Goal: Navigation & Orientation: Find specific page/section

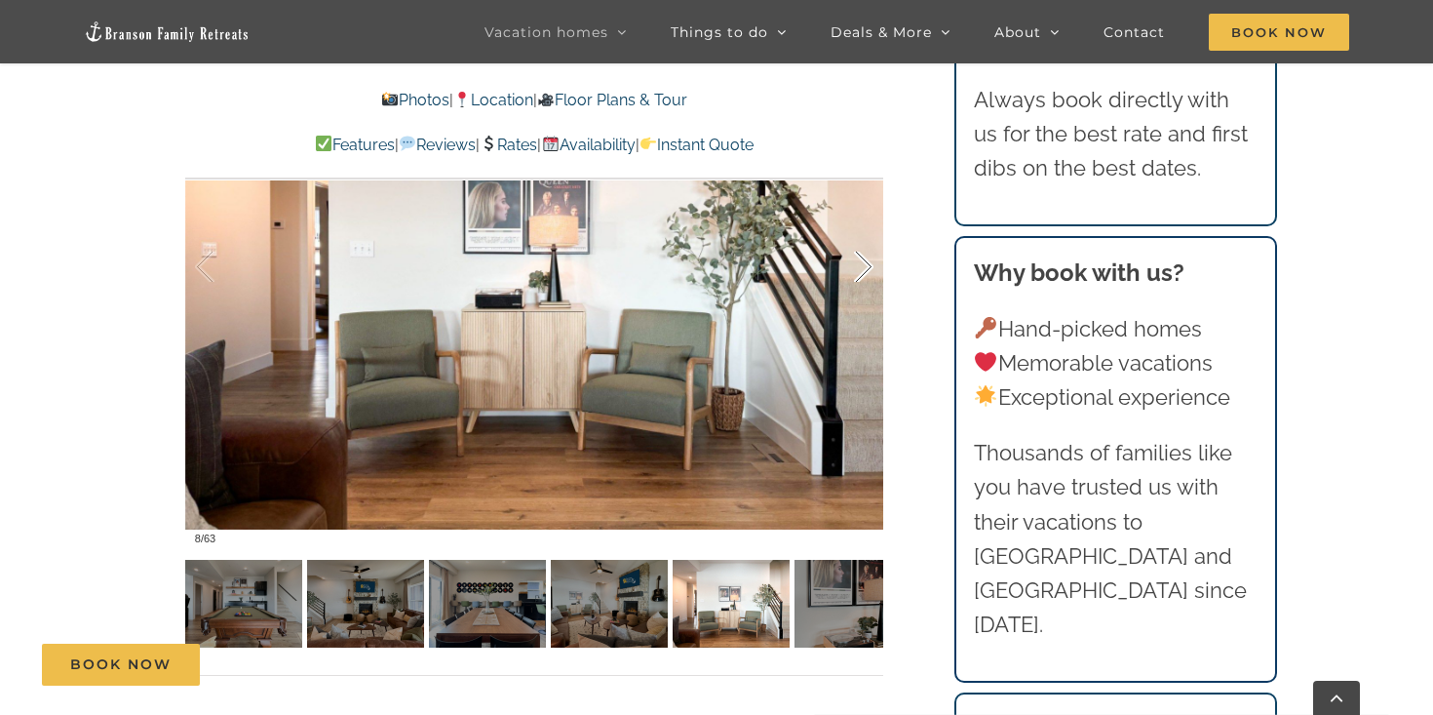
scroll to position [1342, 0]
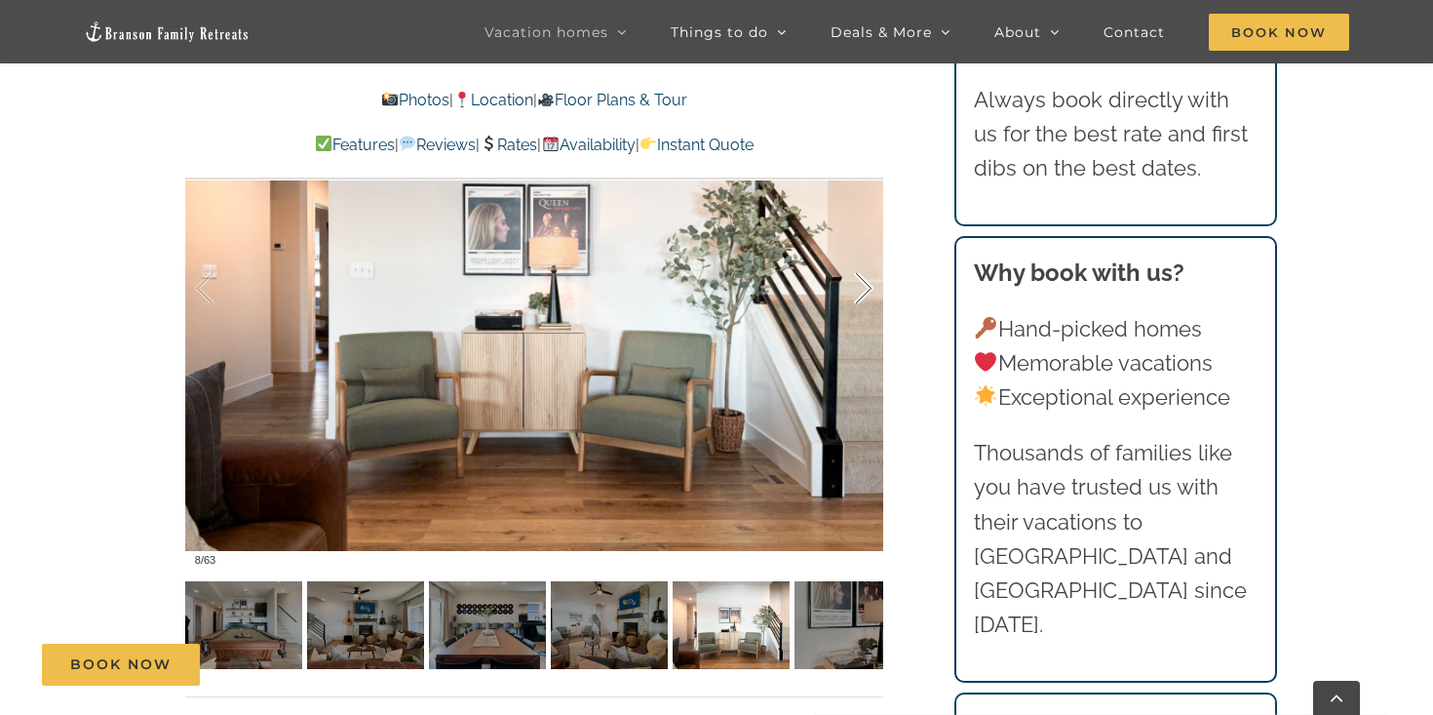
click at [863, 294] on div at bounding box center [843, 288] width 60 height 121
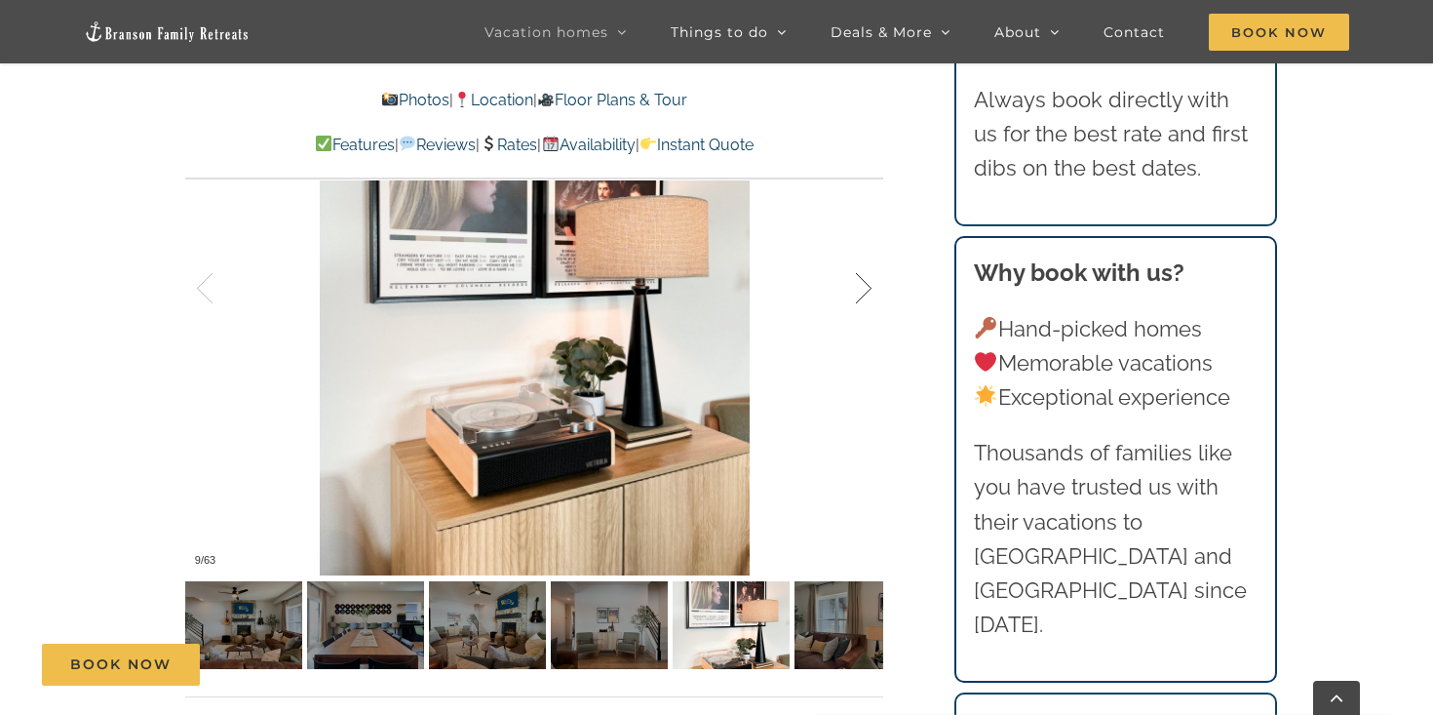
click at [863, 294] on div at bounding box center [843, 288] width 60 height 121
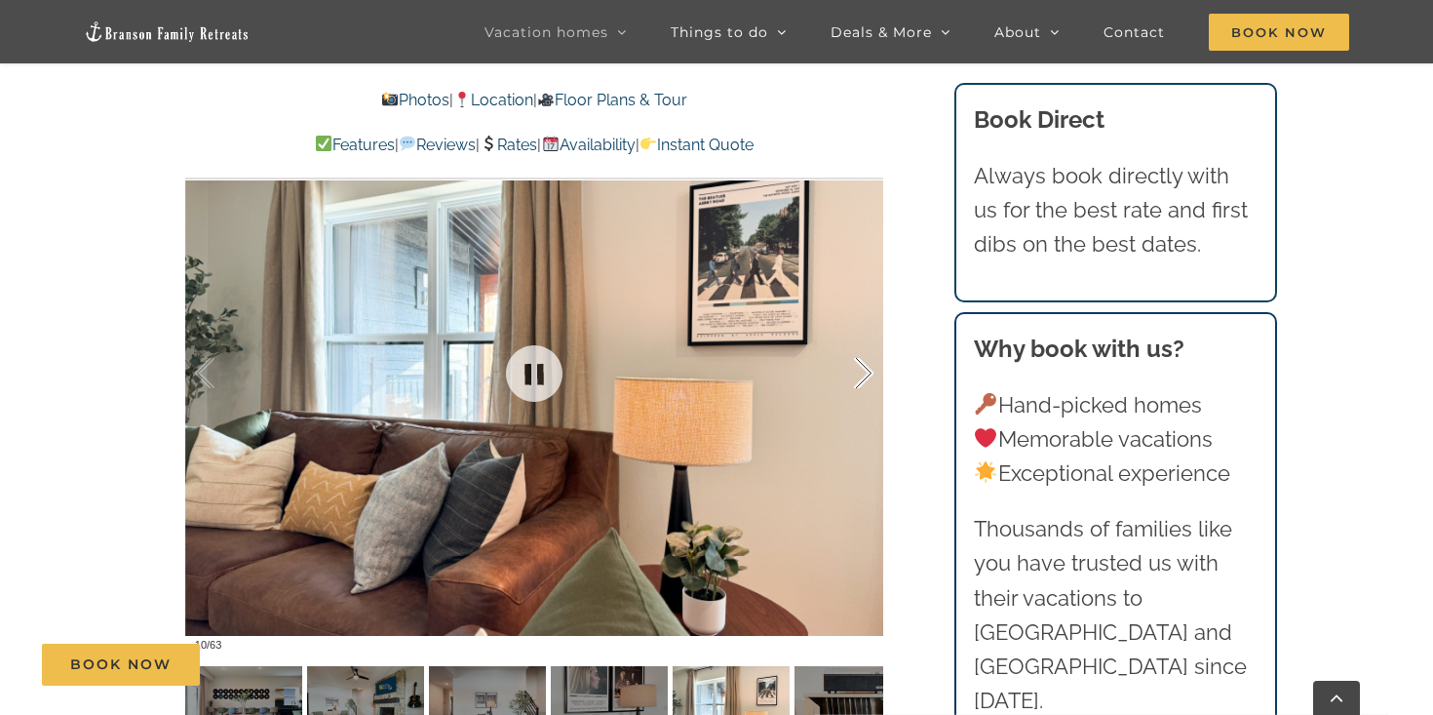
scroll to position [1255, 0]
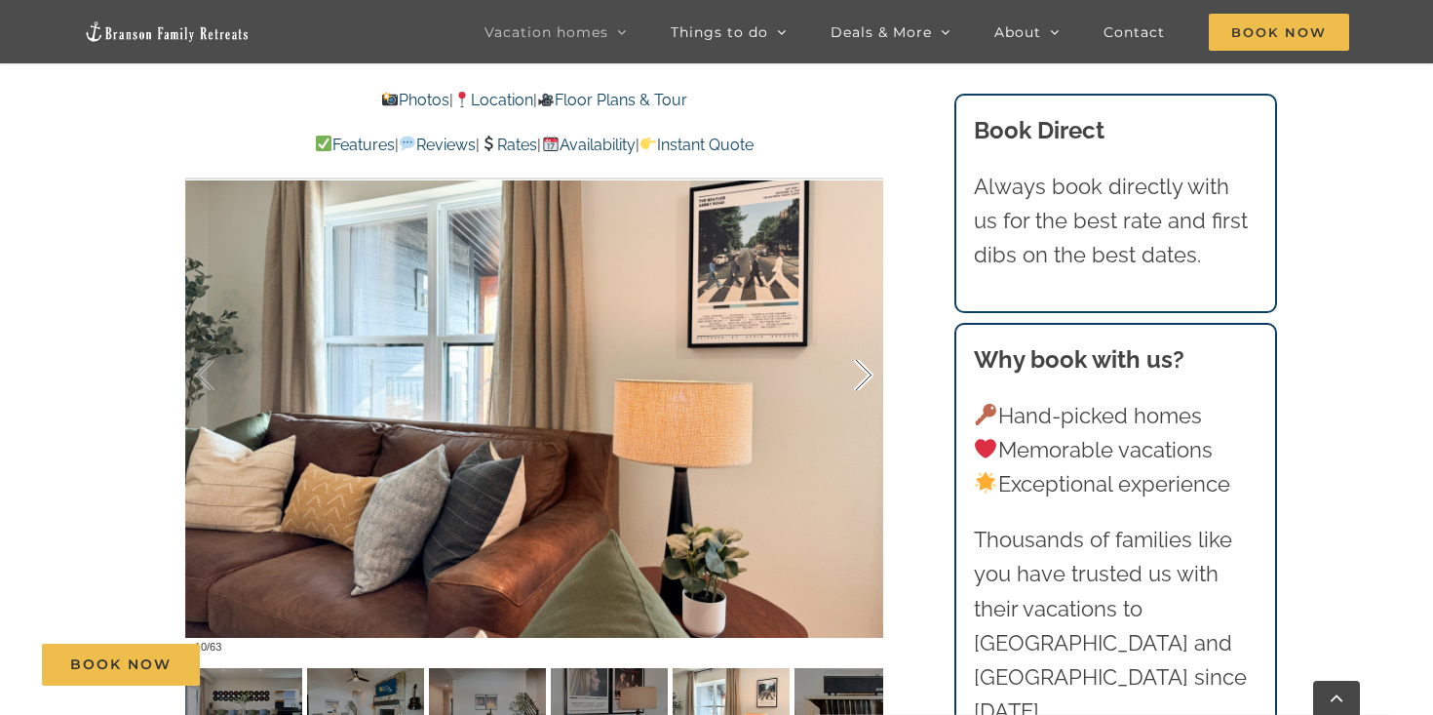
click at [860, 381] on div at bounding box center [843, 375] width 60 height 121
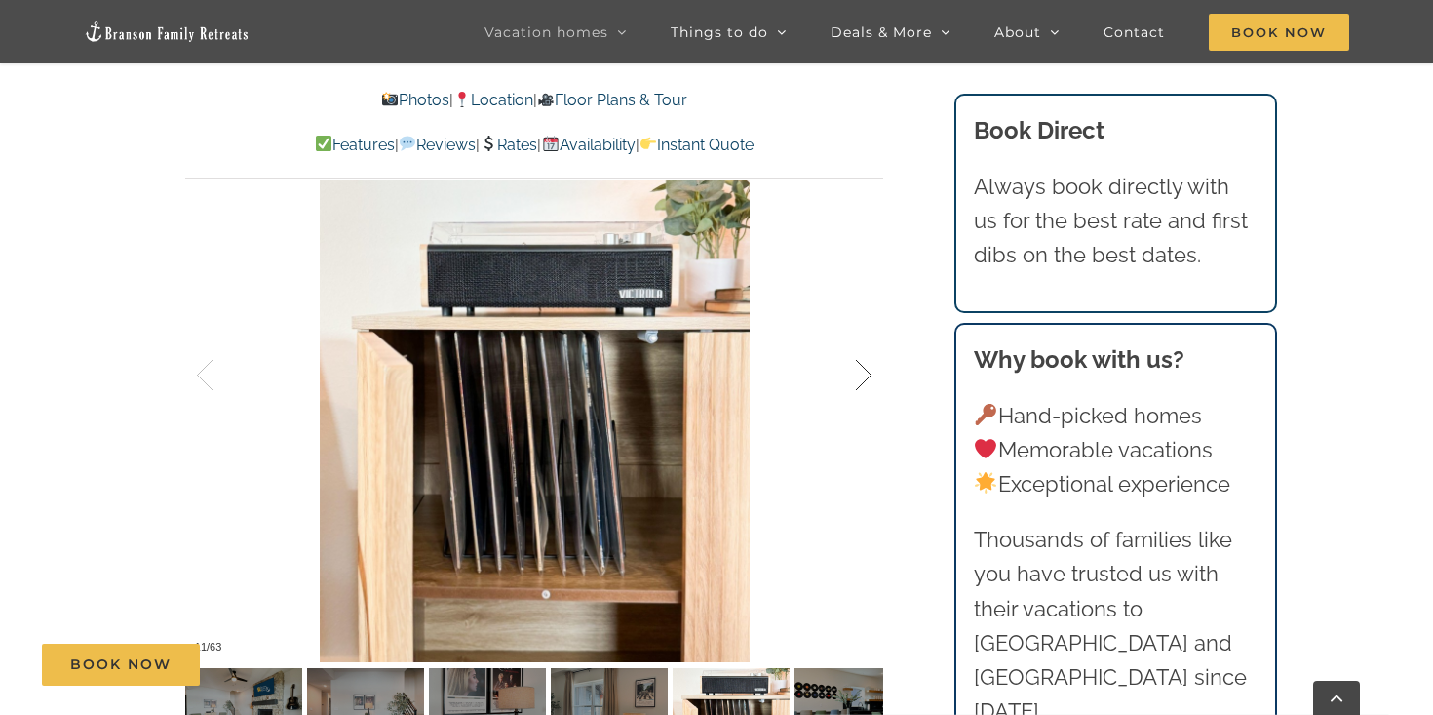
click at [860, 381] on div at bounding box center [843, 375] width 60 height 121
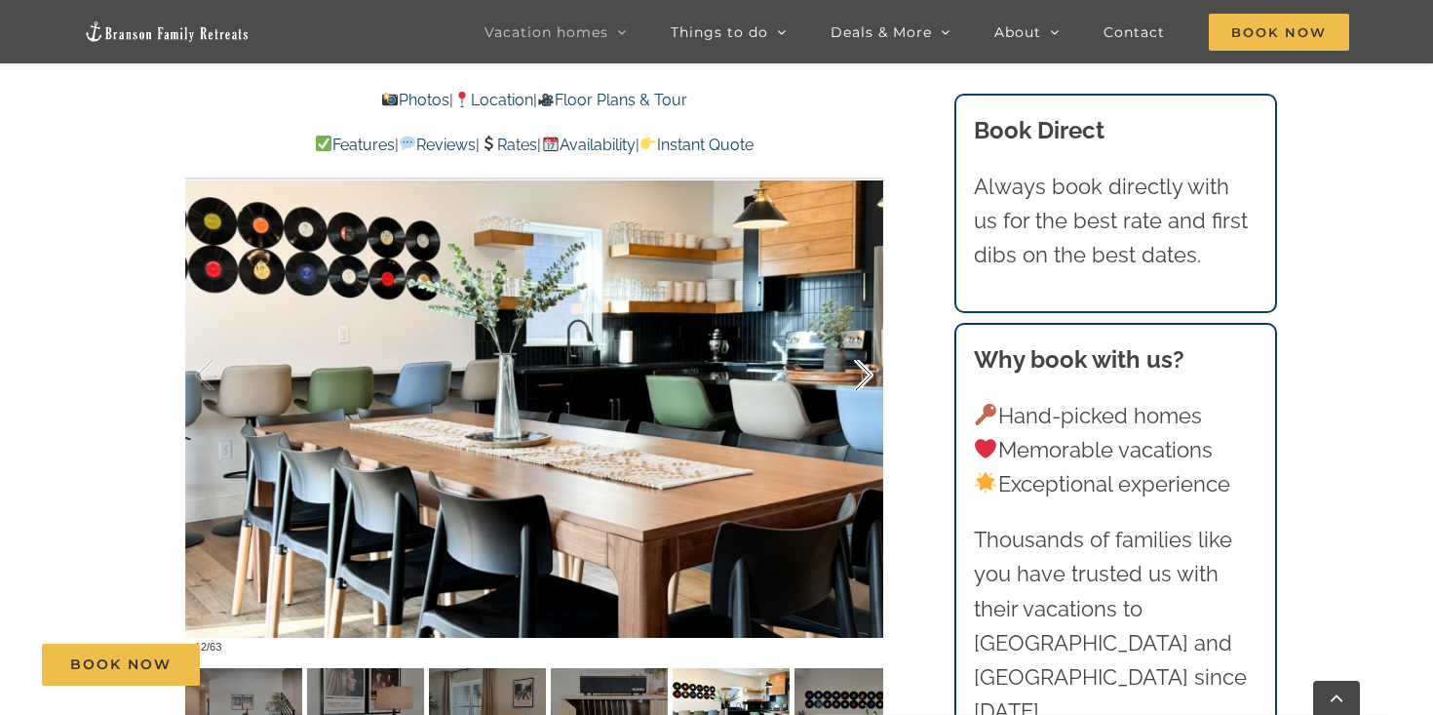
click at [860, 381] on div at bounding box center [843, 375] width 60 height 121
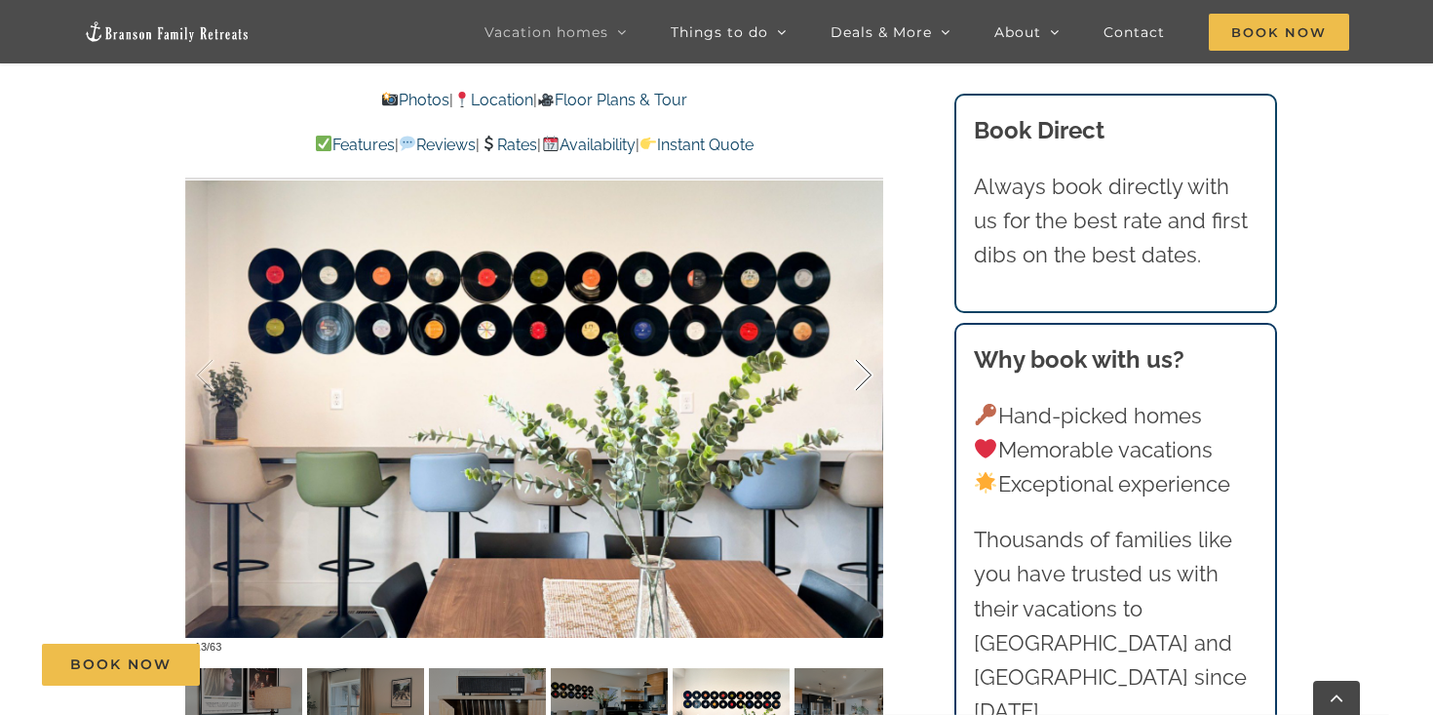
click at [860, 381] on div at bounding box center [843, 375] width 60 height 121
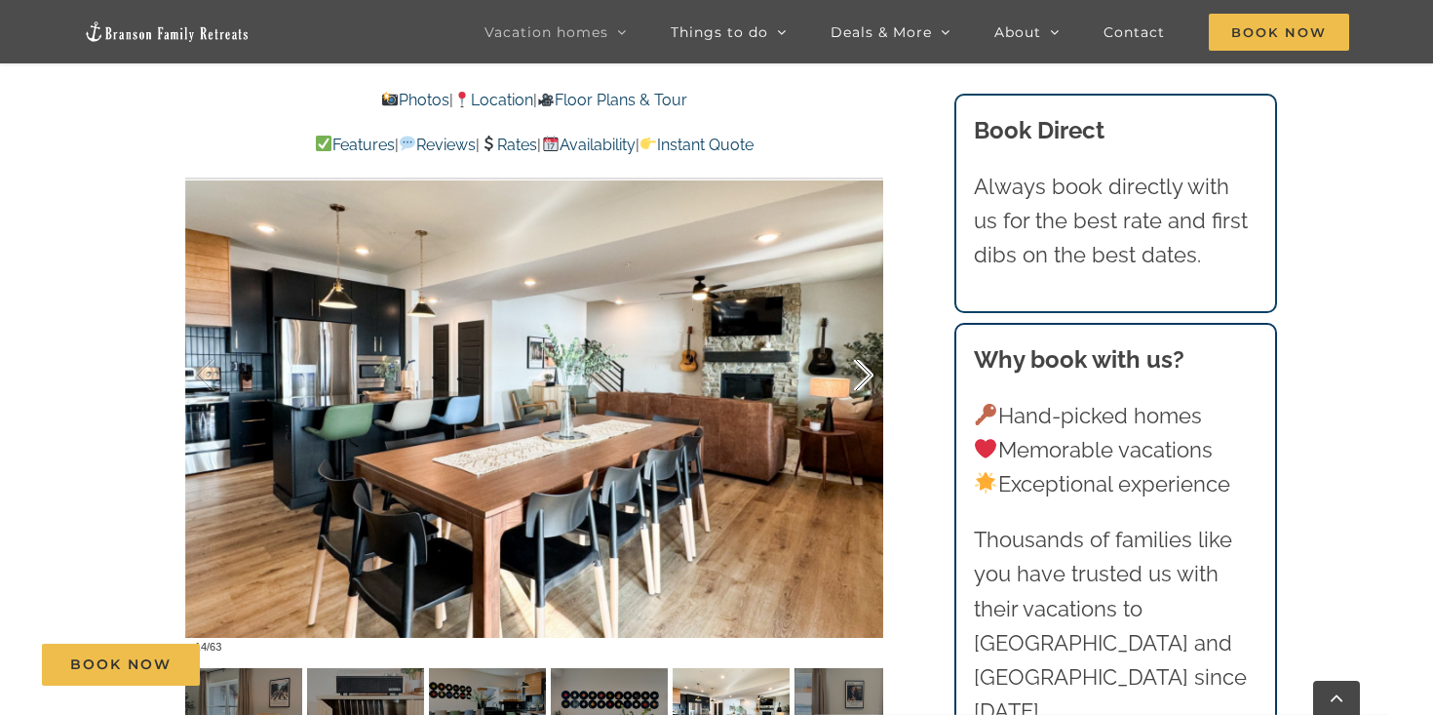
click at [860, 381] on div at bounding box center [843, 375] width 60 height 121
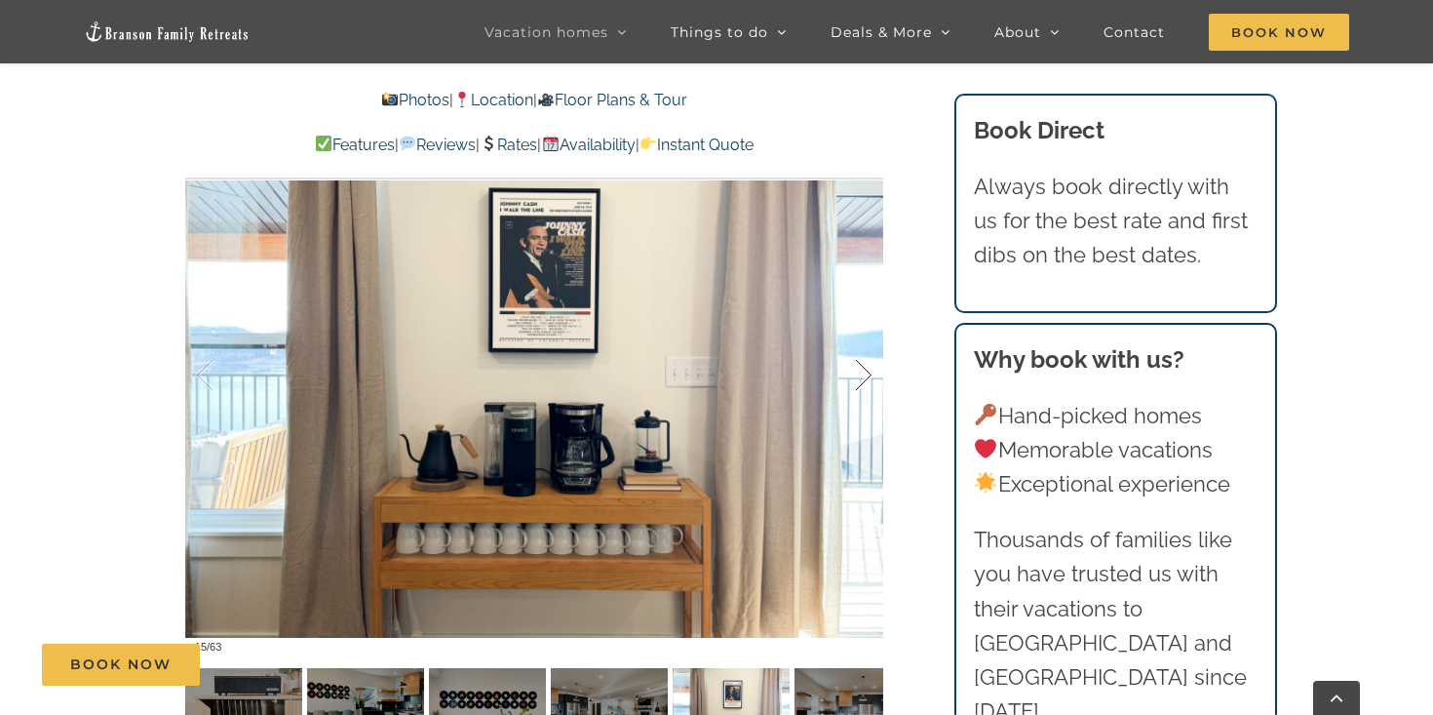
click at [860, 381] on div at bounding box center [843, 375] width 60 height 121
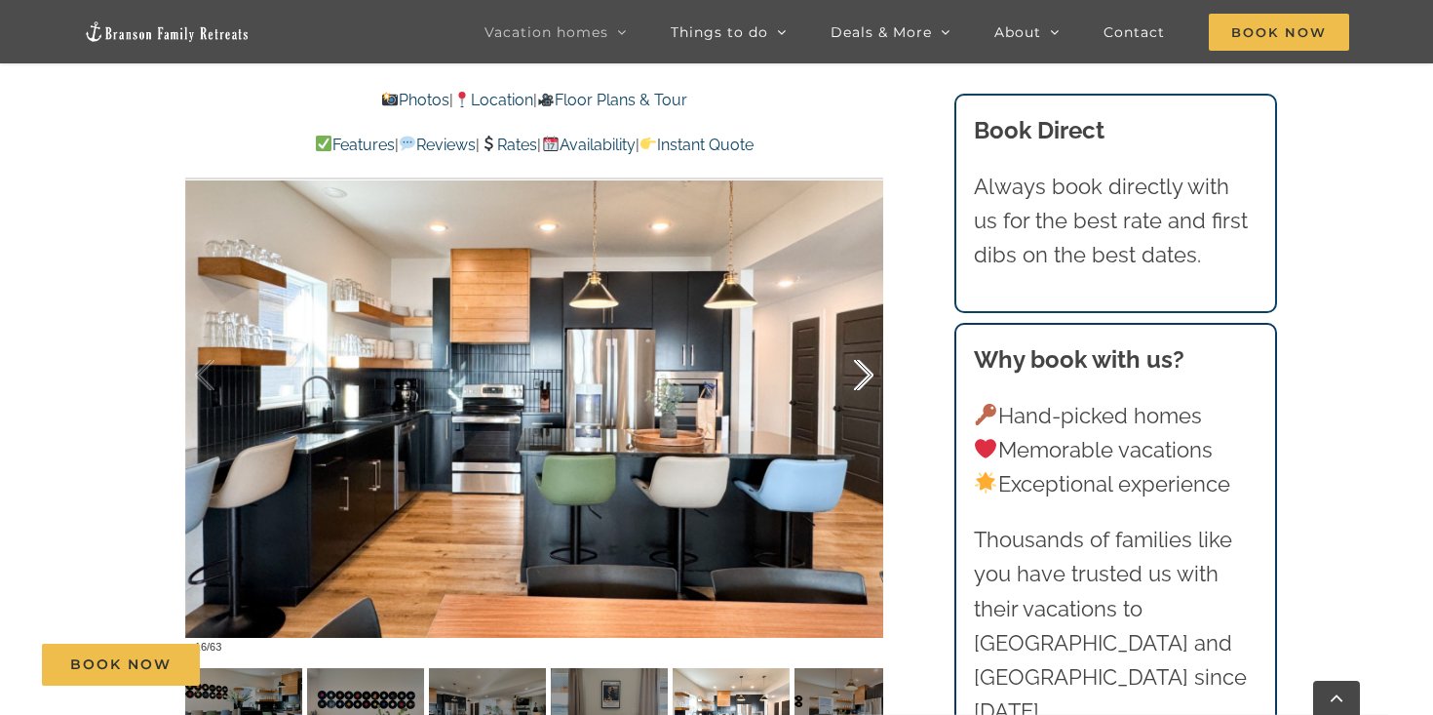
click at [860, 381] on div at bounding box center [843, 375] width 60 height 121
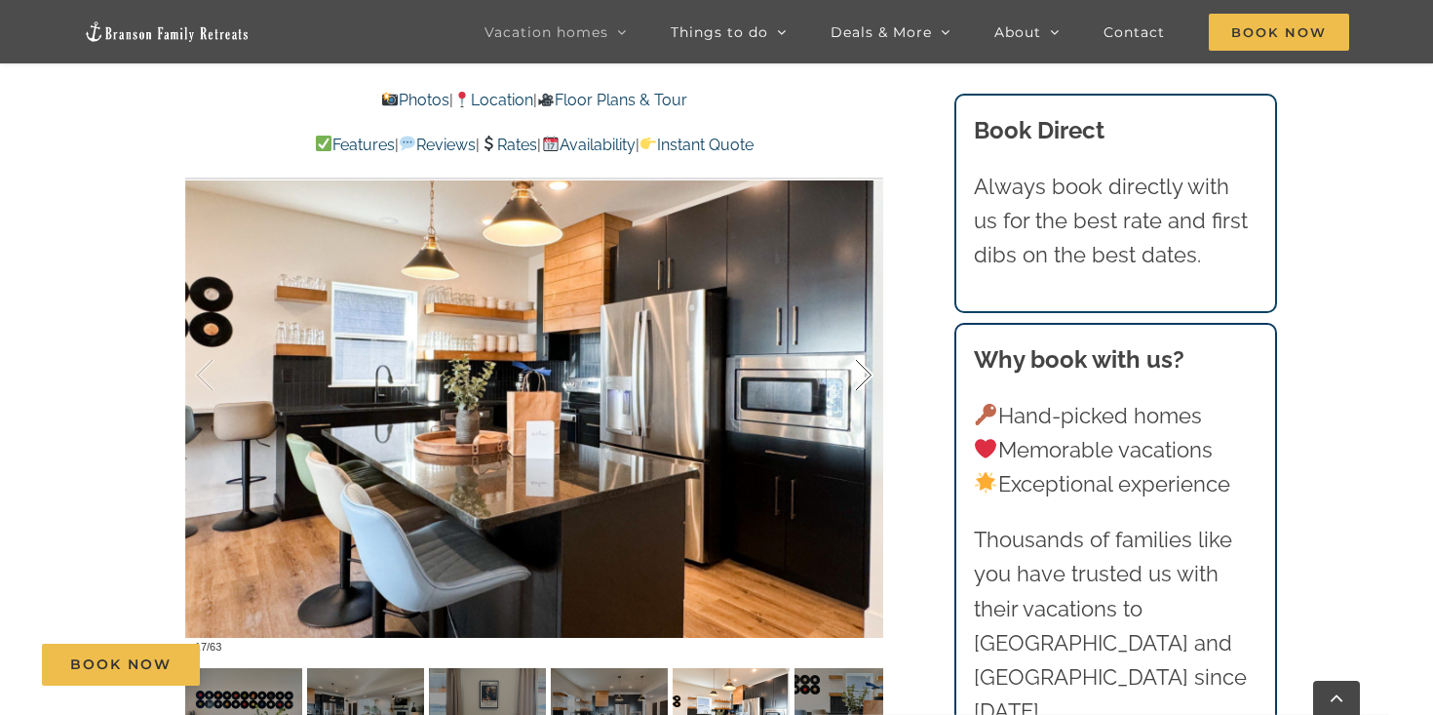
click at [860, 381] on div at bounding box center [843, 375] width 60 height 121
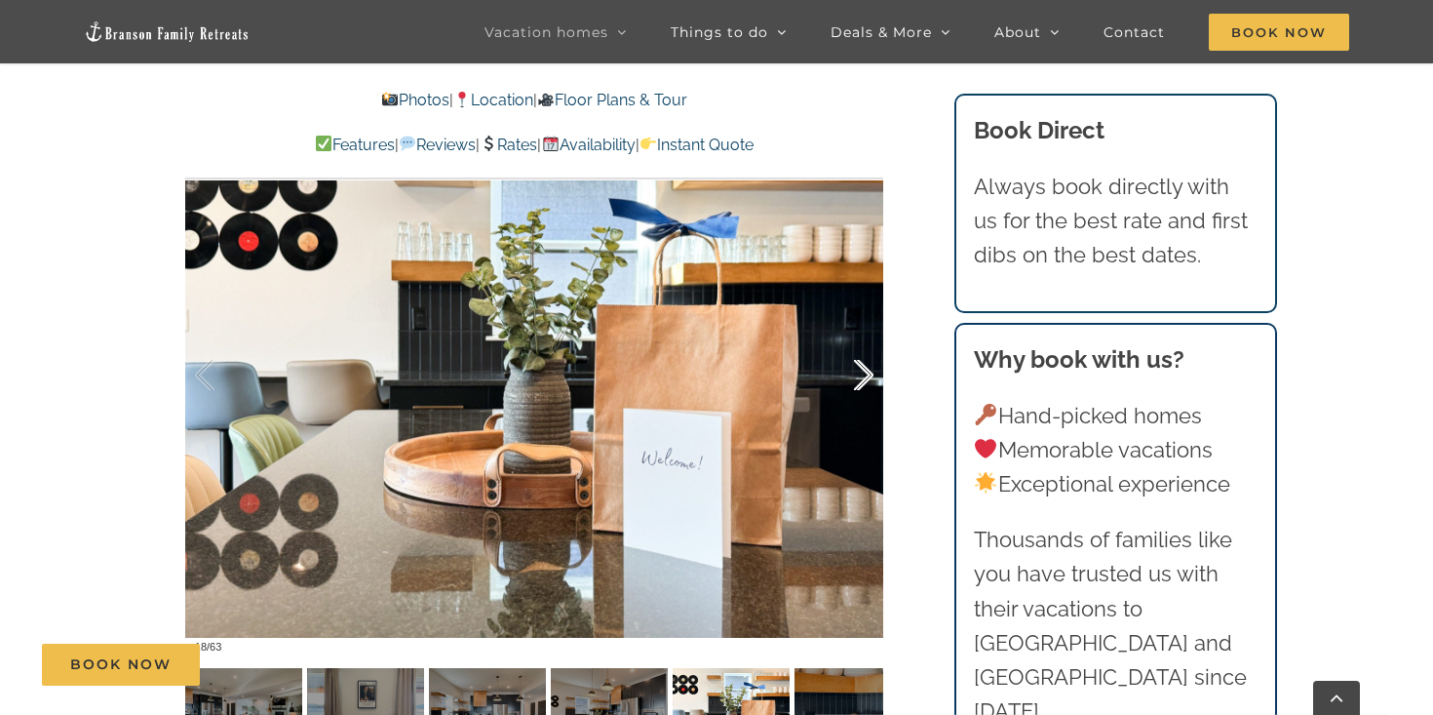
click at [860, 381] on div at bounding box center [843, 375] width 60 height 121
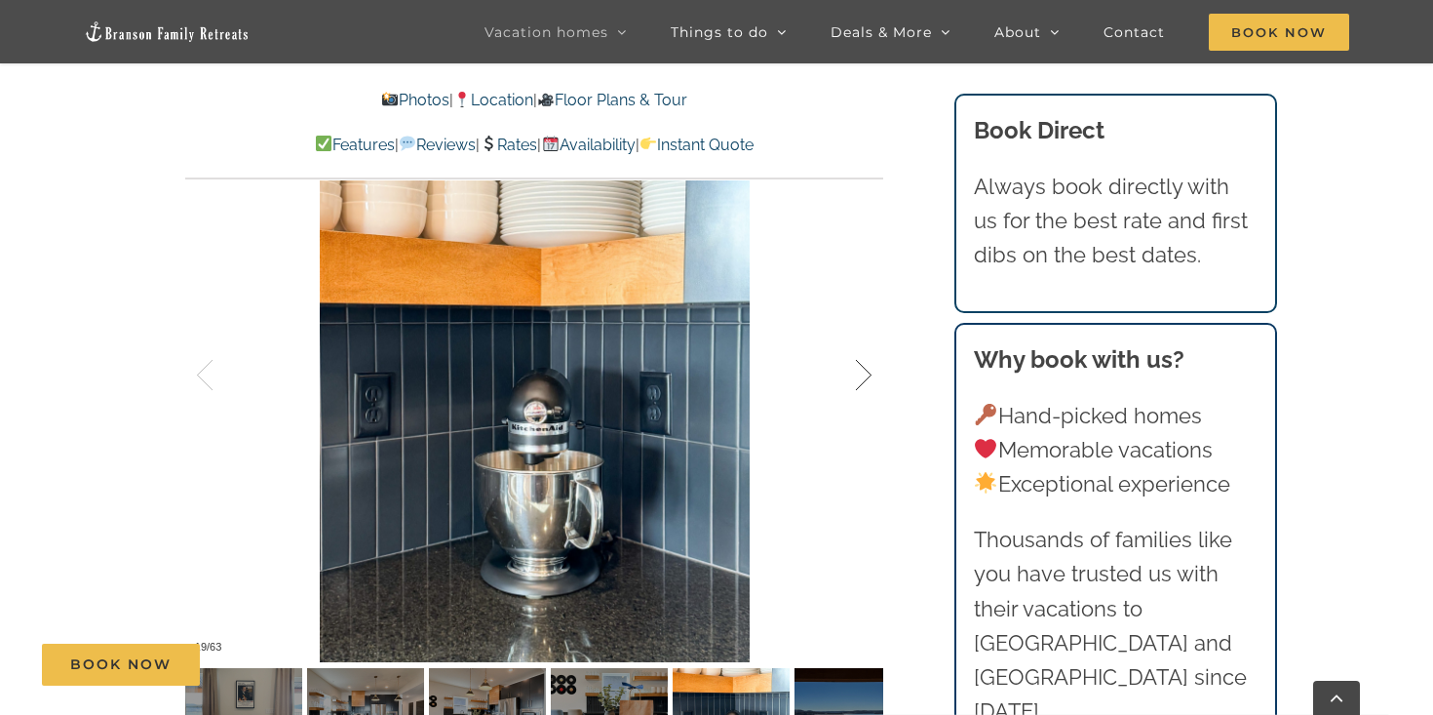
click at [860, 381] on div at bounding box center [843, 375] width 60 height 121
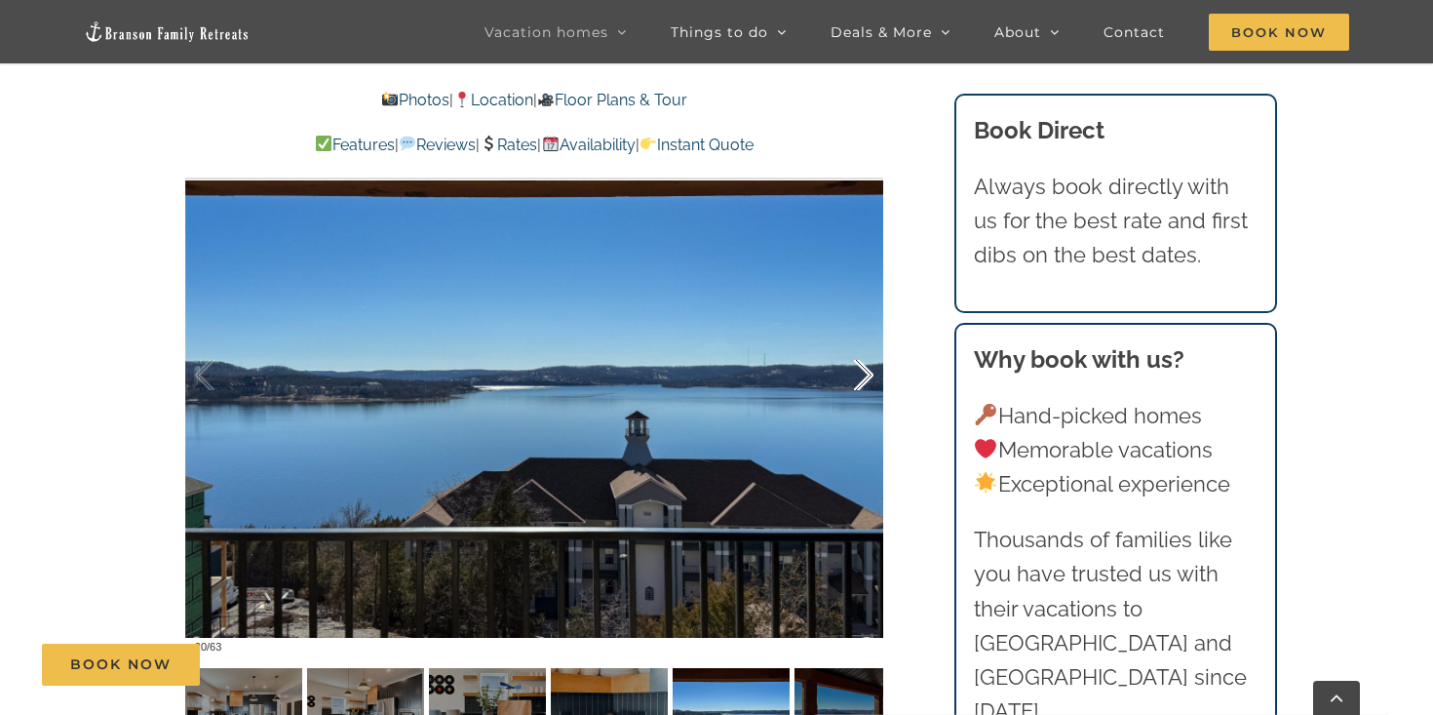
click at [860, 381] on div at bounding box center [843, 375] width 60 height 121
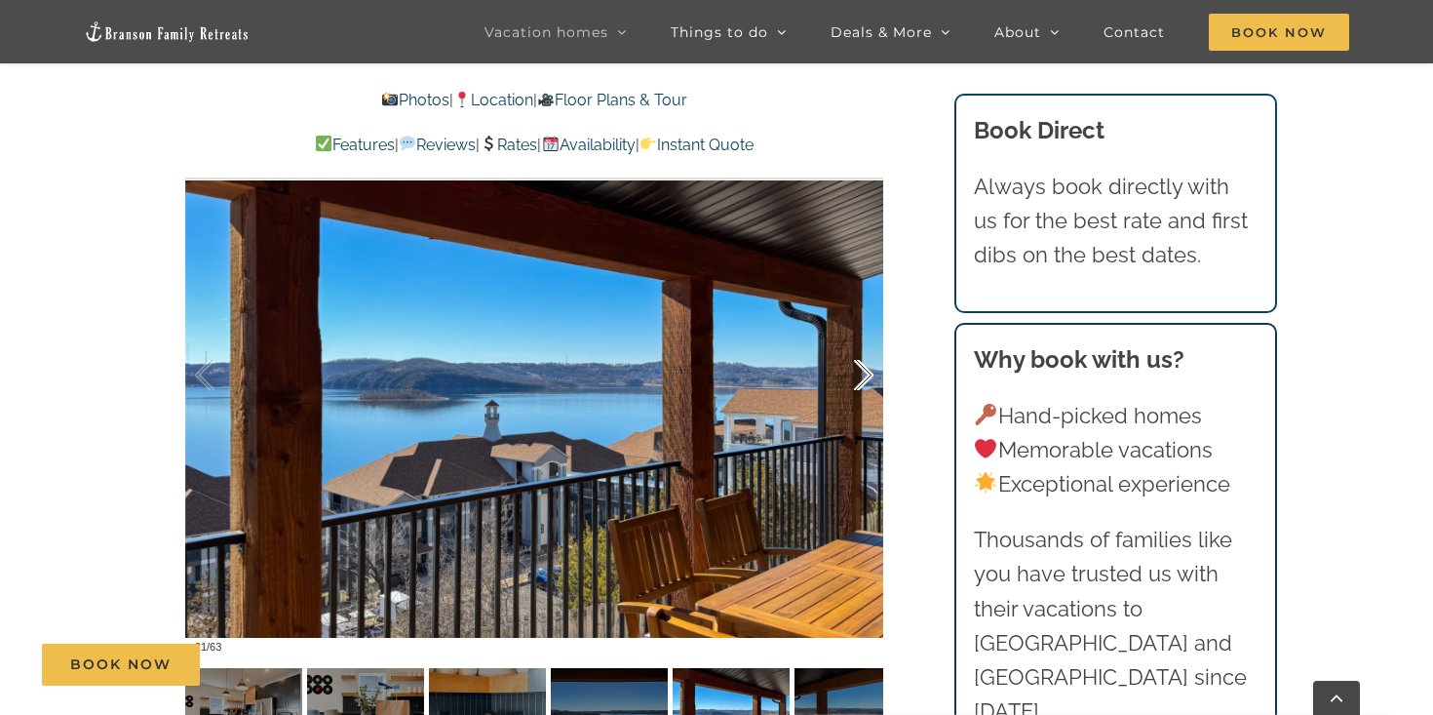
click at [860, 381] on div at bounding box center [843, 375] width 60 height 121
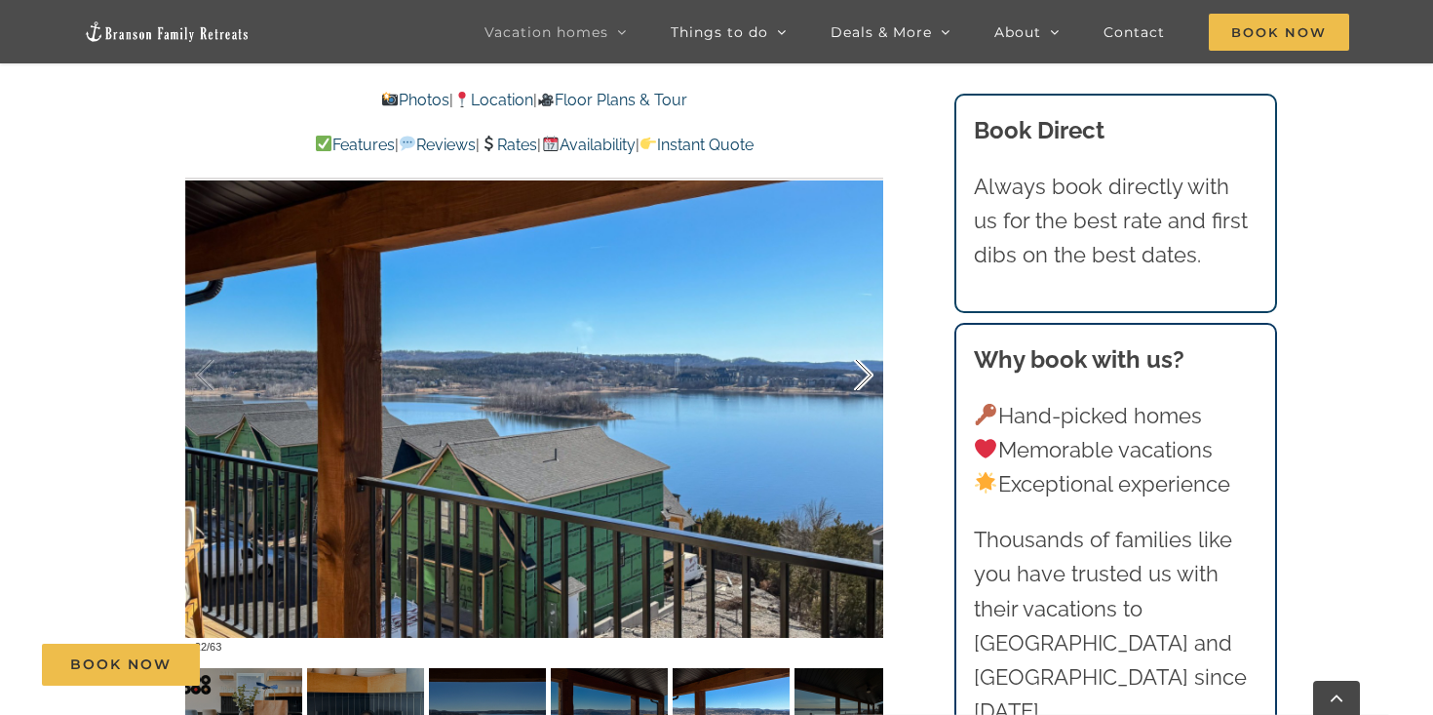
click at [860, 381] on div at bounding box center [843, 375] width 60 height 121
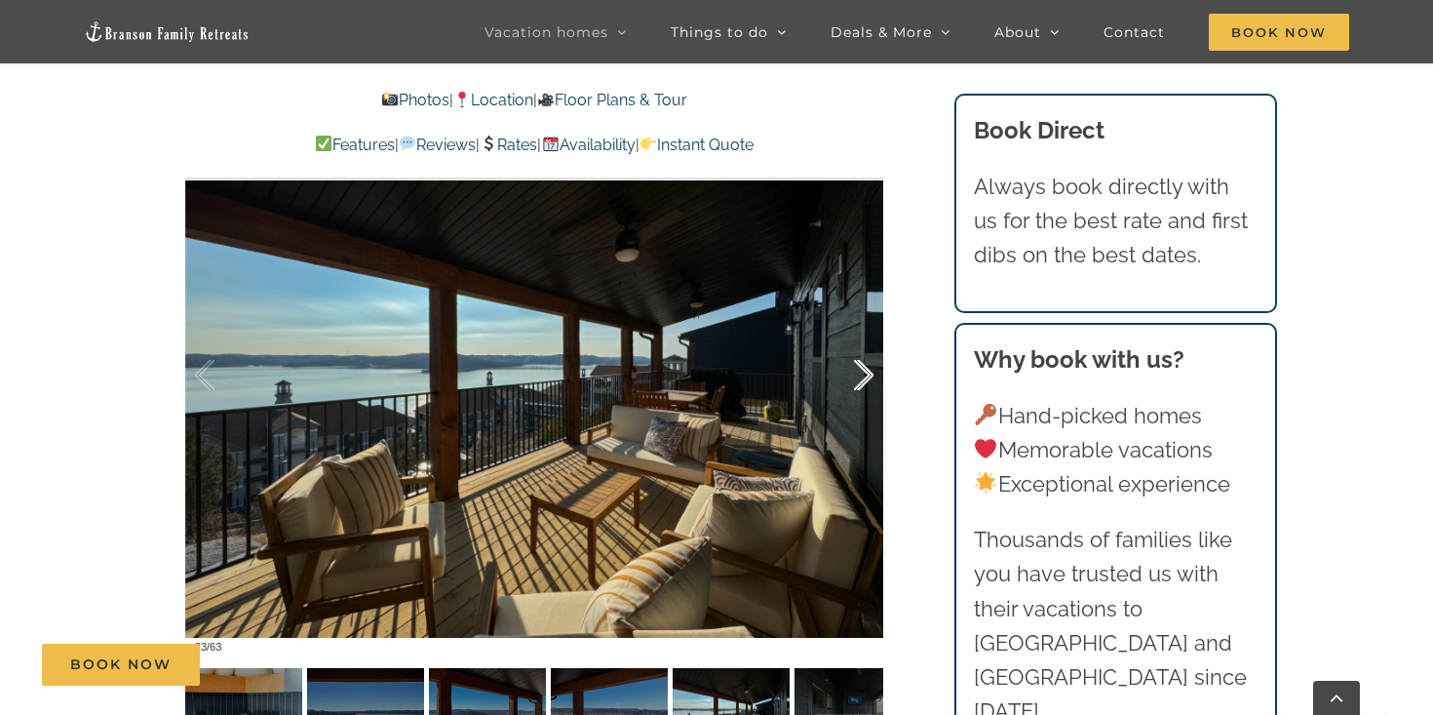
click at [860, 381] on div at bounding box center [843, 375] width 60 height 121
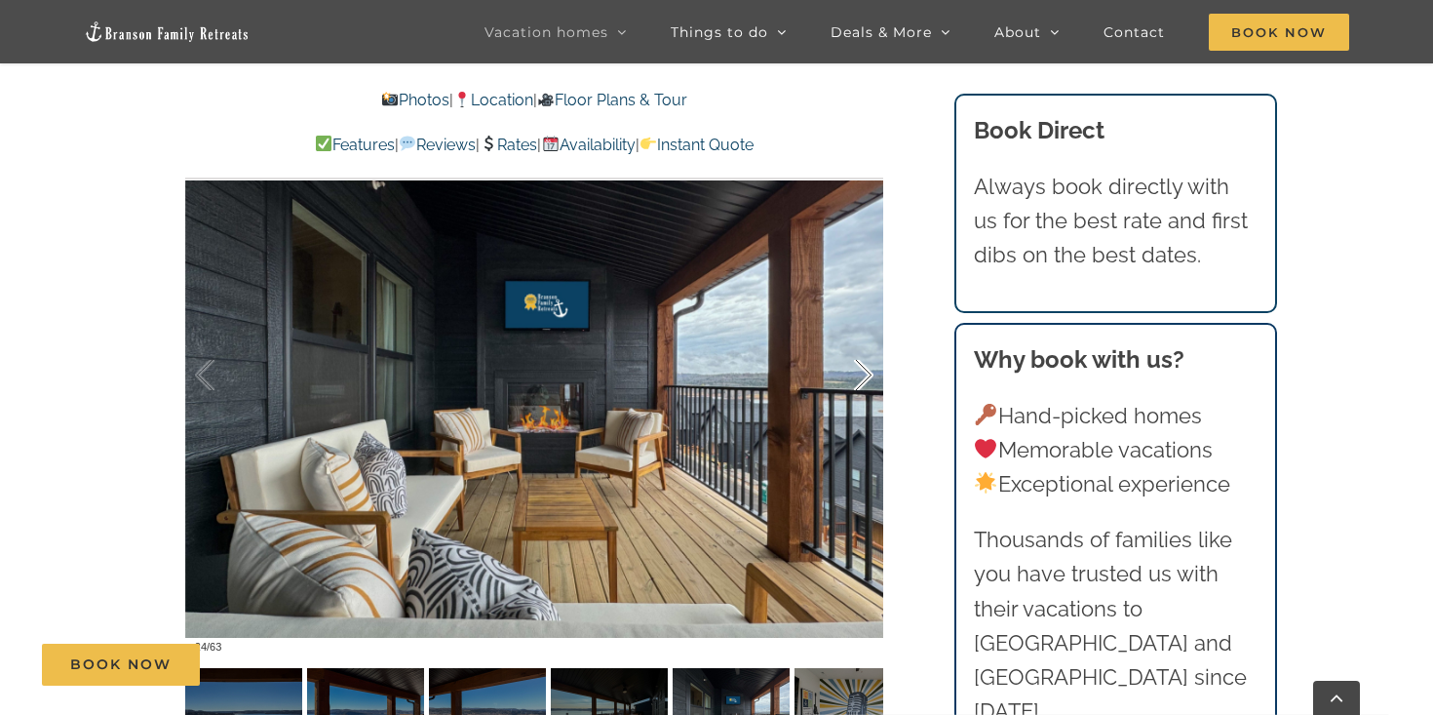
click at [860, 381] on div at bounding box center [843, 375] width 60 height 121
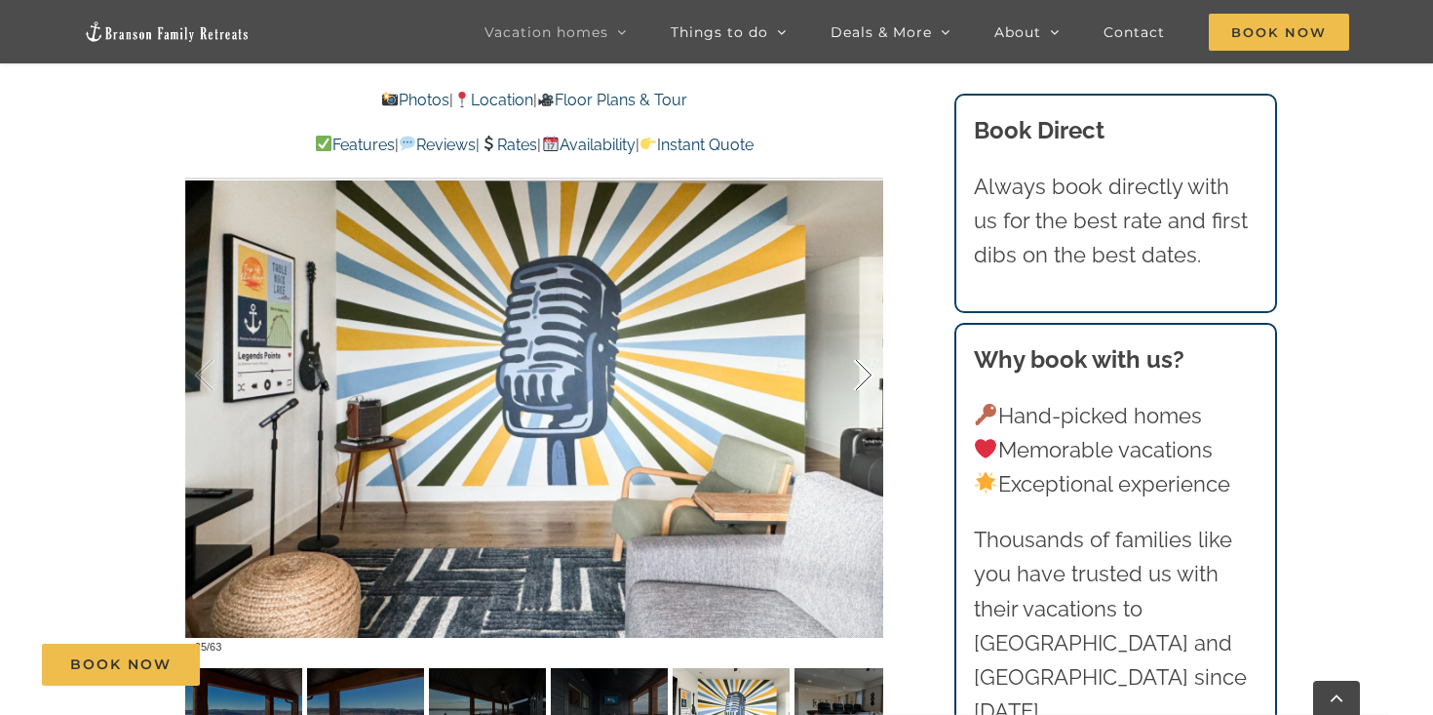
click at [860, 381] on div at bounding box center [843, 375] width 60 height 121
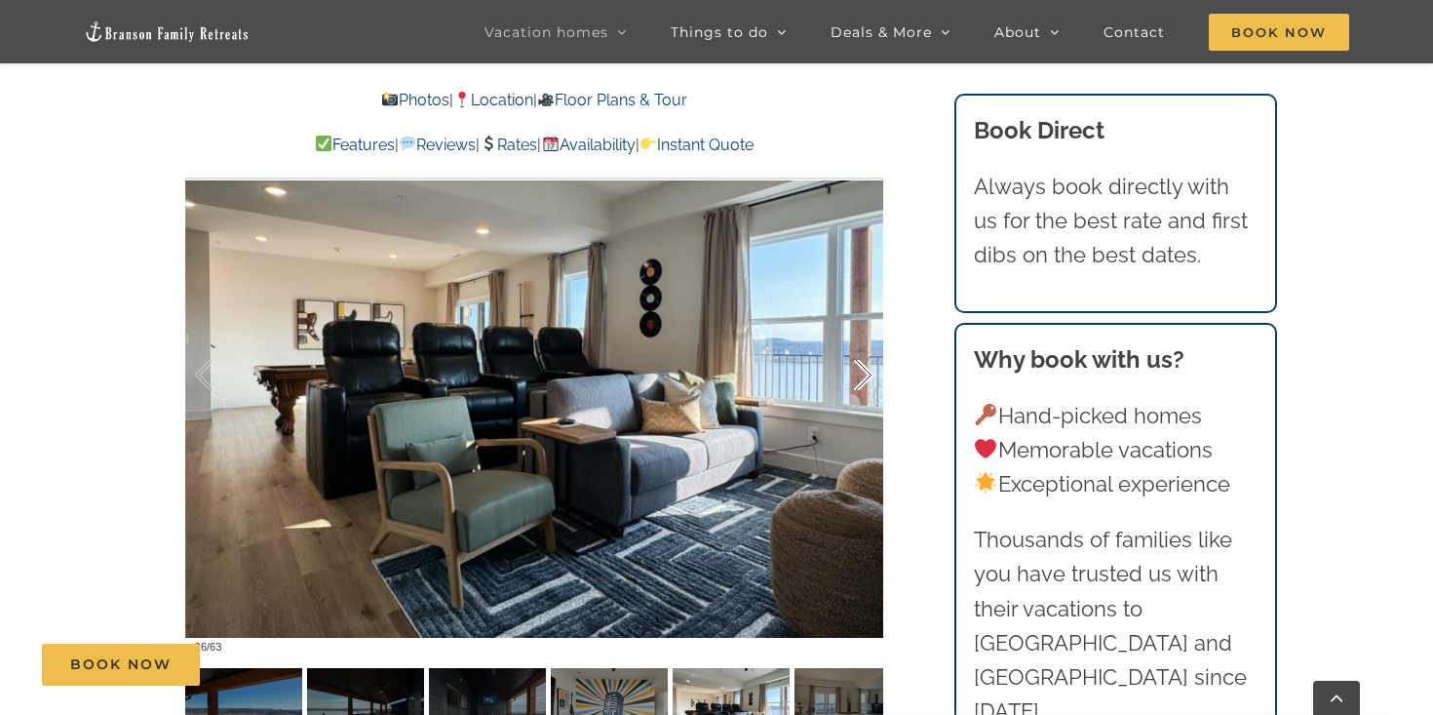
click at [860, 381] on div at bounding box center [843, 375] width 60 height 121
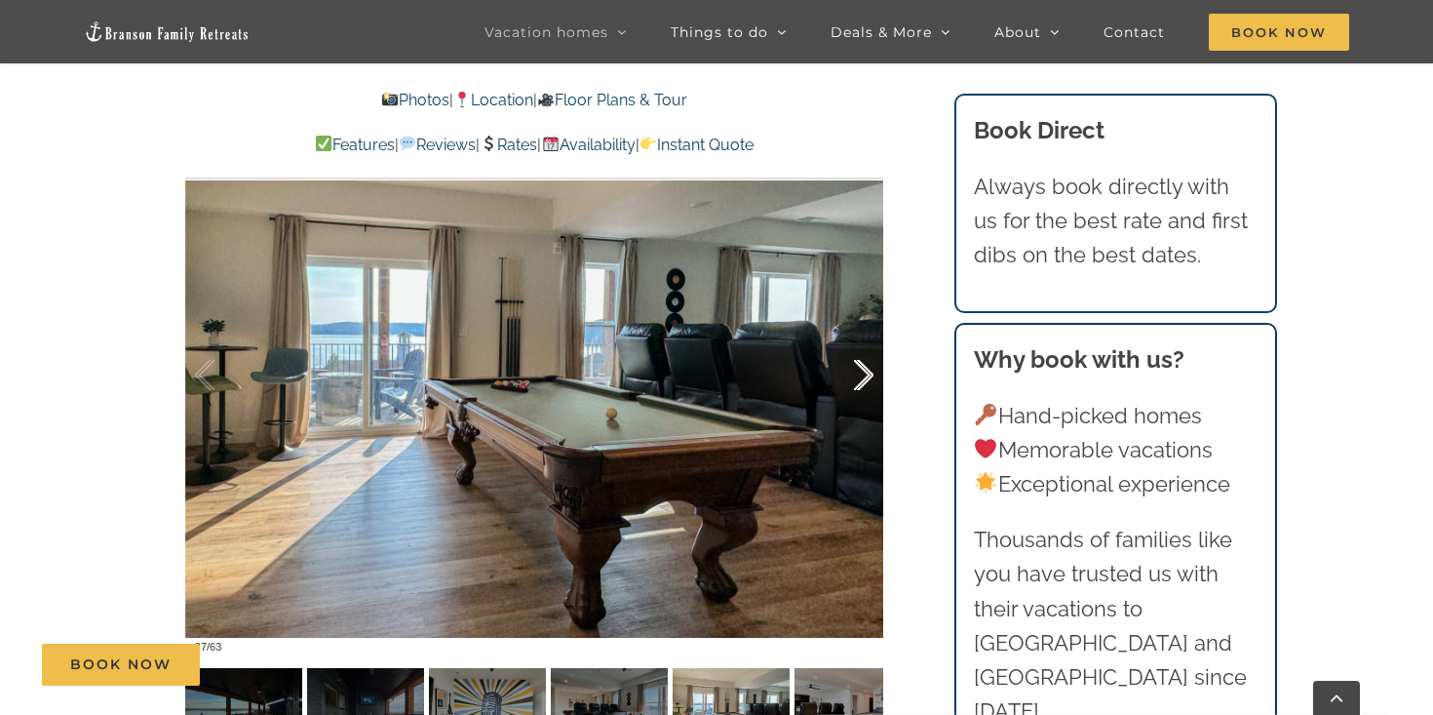
click at [860, 381] on div at bounding box center [843, 375] width 60 height 121
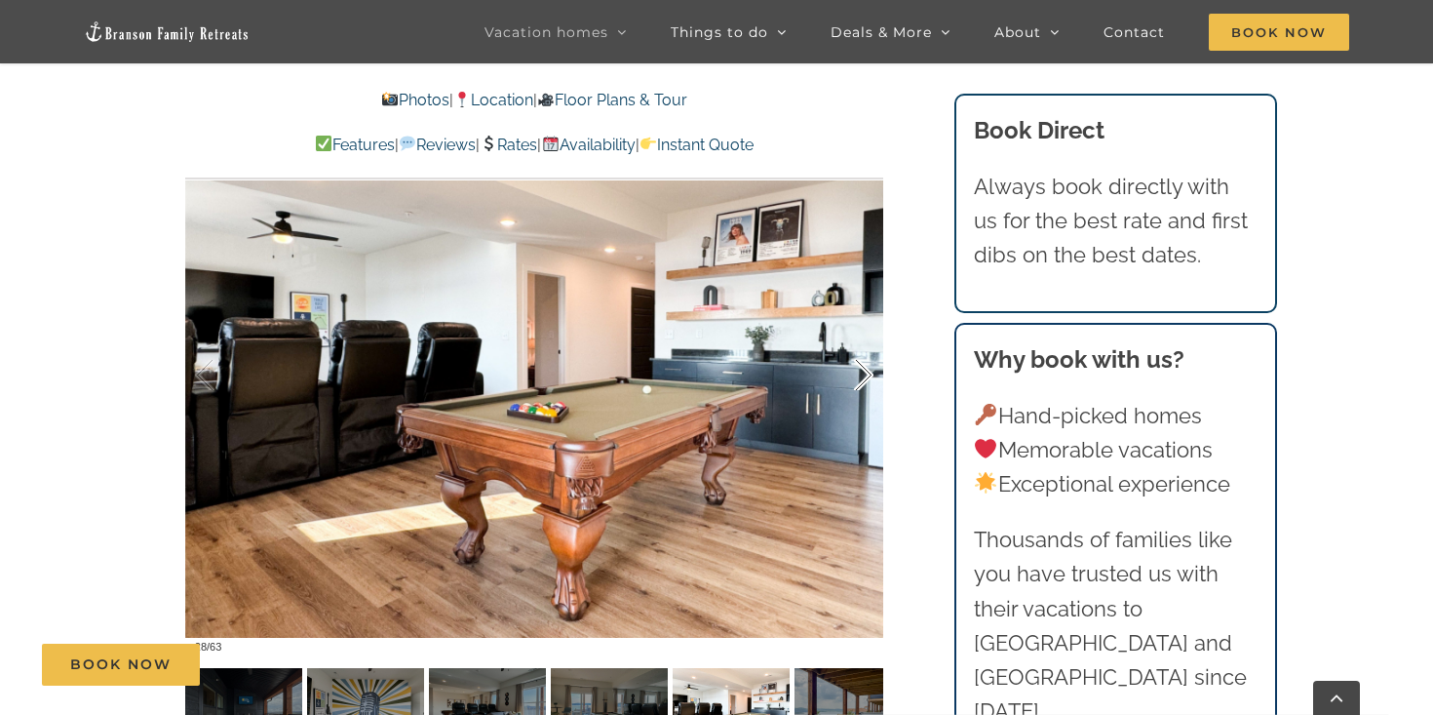
click at [860, 381] on div at bounding box center [843, 375] width 60 height 121
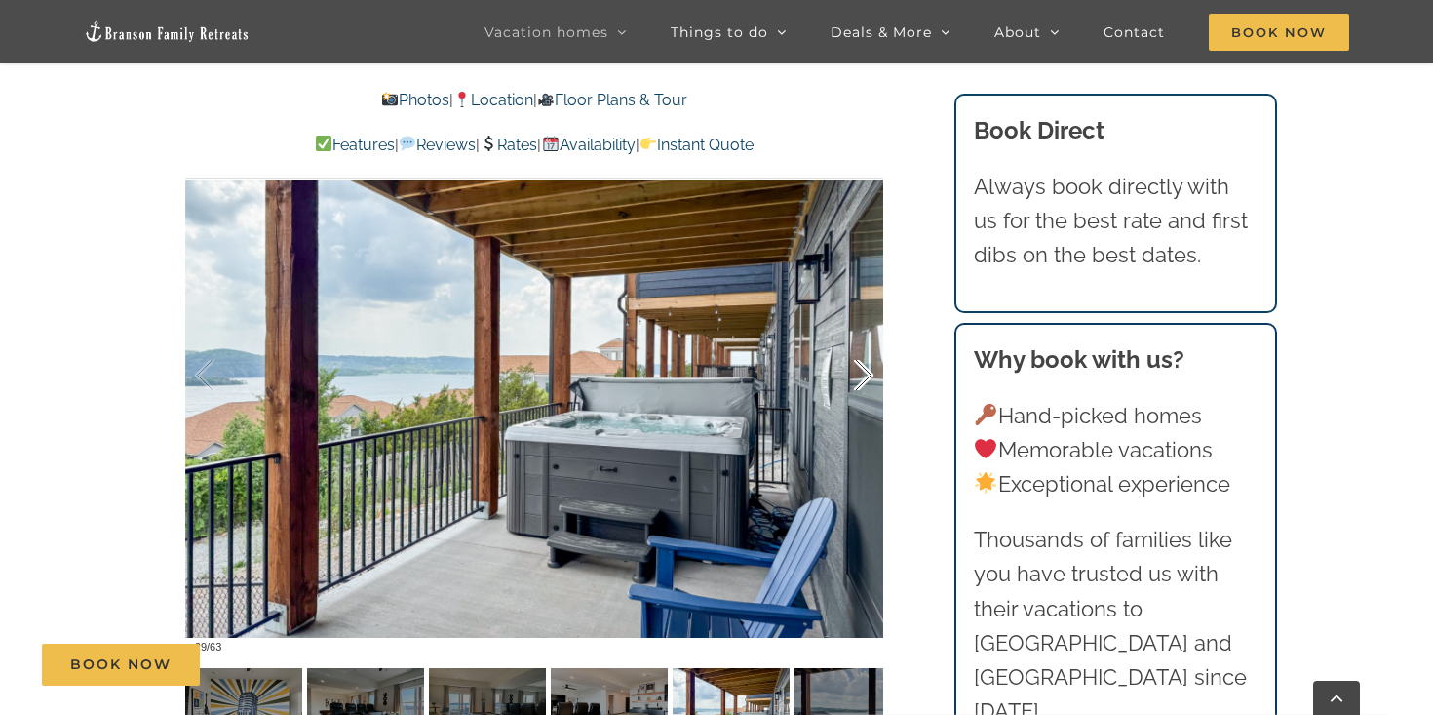
click at [860, 381] on div at bounding box center [843, 375] width 60 height 121
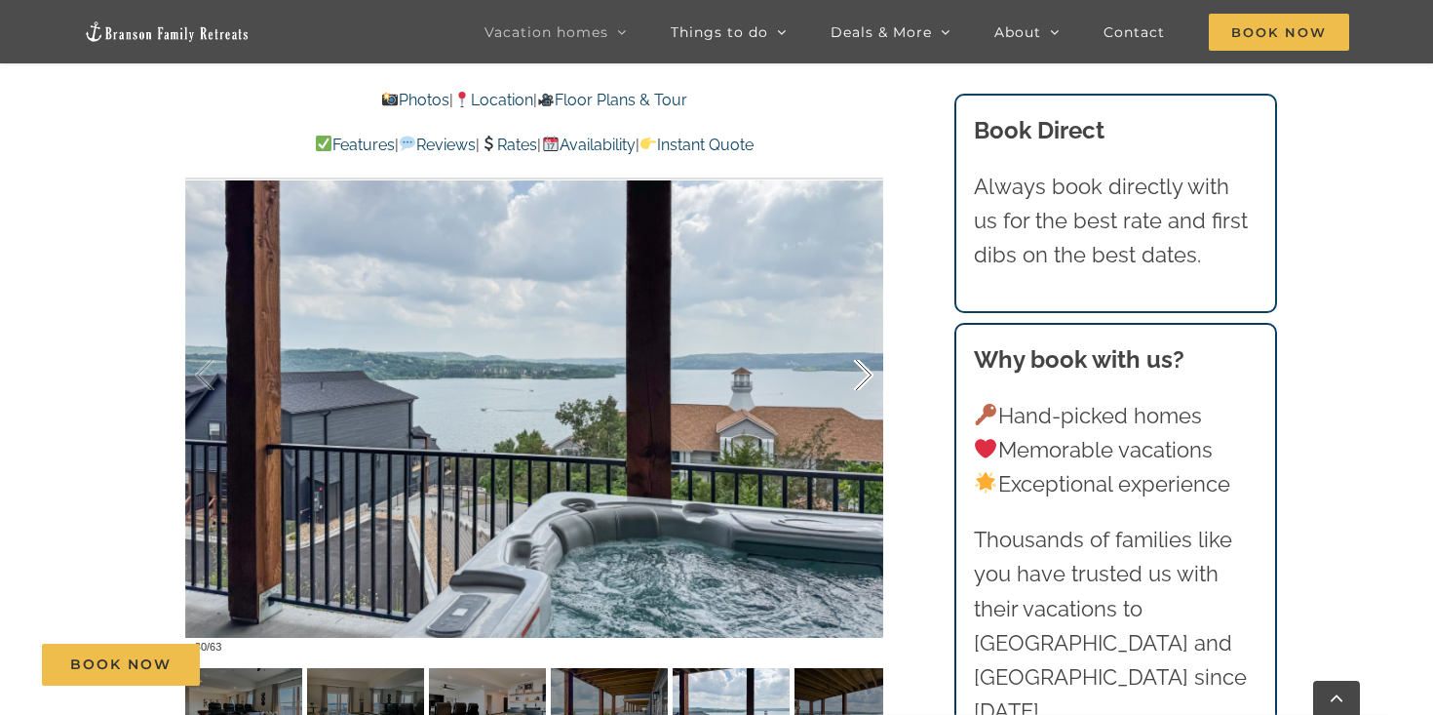
click at [860, 381] on div at bounding box center [843, 375] width 60 height 121
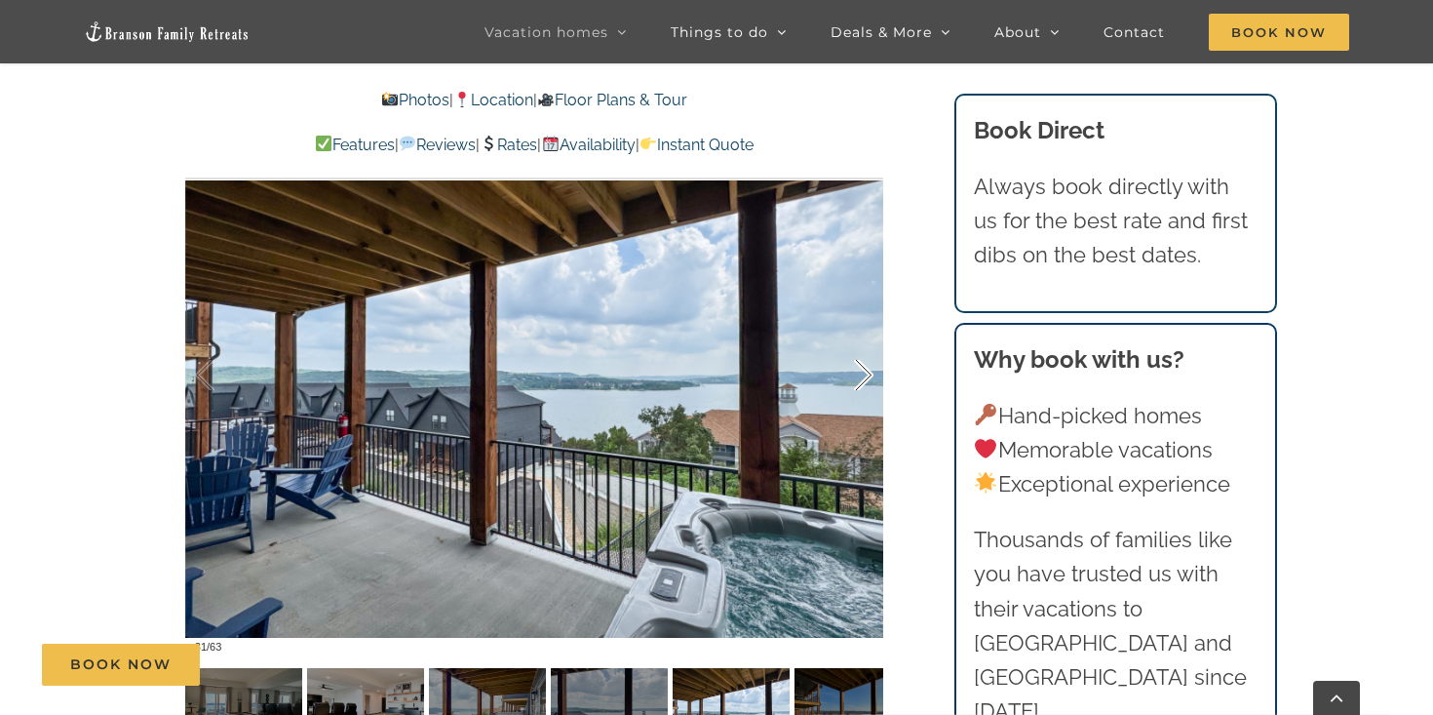
click at [860, 381] on div at bounding box center [843, 375] width 60 height 121
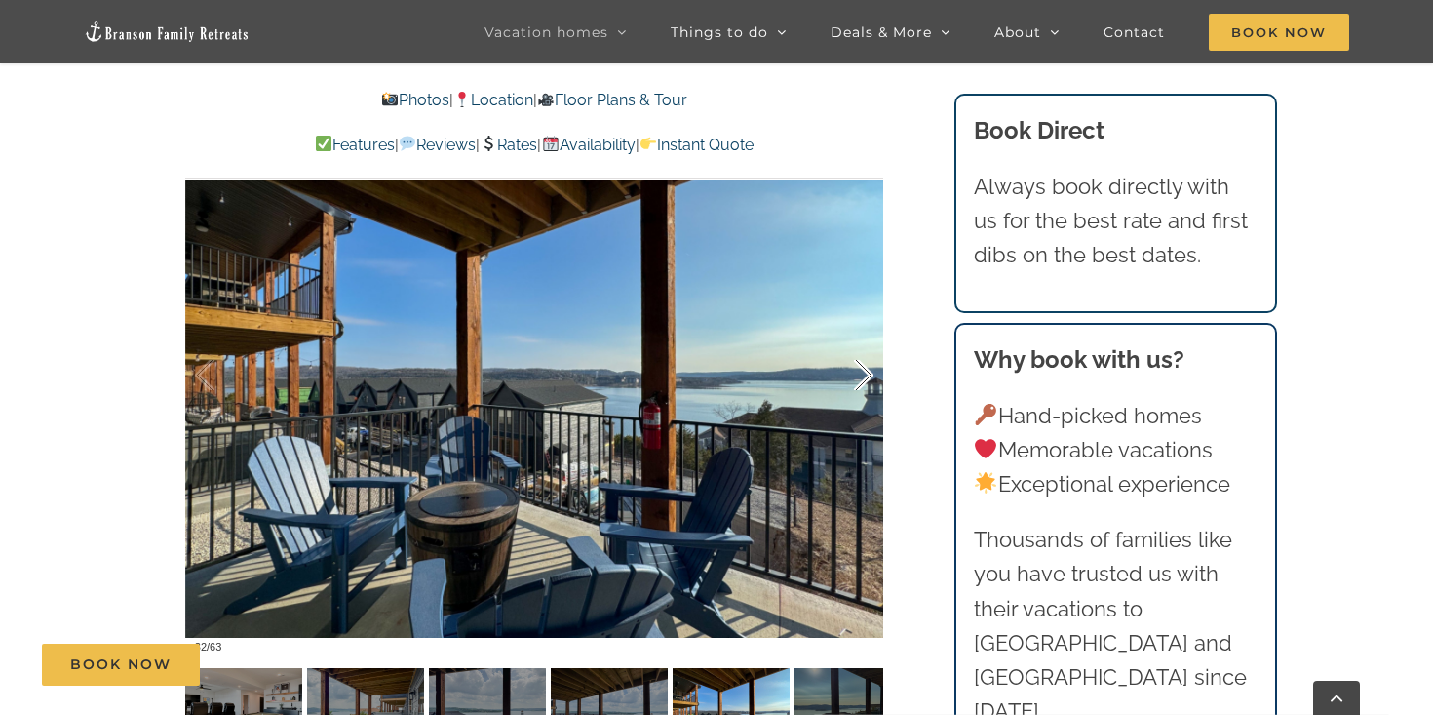
click at [860, 381] on div at bounding box center [843, 375] width 60 height 121
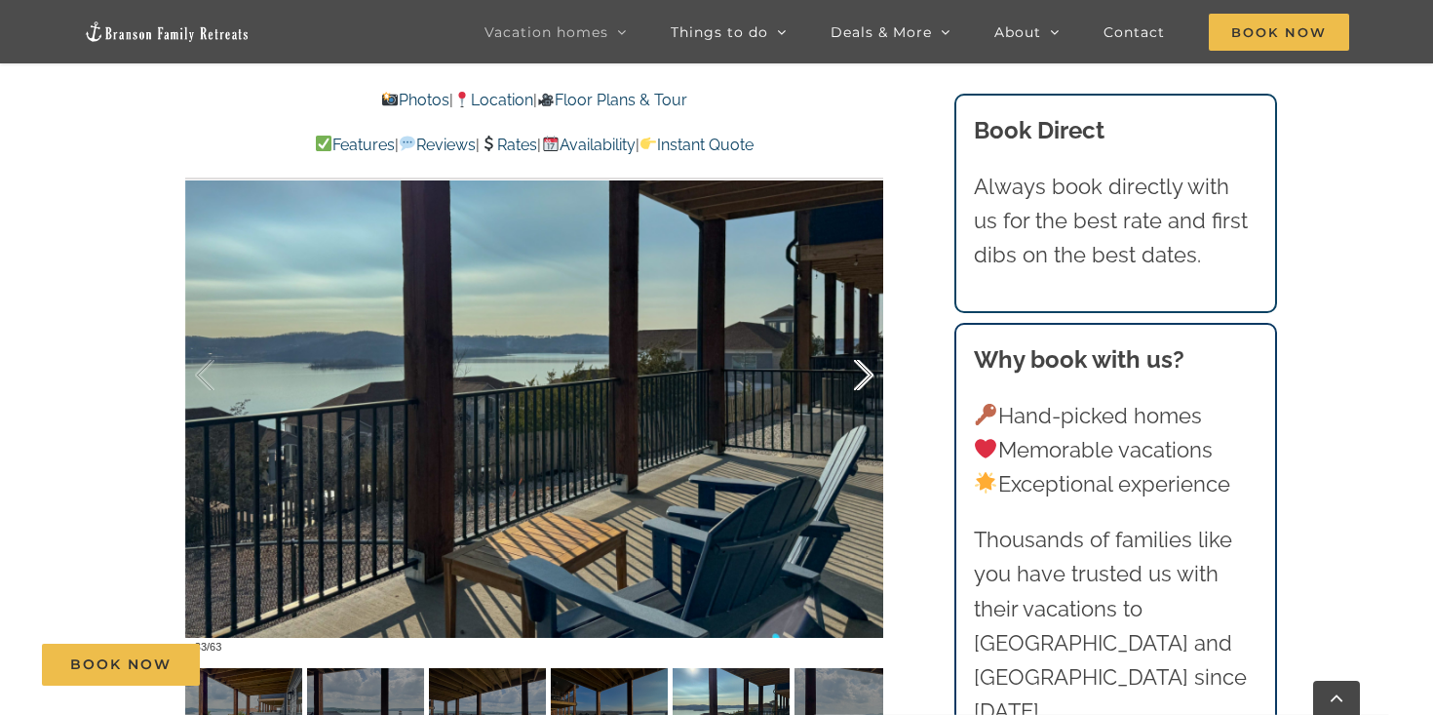
click at [860, 381] on div at bounding box center [843, 375] width 60 height 121
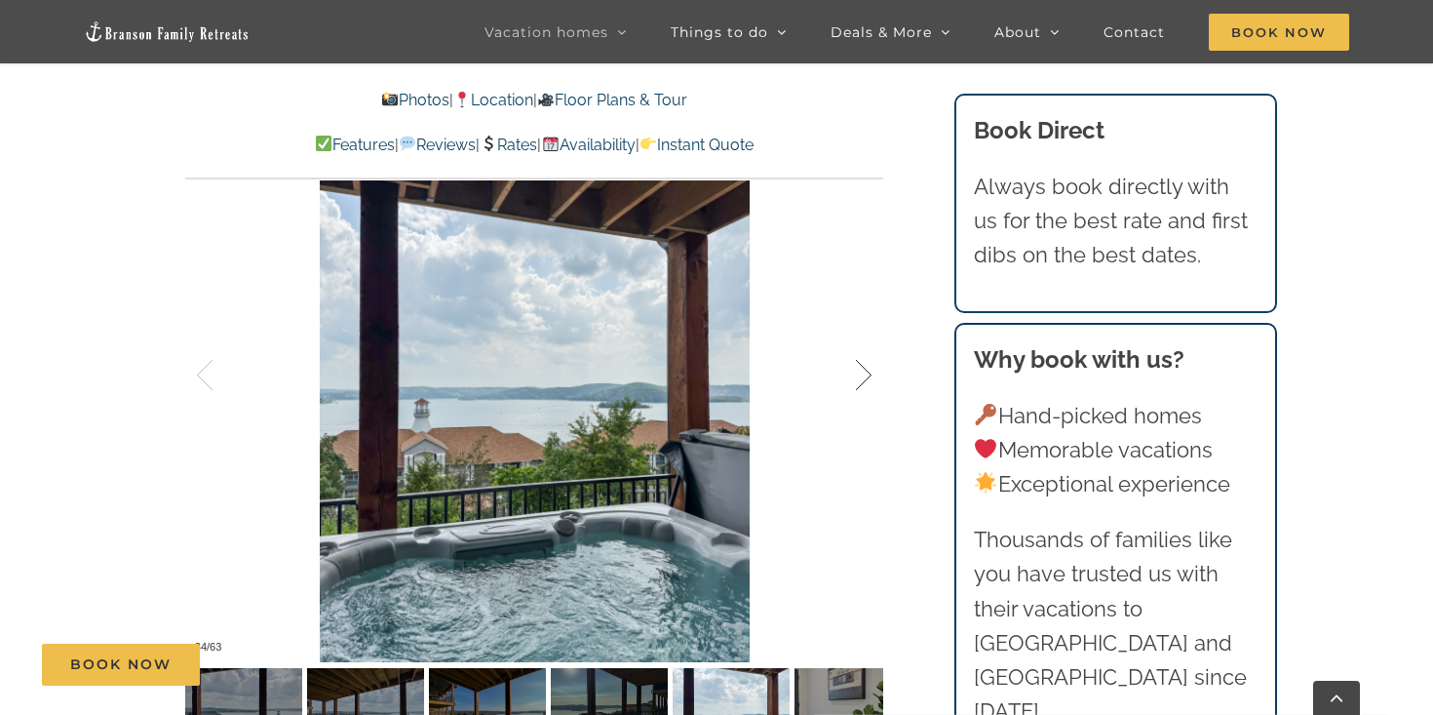
click at [860, 381] on div at bounding box center [843, 375] width 60 height 121
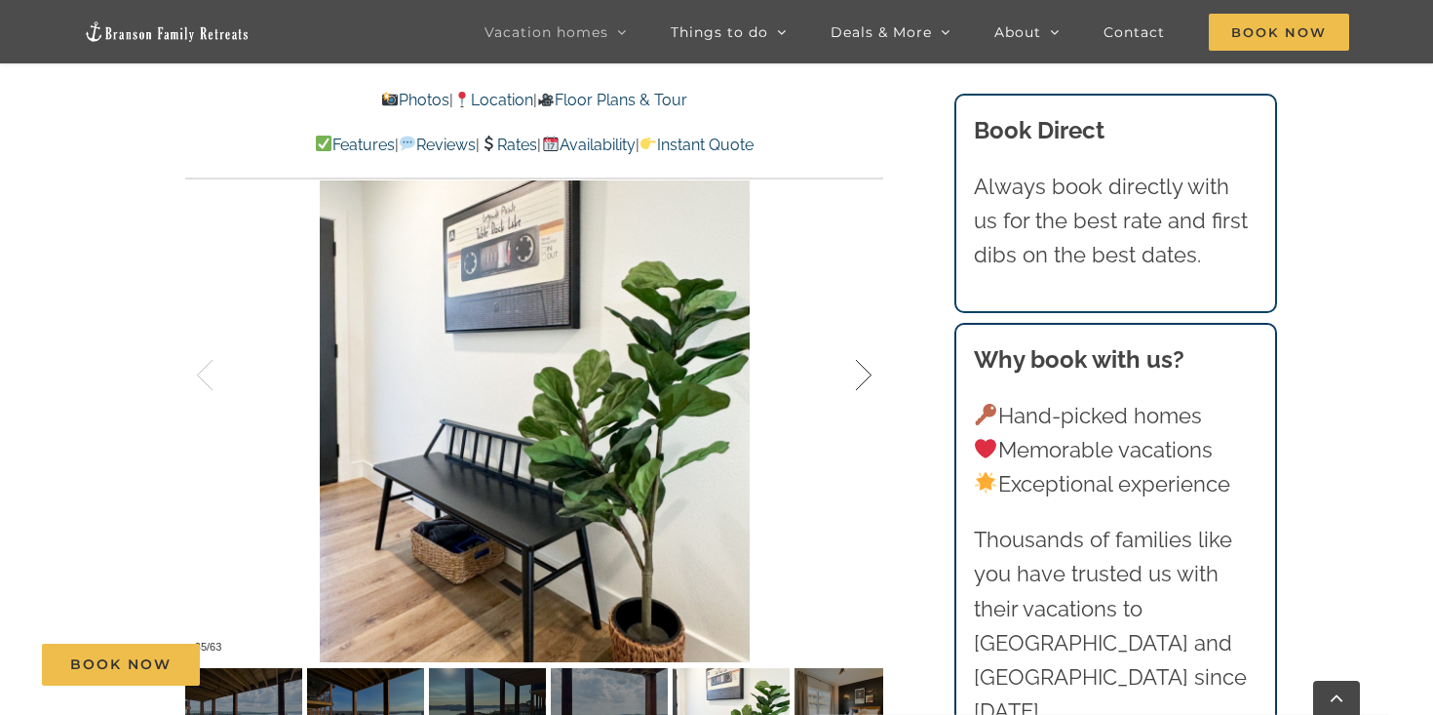
click at [860, 381] on div at bounding box center [843, 375] width 60 height 121
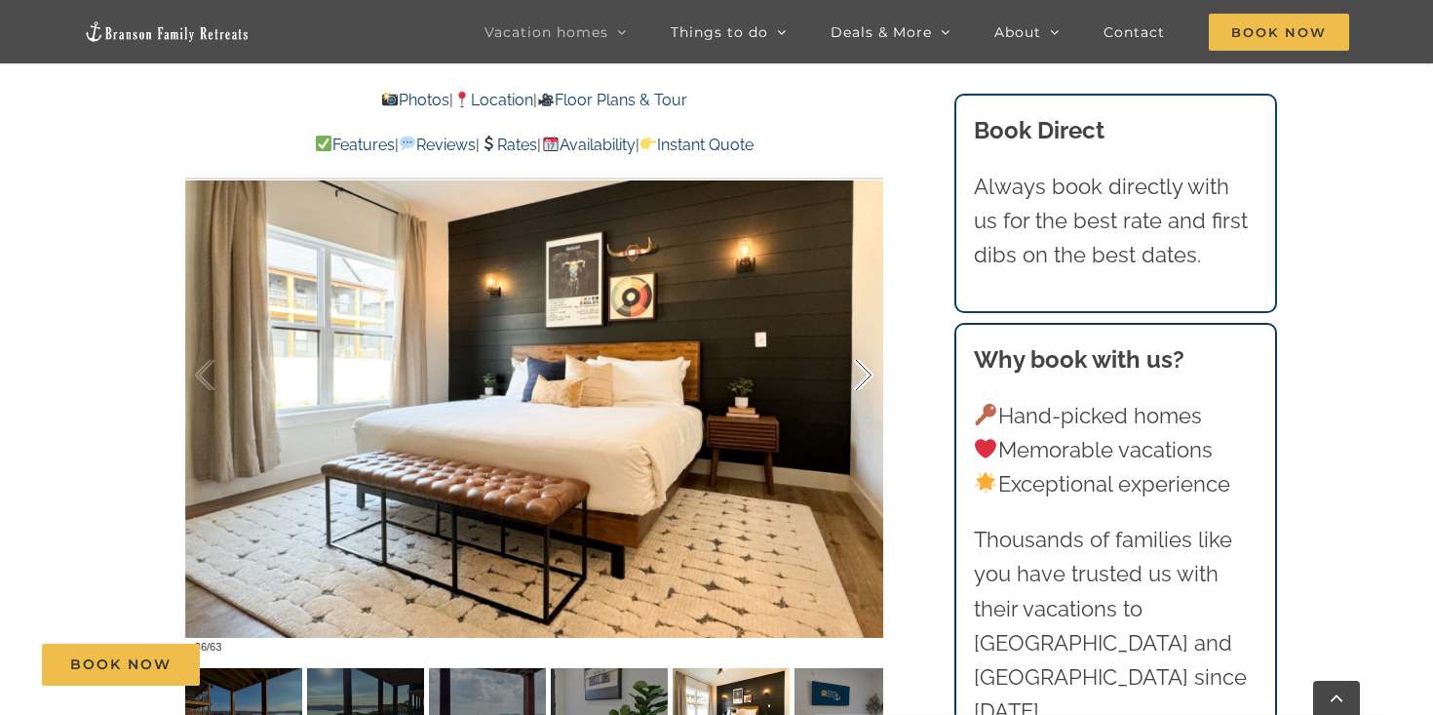
click at [860, 381] on div at bounding box center [843, 375] width 60 height 121
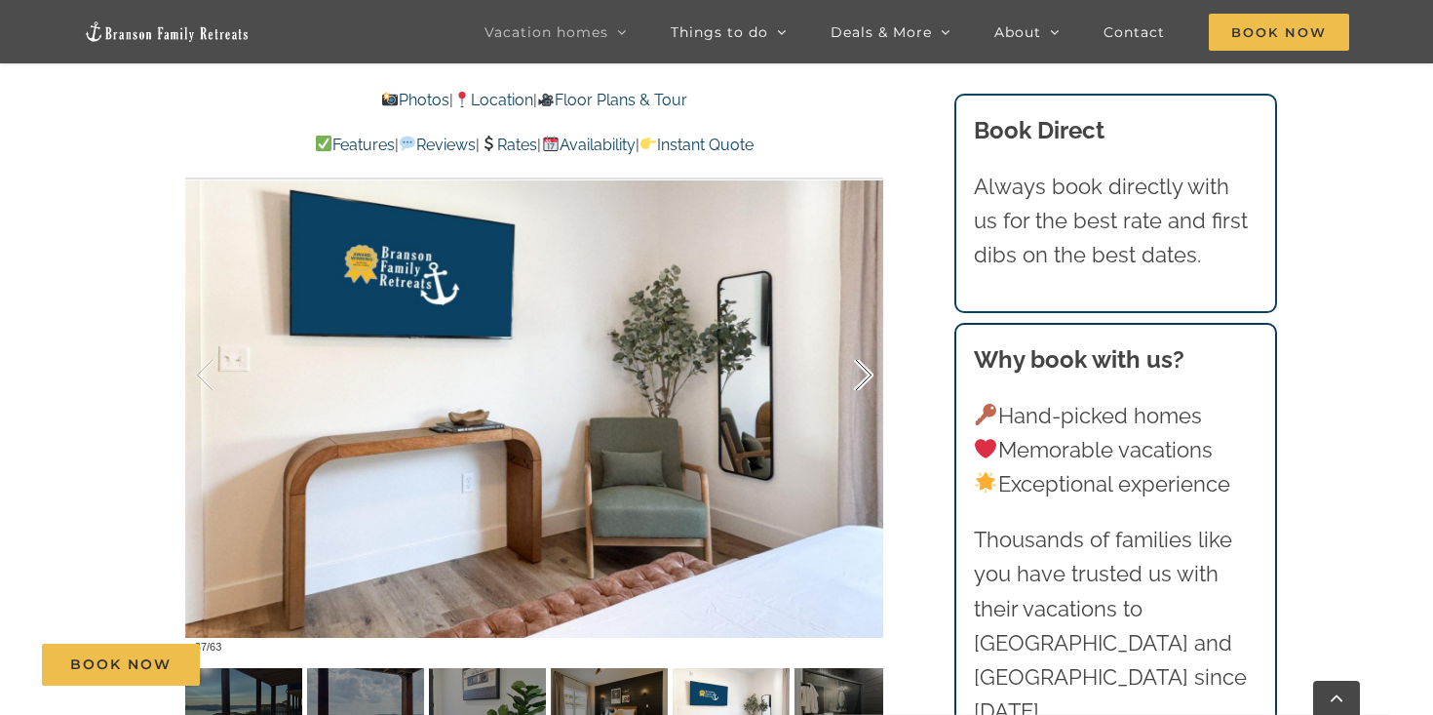
click at [860, 381] on div at bounding box center [843, 375] width 60 height 121
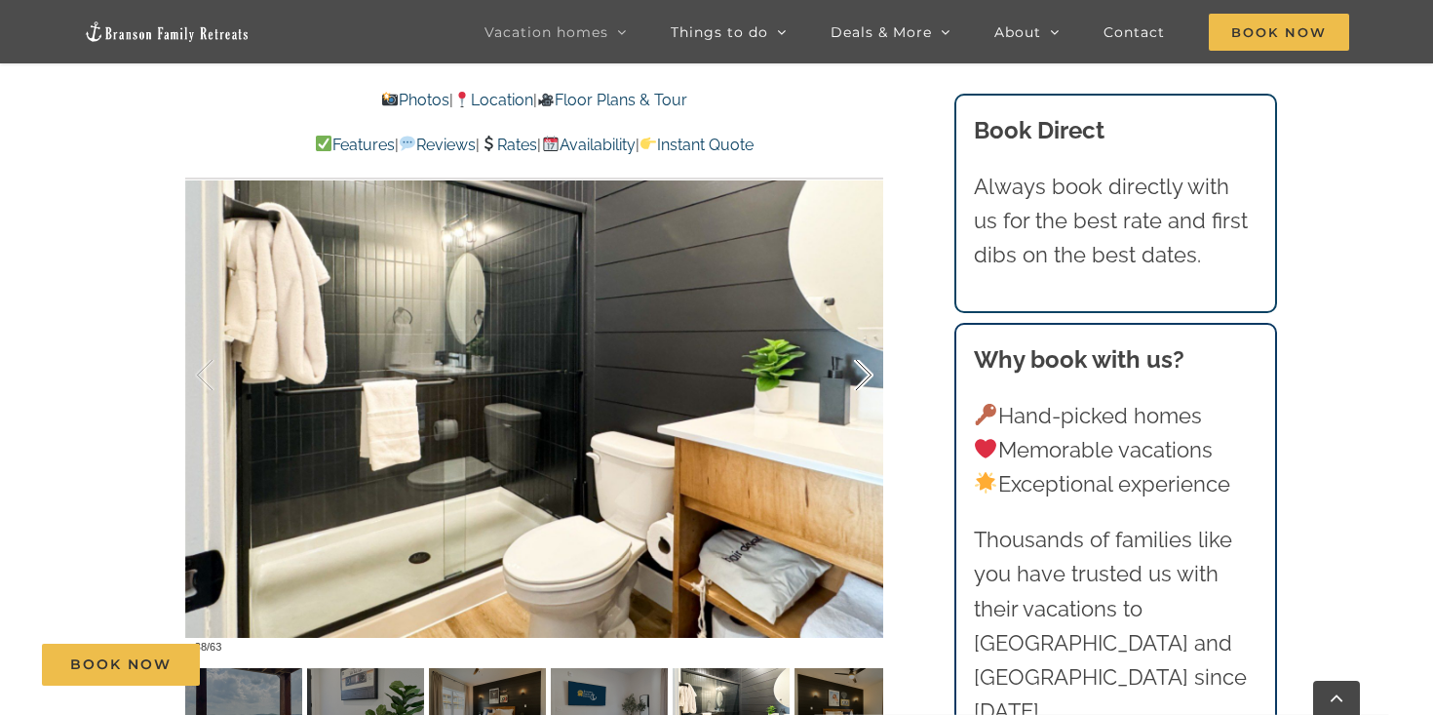
click at [860, 381] on div at bounding box center [843, 375] width 60 height 121
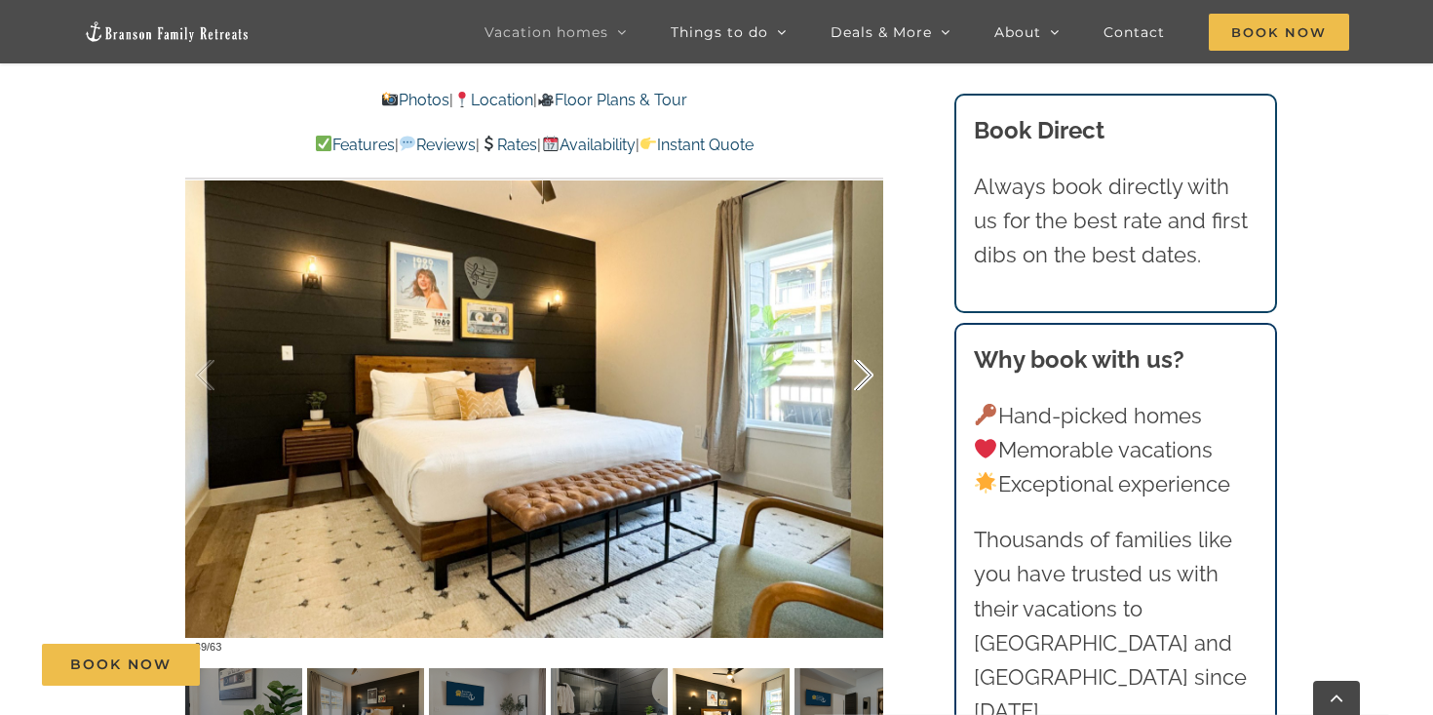
click at [860, 381] on div at bounding box center [843, 375] width 60 height 121
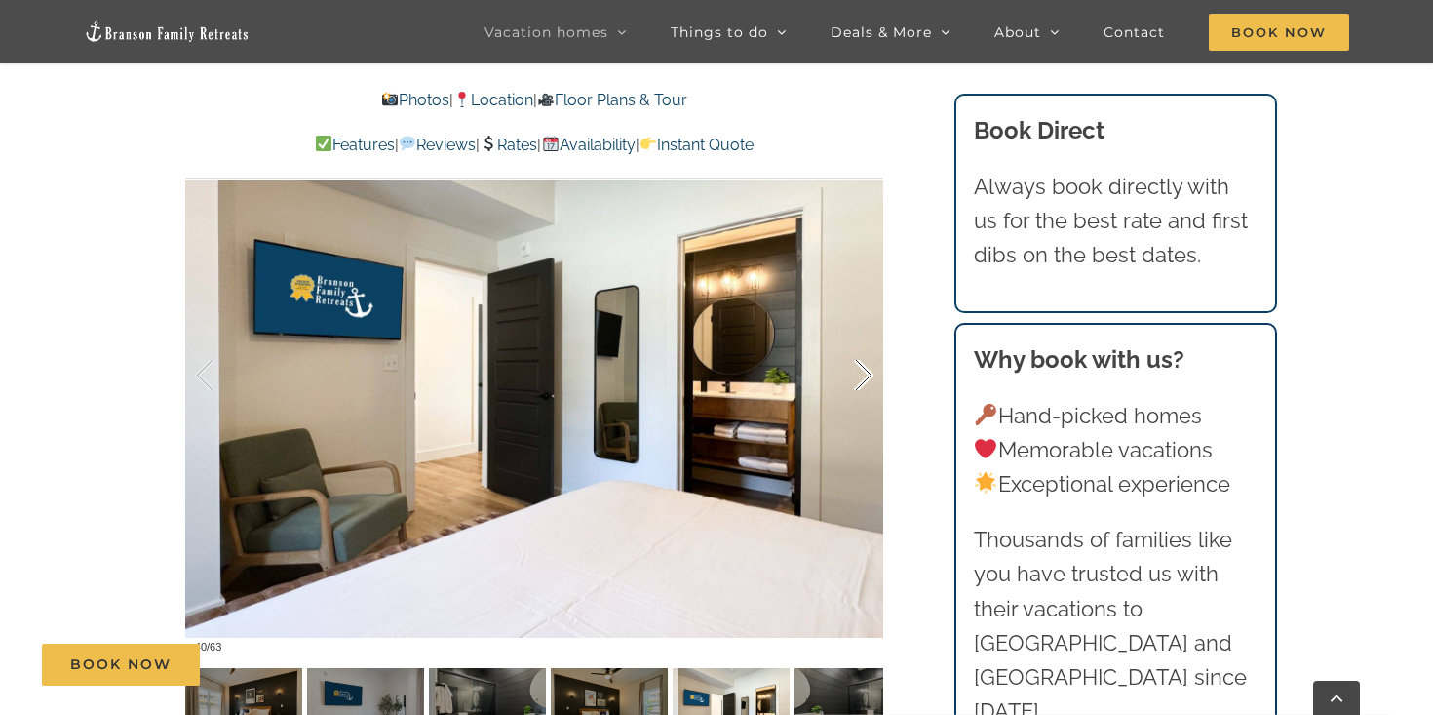
click at [860, 381] on div at bounding box center [843, 375] width 60 height 121
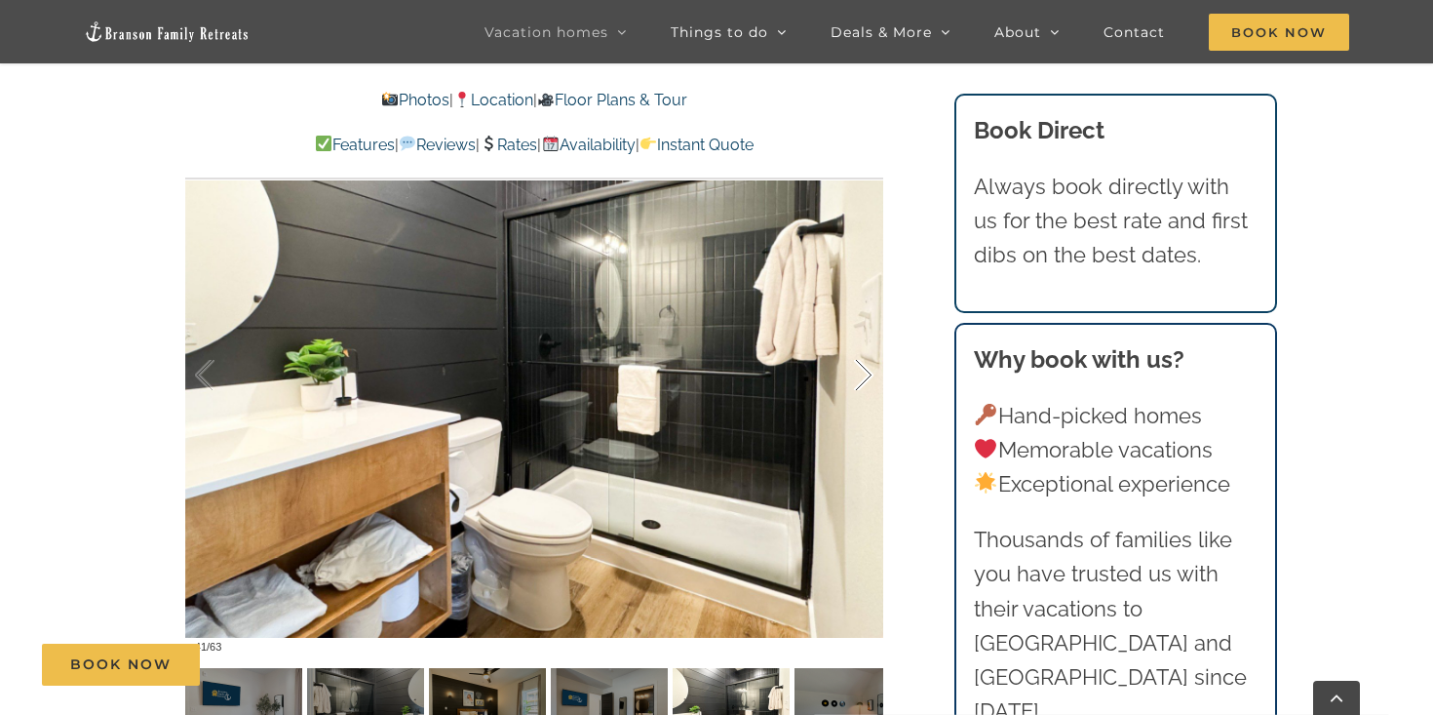
click at [860, 381] on div at bounding box center [843, 375] width 60 height 121
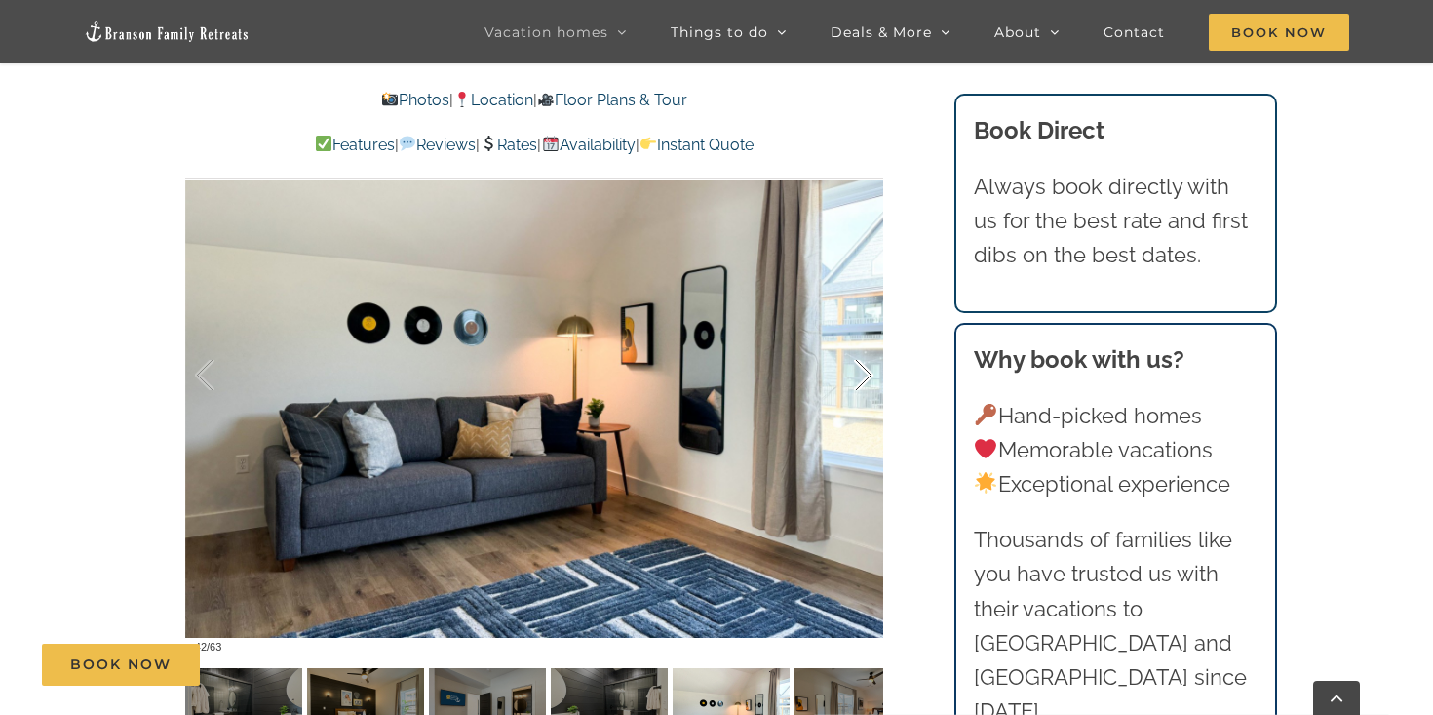
click at [860, 381] on div at bounding box center [843, 375] width 60 height 121
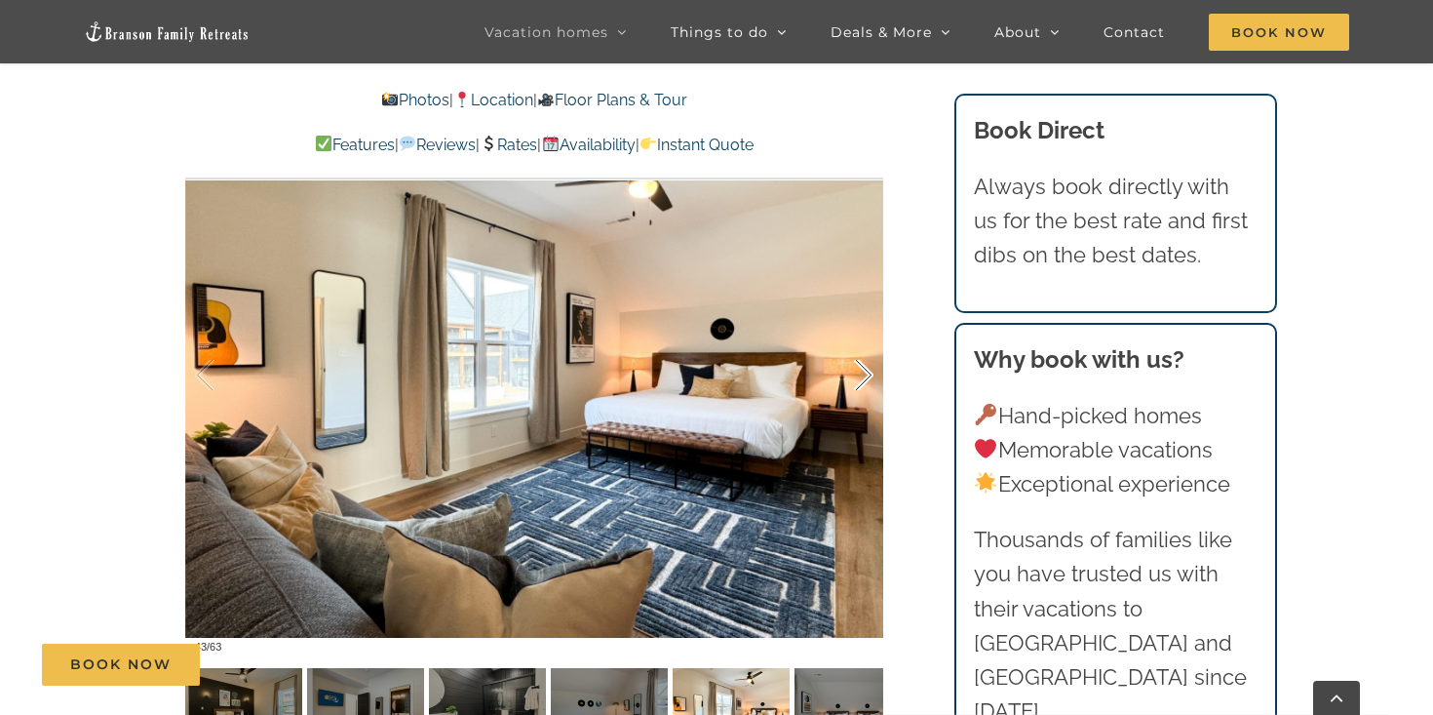
click at [860, 381] on div at bounding box center [843, 375] width 60 height 121
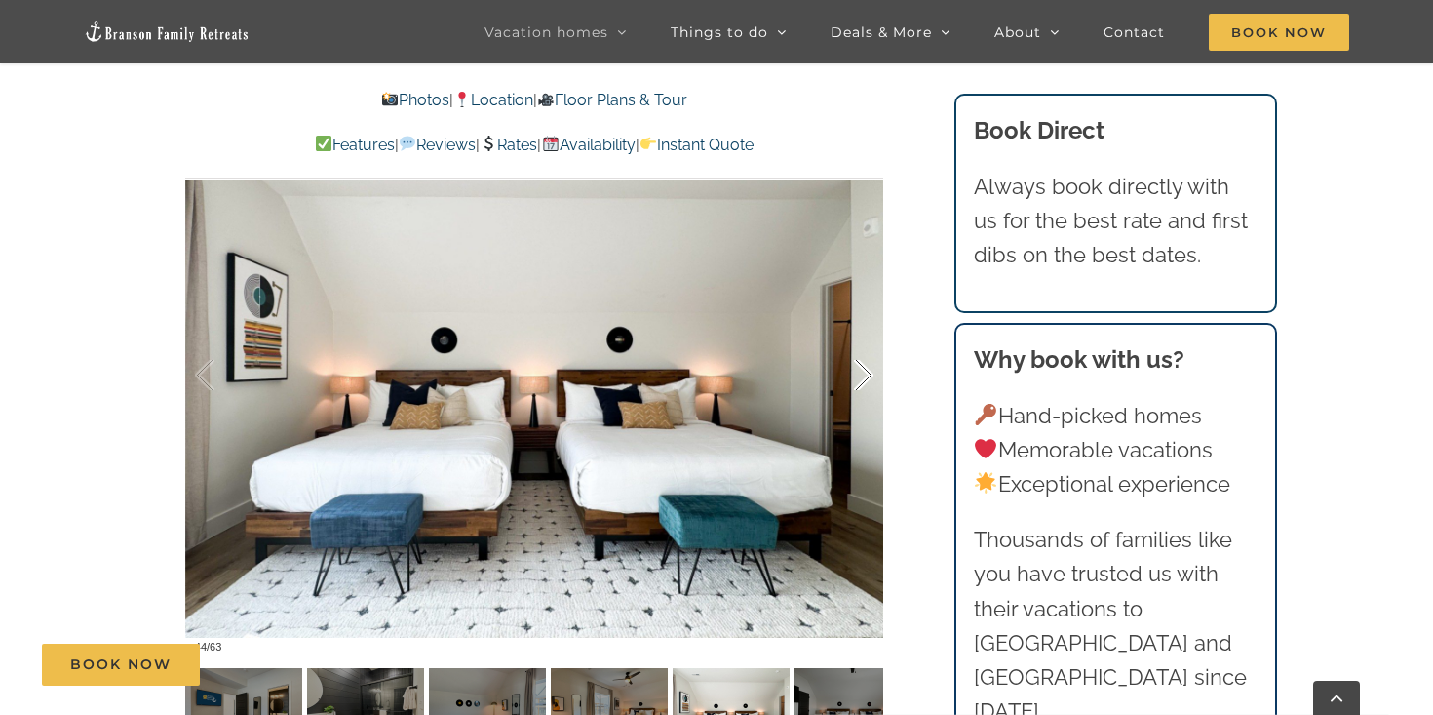
click at [860, 381] on div at bounding box center [843, 375] width 60 height 121
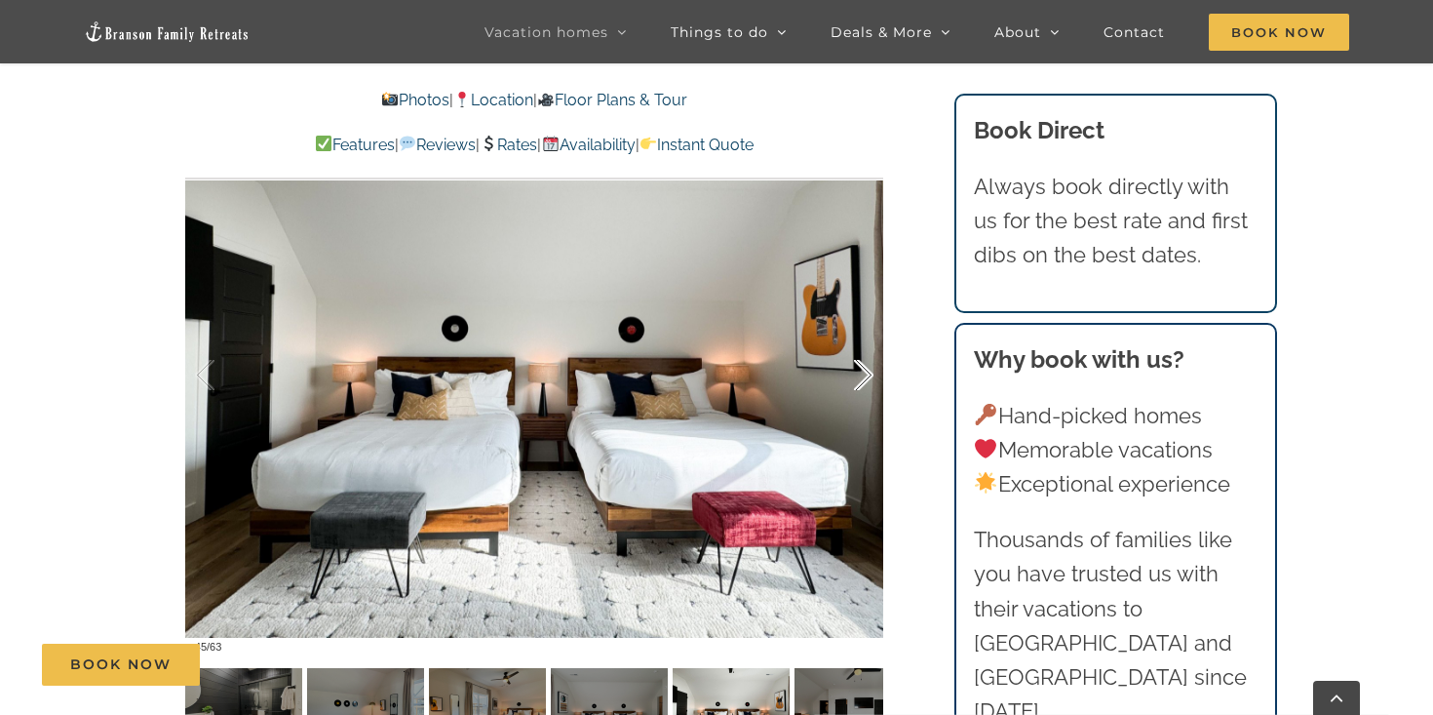
click at [860, 381] on div at bounding box center [843, 375] width 60 height 121
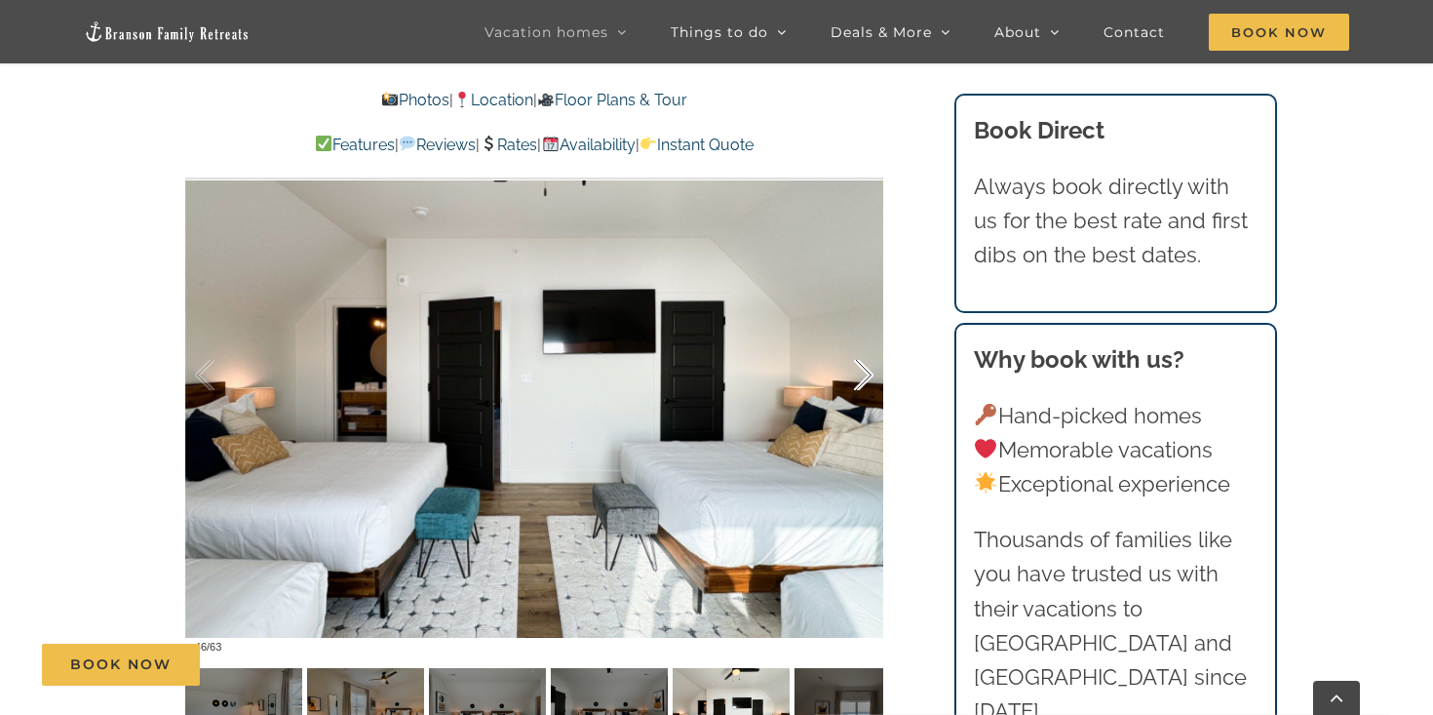
click at [860, 381] on div at bounding box center [843, 375] width 60 height 121
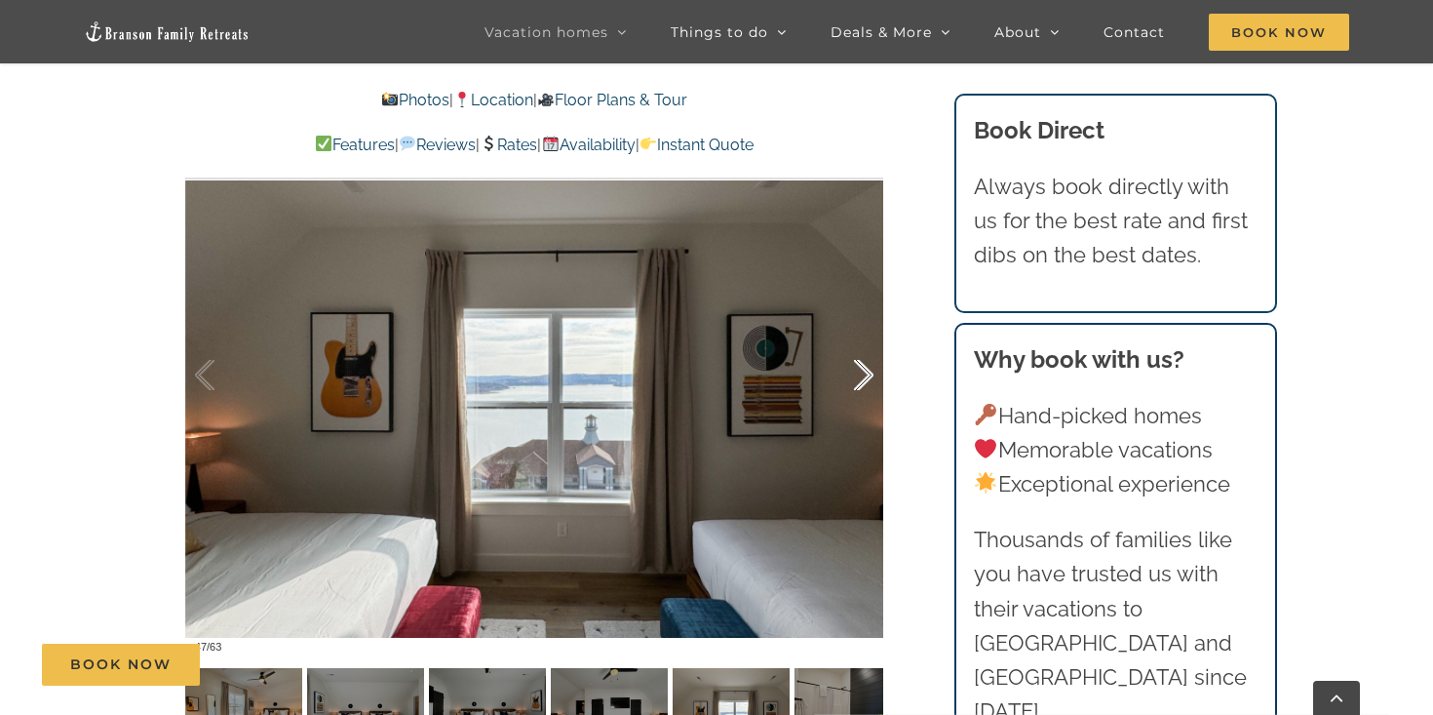
click at [860, 381] on div at bounding box center [843, 375] width 60 height 121
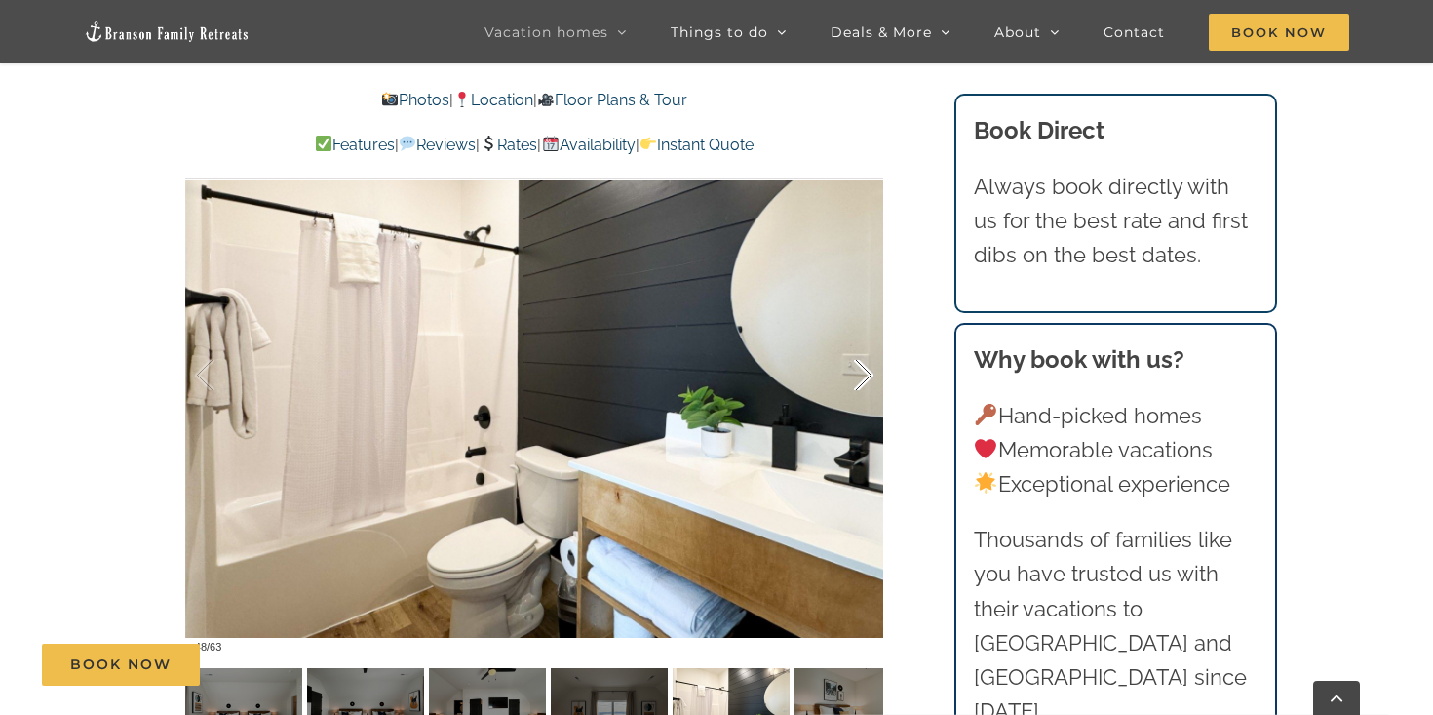
click at [860, 381] on div at bounding box center [843, 375] width 60 height 121
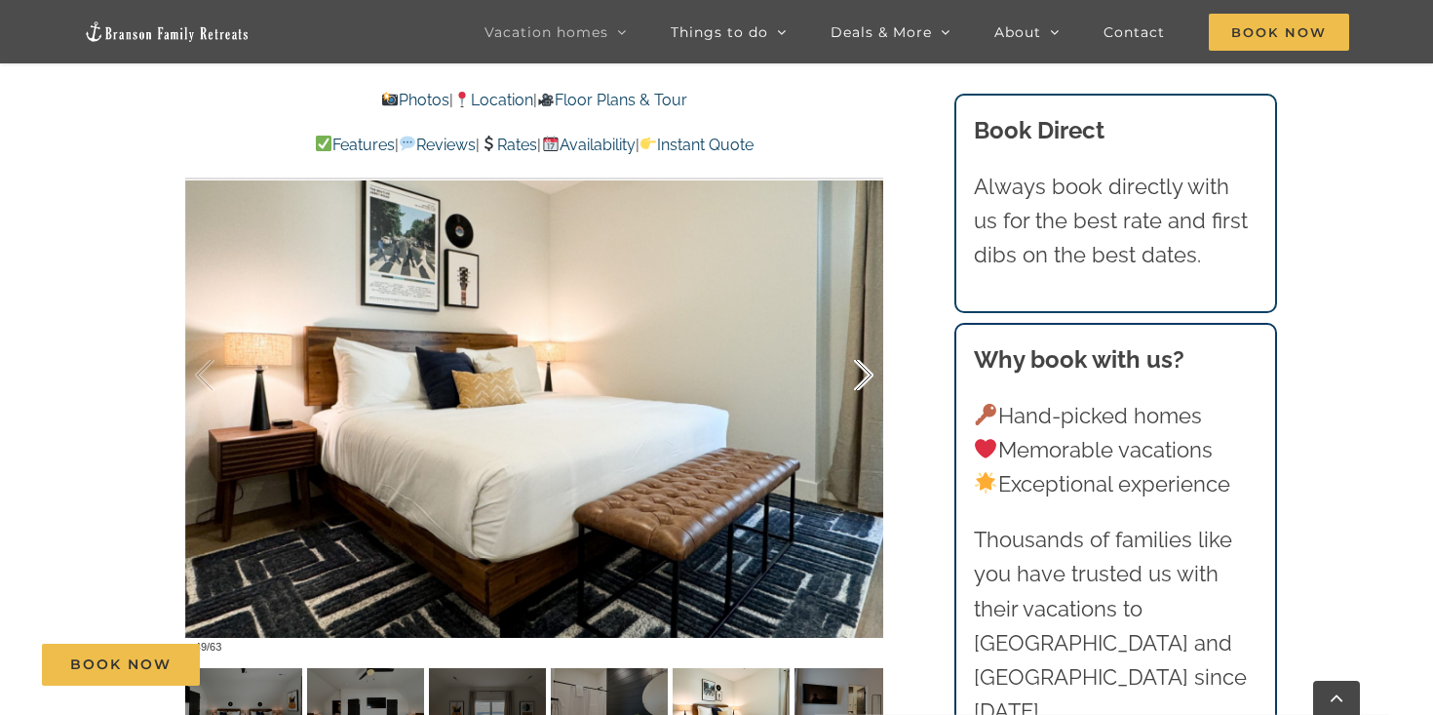
click at [860, 381] on div at bounding box center [843, 375] width 60 height 121
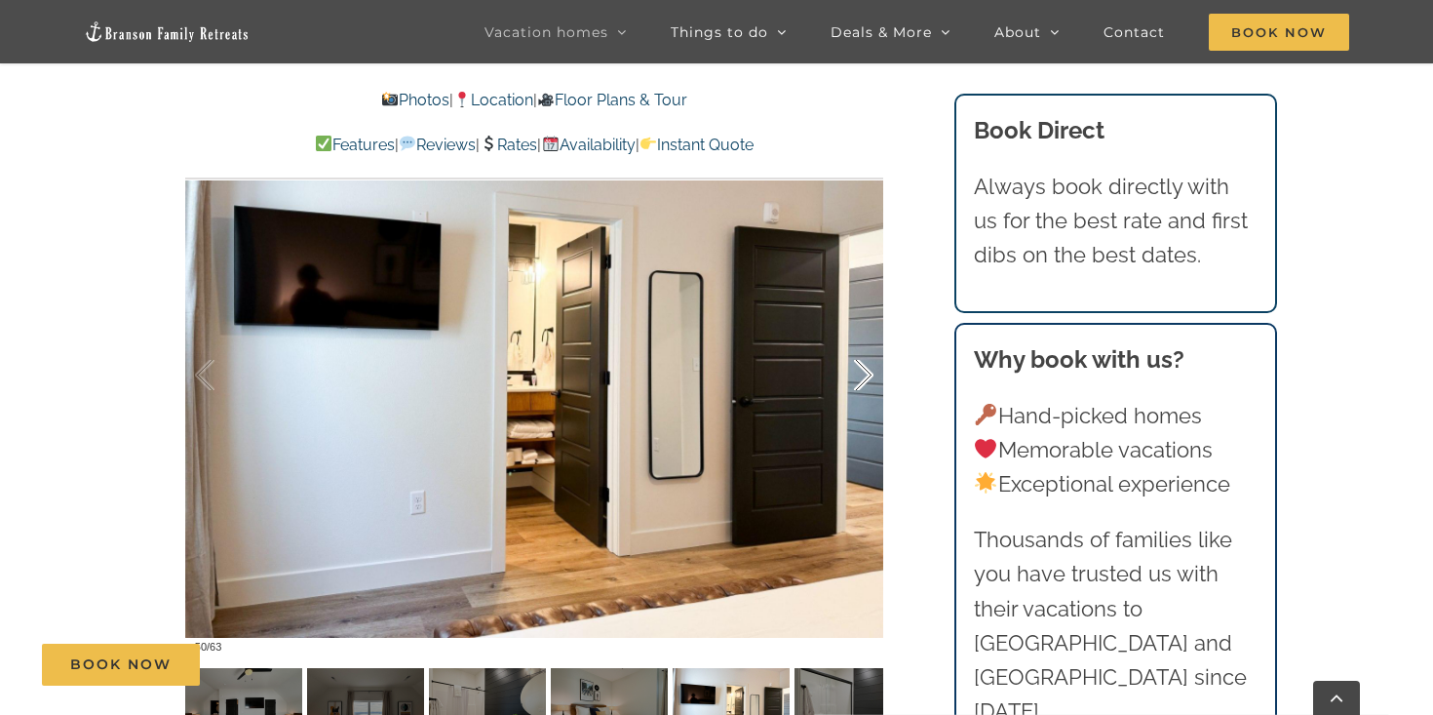
click at [860, 381] on div at bounding box center [843, 375] width 60 height 121
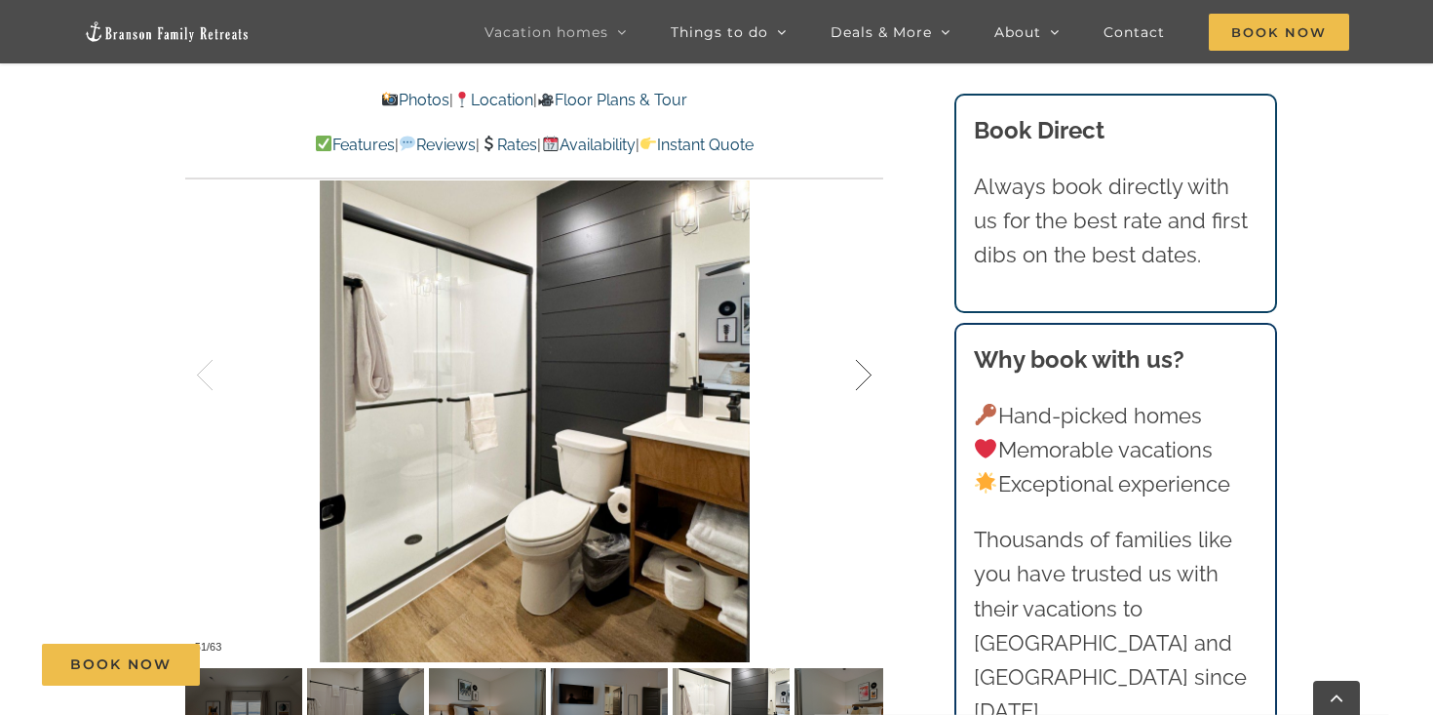
click at [860, 381] on div at bounding box center [843, 375] width 60 height 121
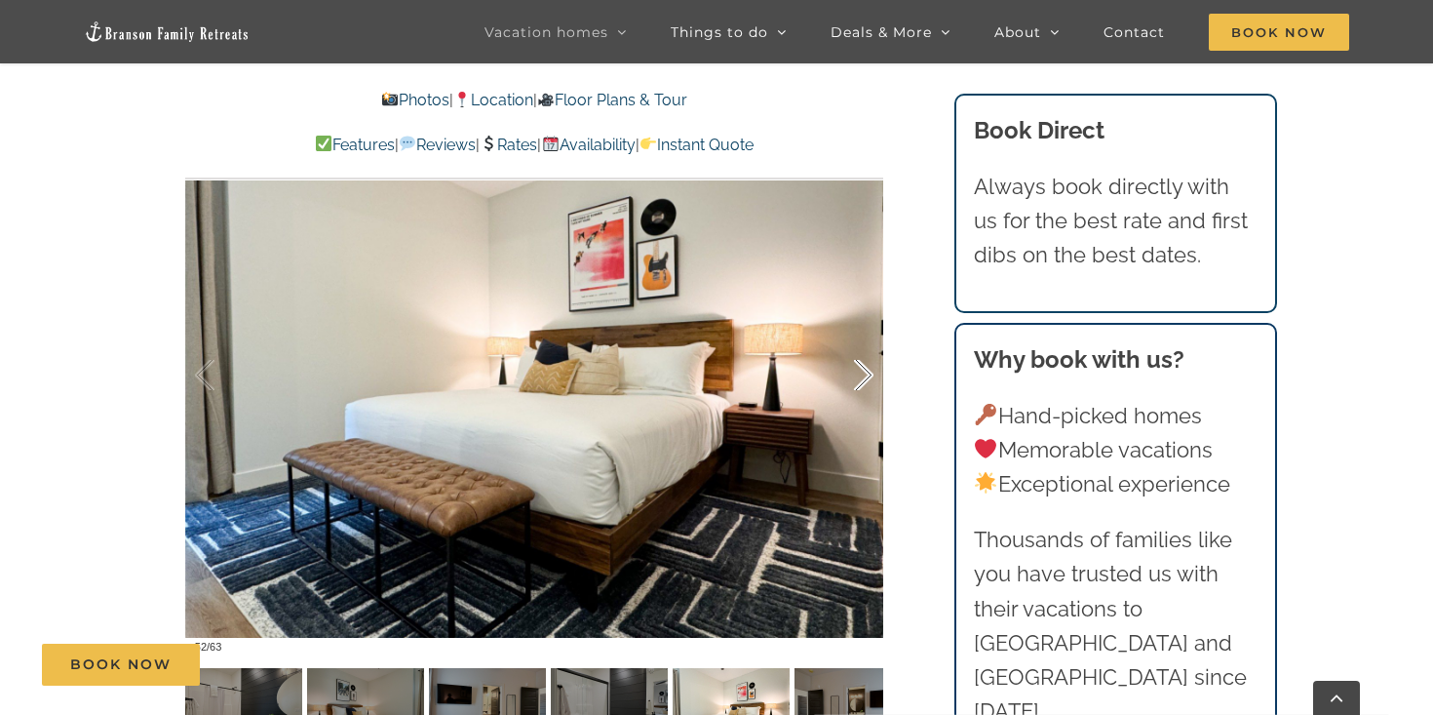
click at [860, 381] on div at bounding box center [843, 375] width 60 height 121
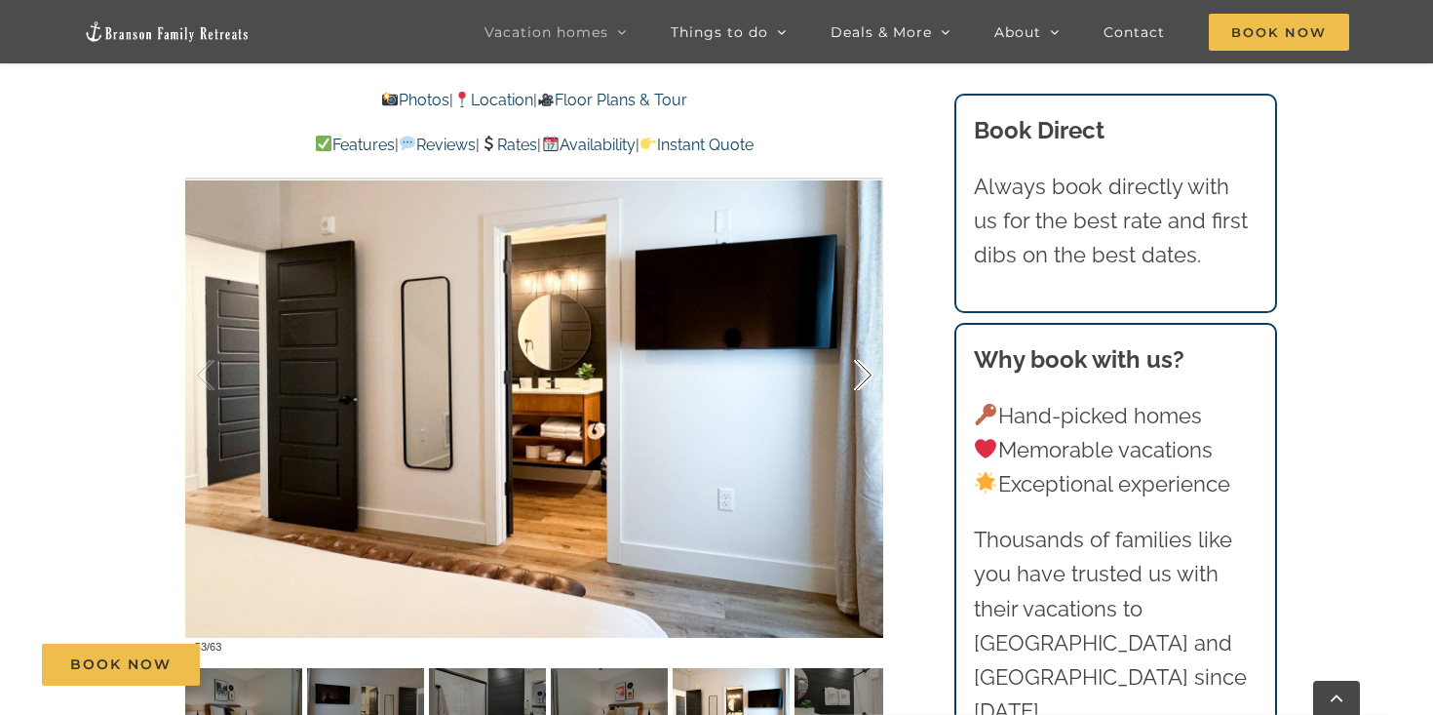
click at [860, 381] on div at bounding box center [843, 375] width 60 height 121
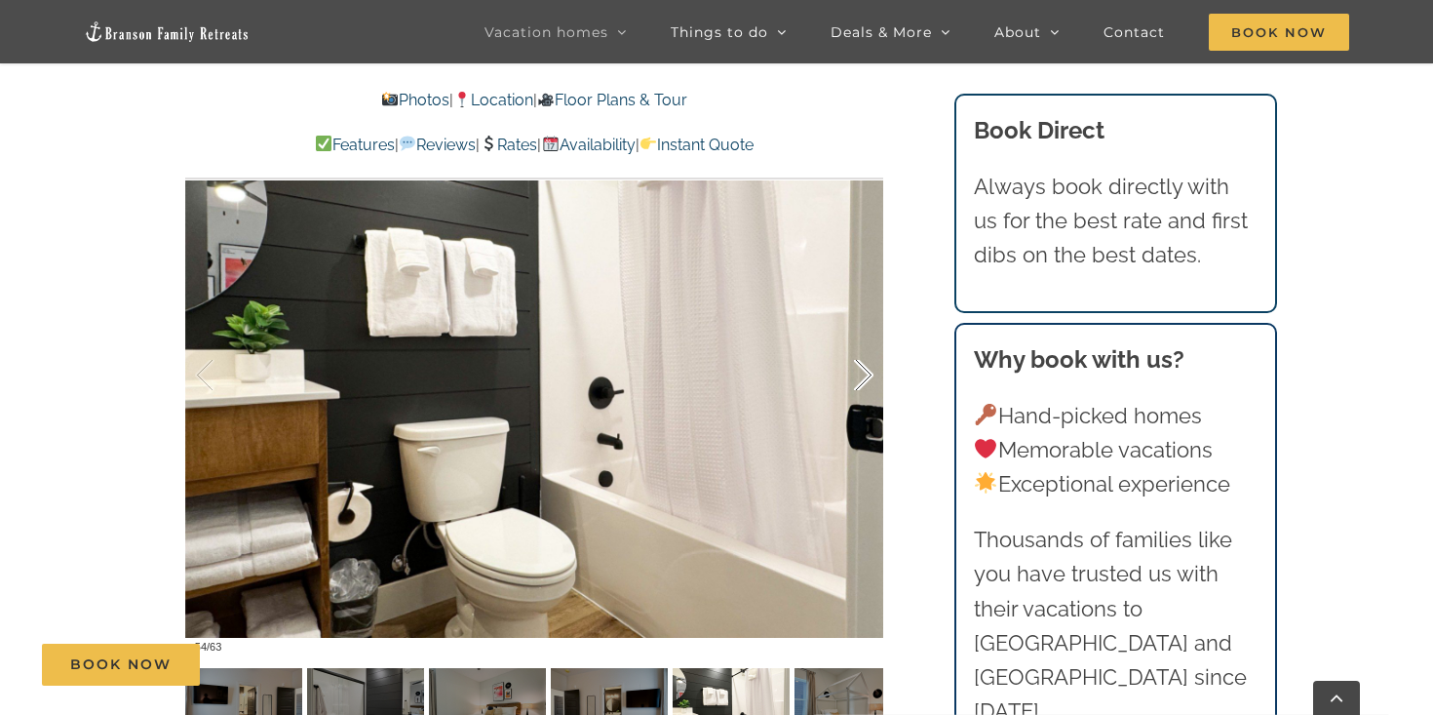
click at [860, 381] on div at bounding box center [843, 375] width 60 height 121
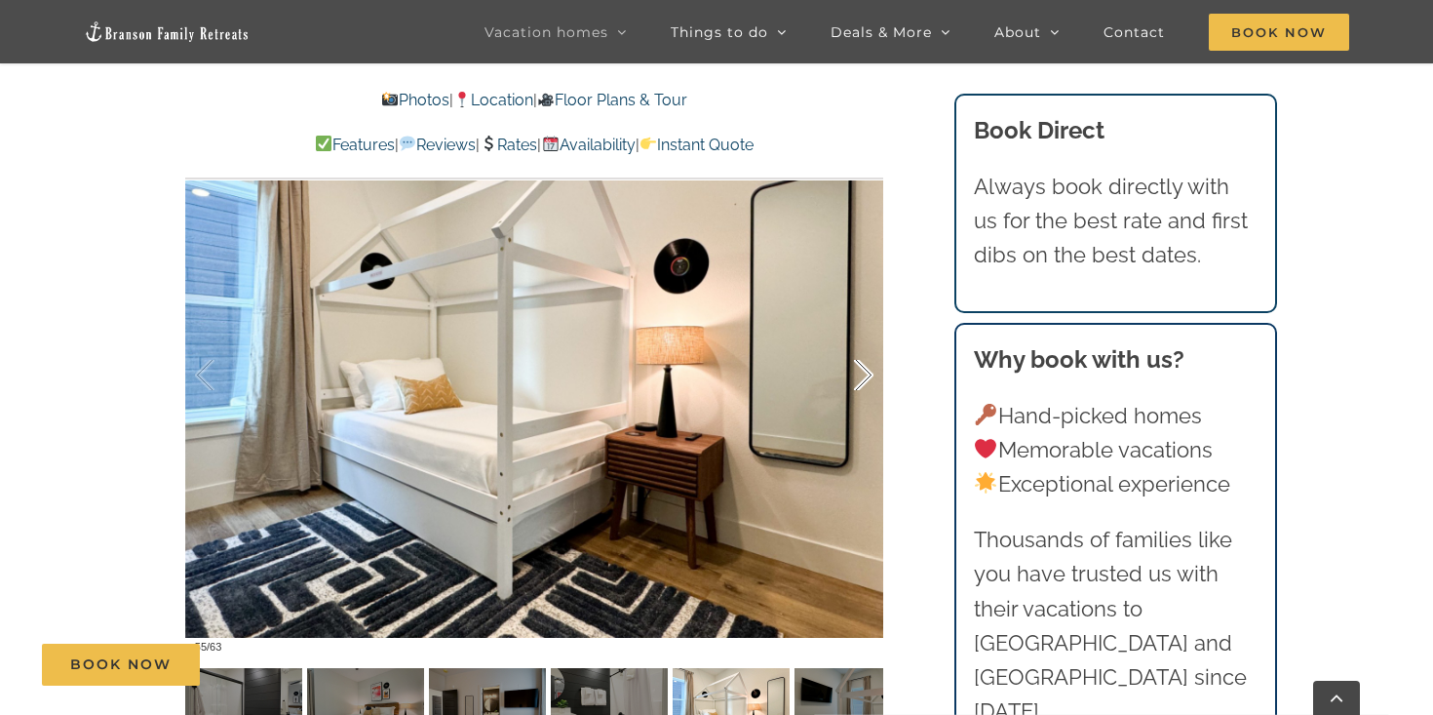
click at [860, 381] on div at bounding box center [843, 375] width 60 height 121
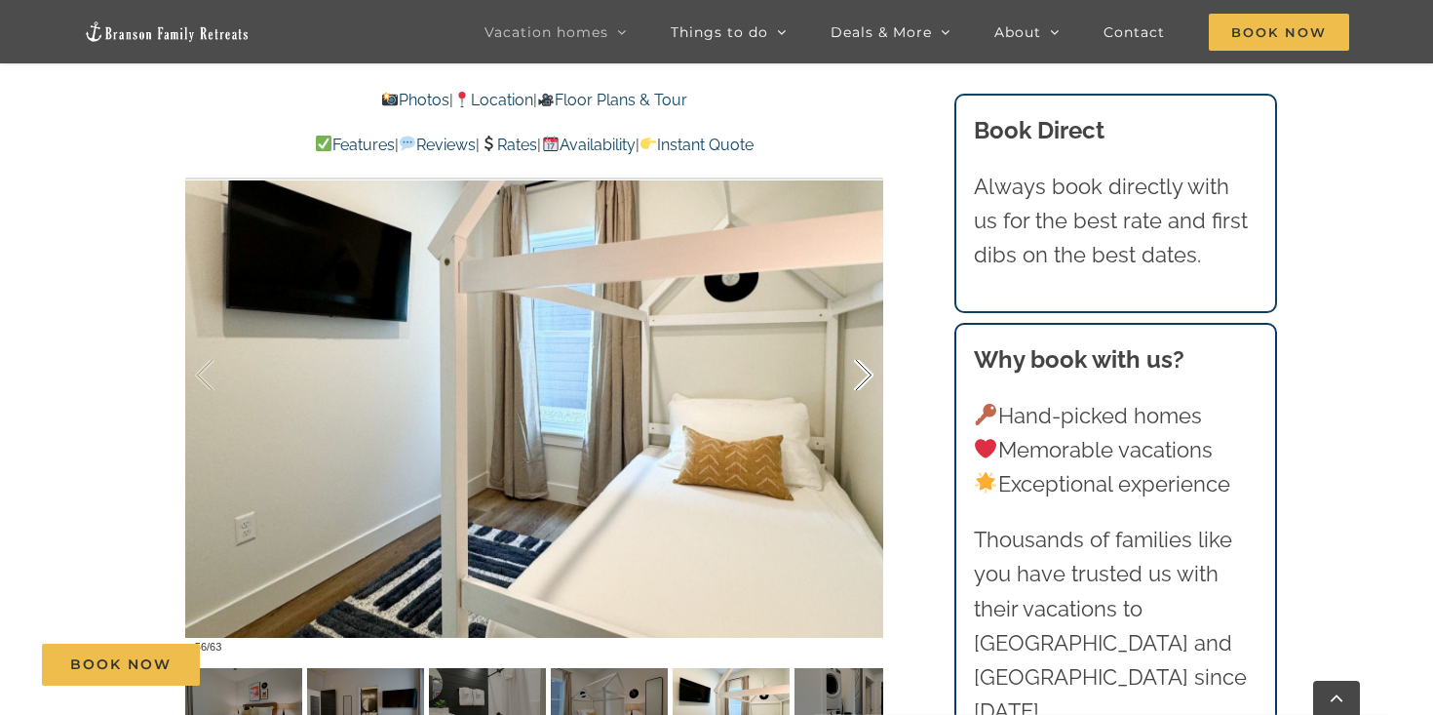
click at [860, 381] on div at bounding box center [843, 375] width 60 height 121
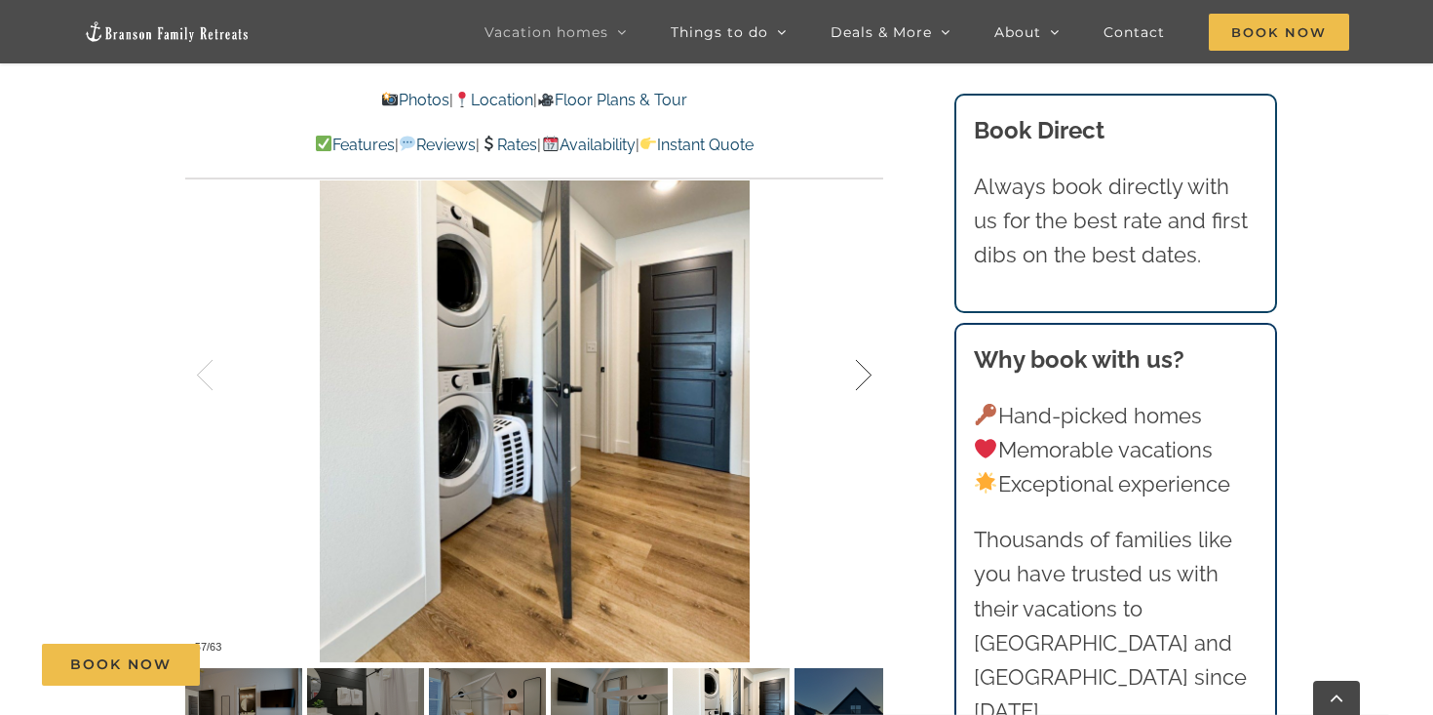
click at [860, 381] on div at bounding box center [843, 375] width 60 height 121
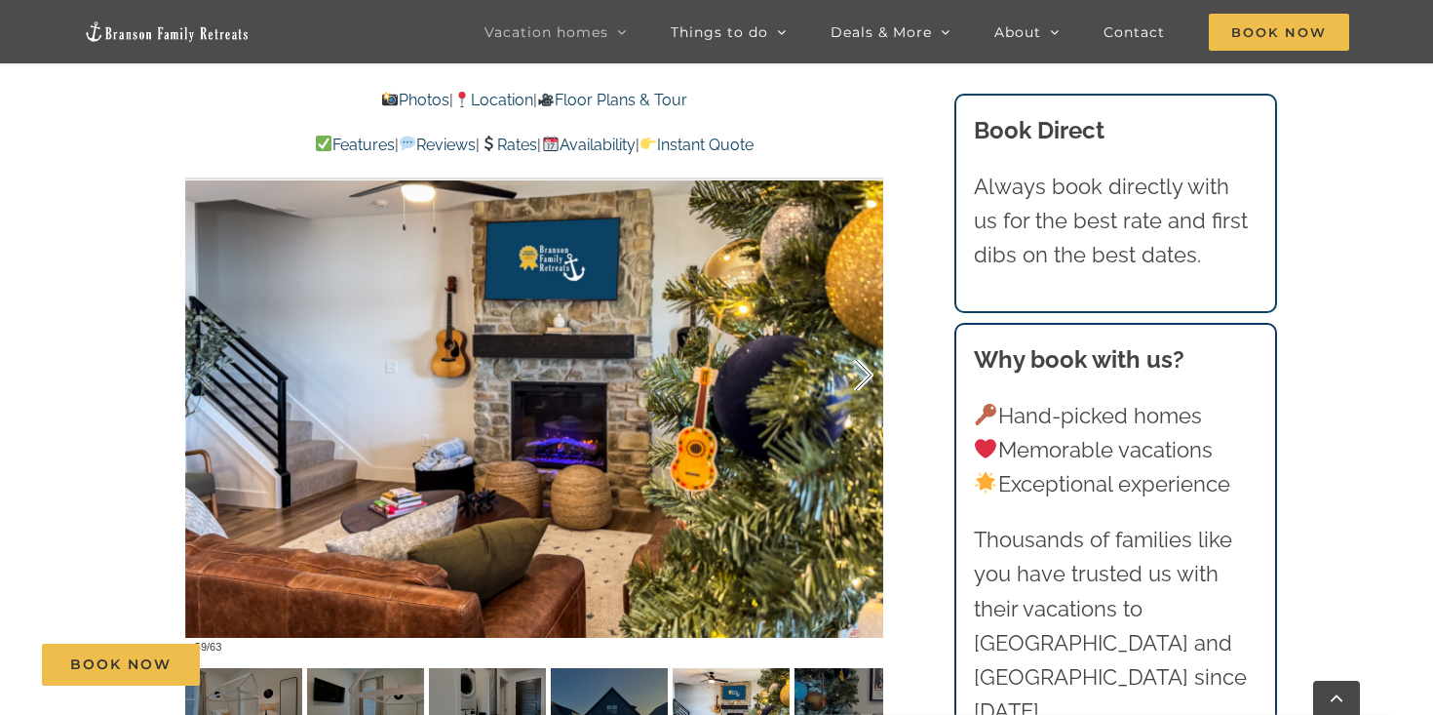
click at [860, 381] on div at bounding box center [843, 375] width 60 height 121
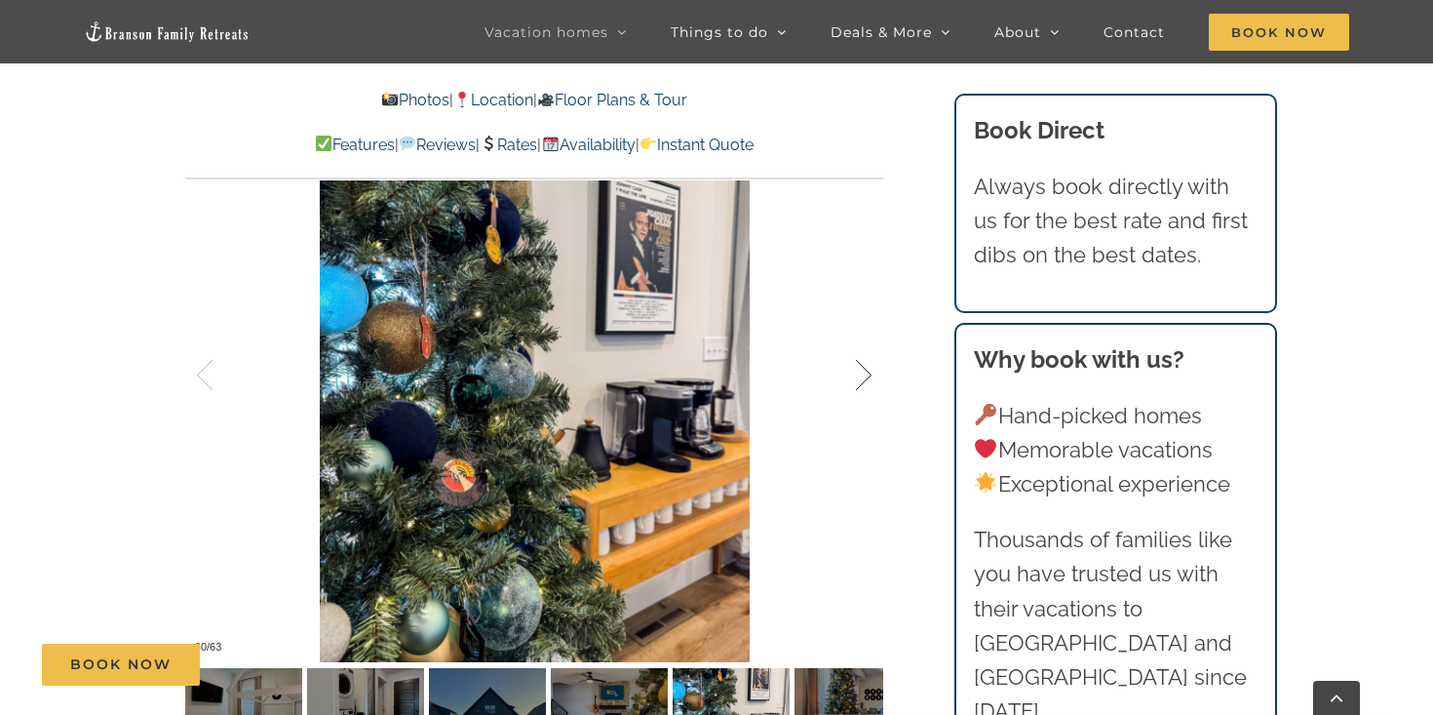
click at [860, 381] on div at bounding box center [843, 375] width 60 height 121
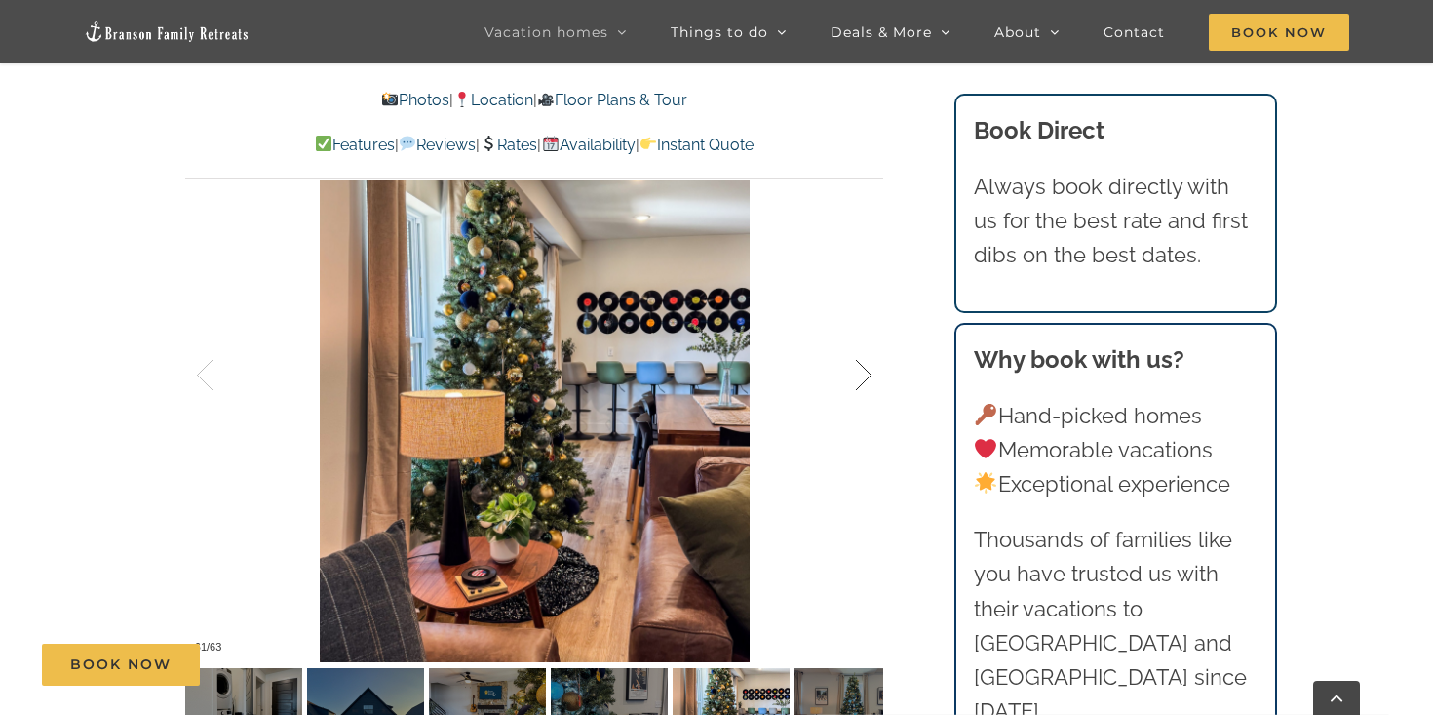
click at [860, 381] on div at bounding box center [843, 375] width 60 height 121
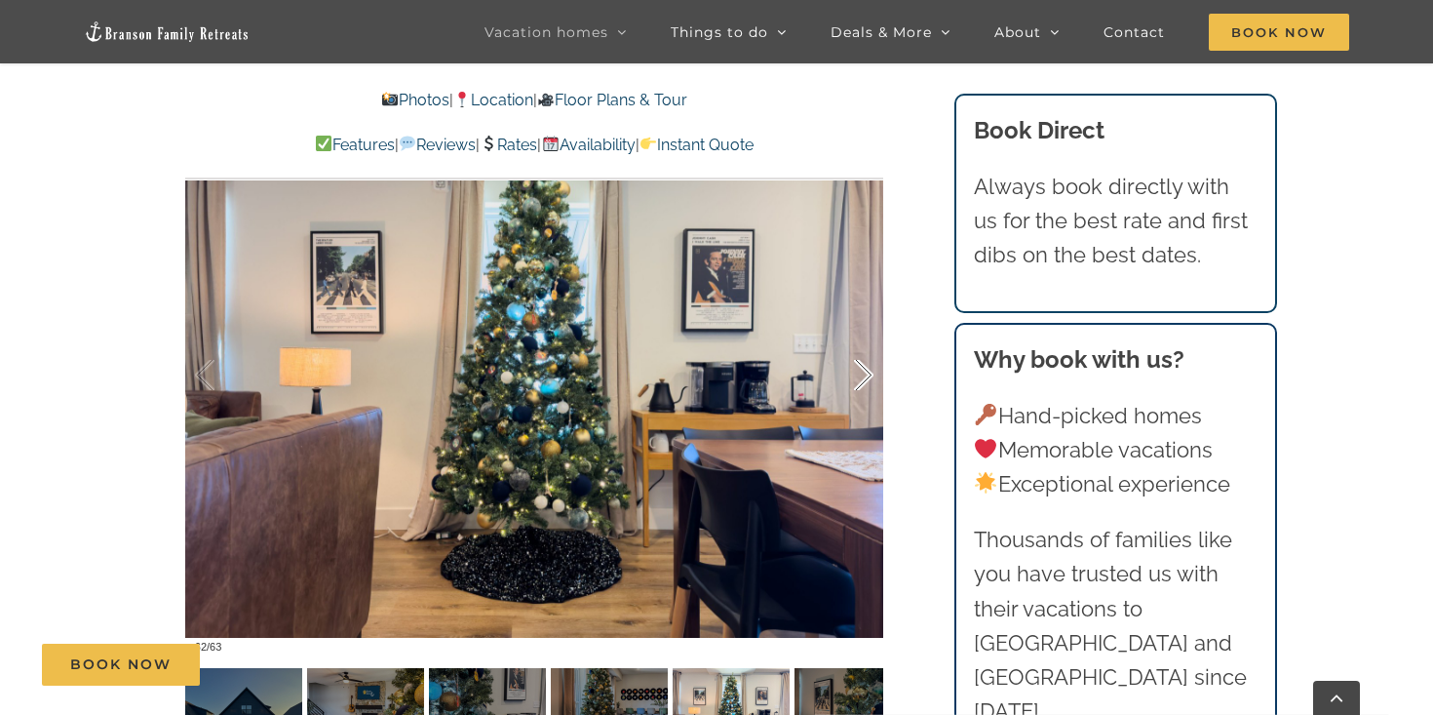
click at [860, 381] on div at bounding box center [843, 375] width 60 height 121
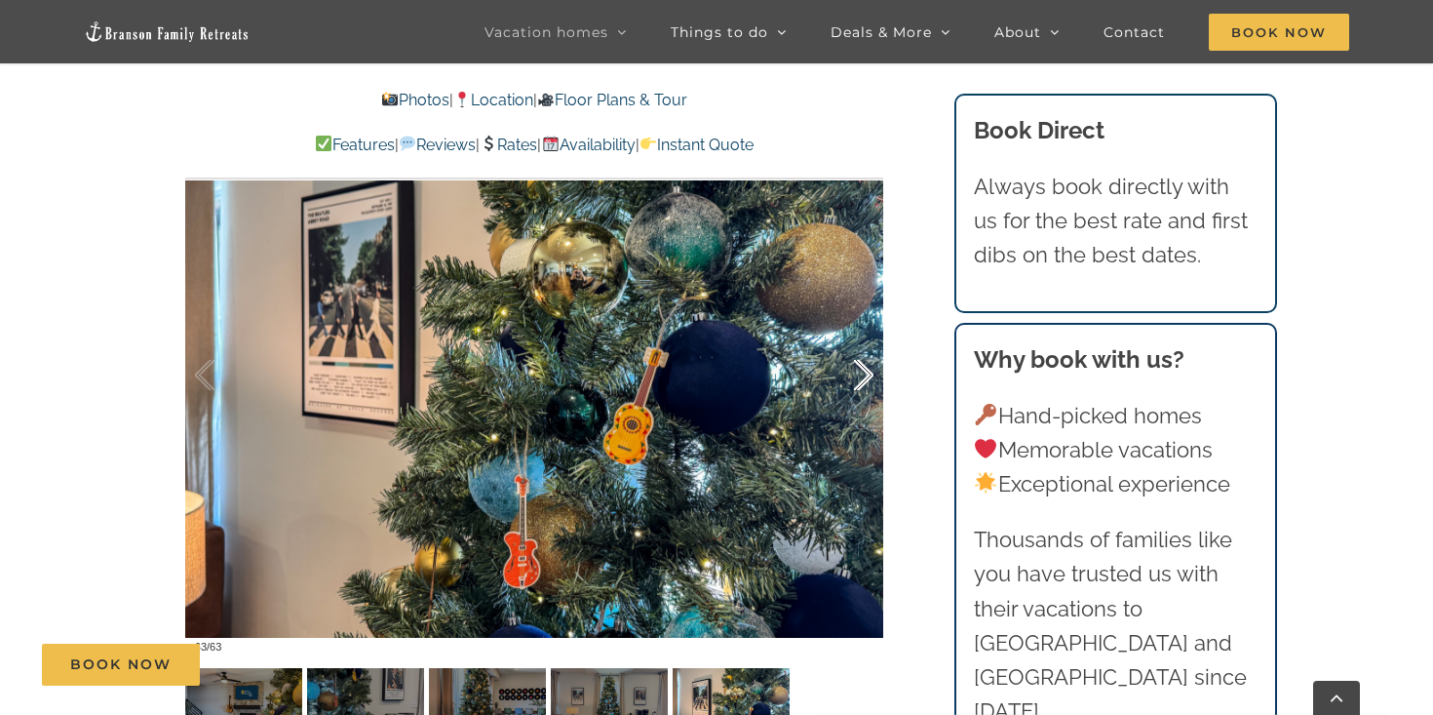
click at [860, 381] on div at bounding box center [843, 375] width 60 height 121
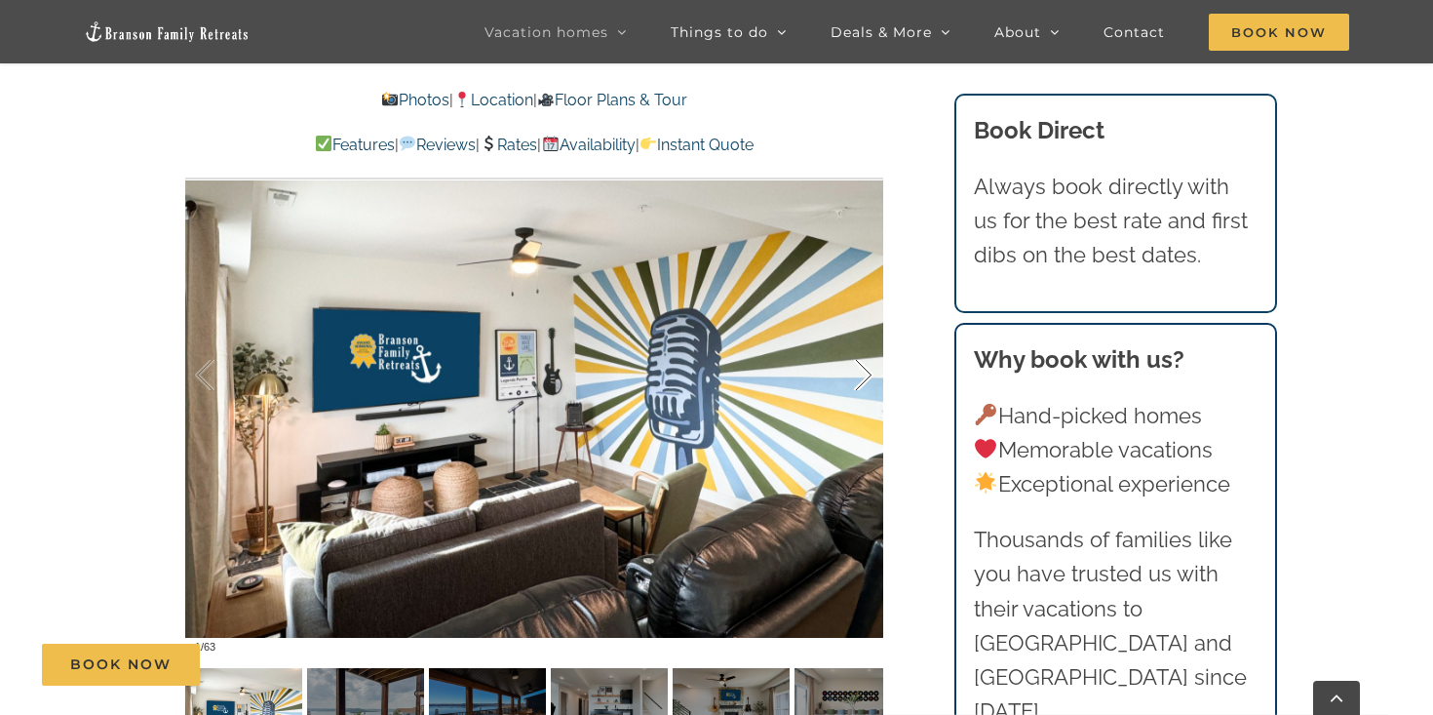
click at [860, 381] on div at bounding box center [843, 375] width 60 height 121
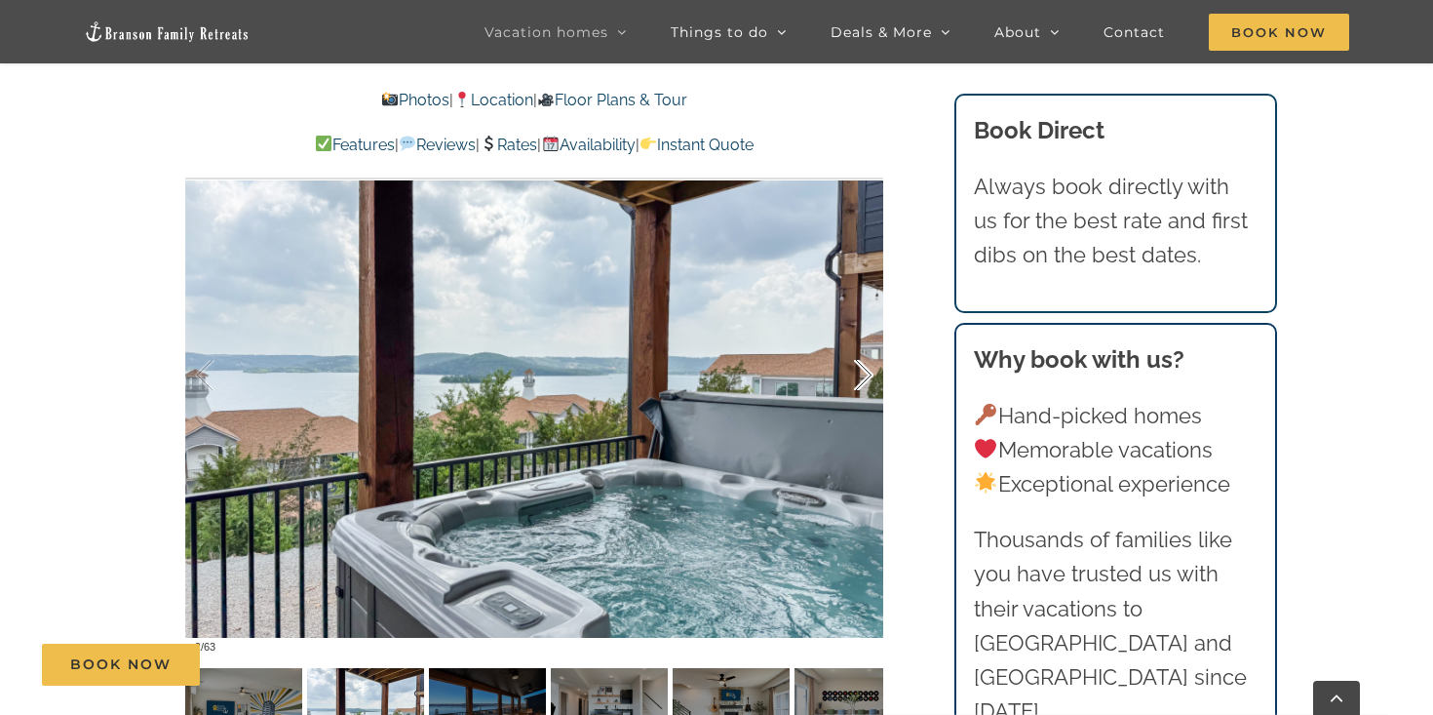
click at [860, 381] on div at bounding box center [843, 375] width 60 height 121
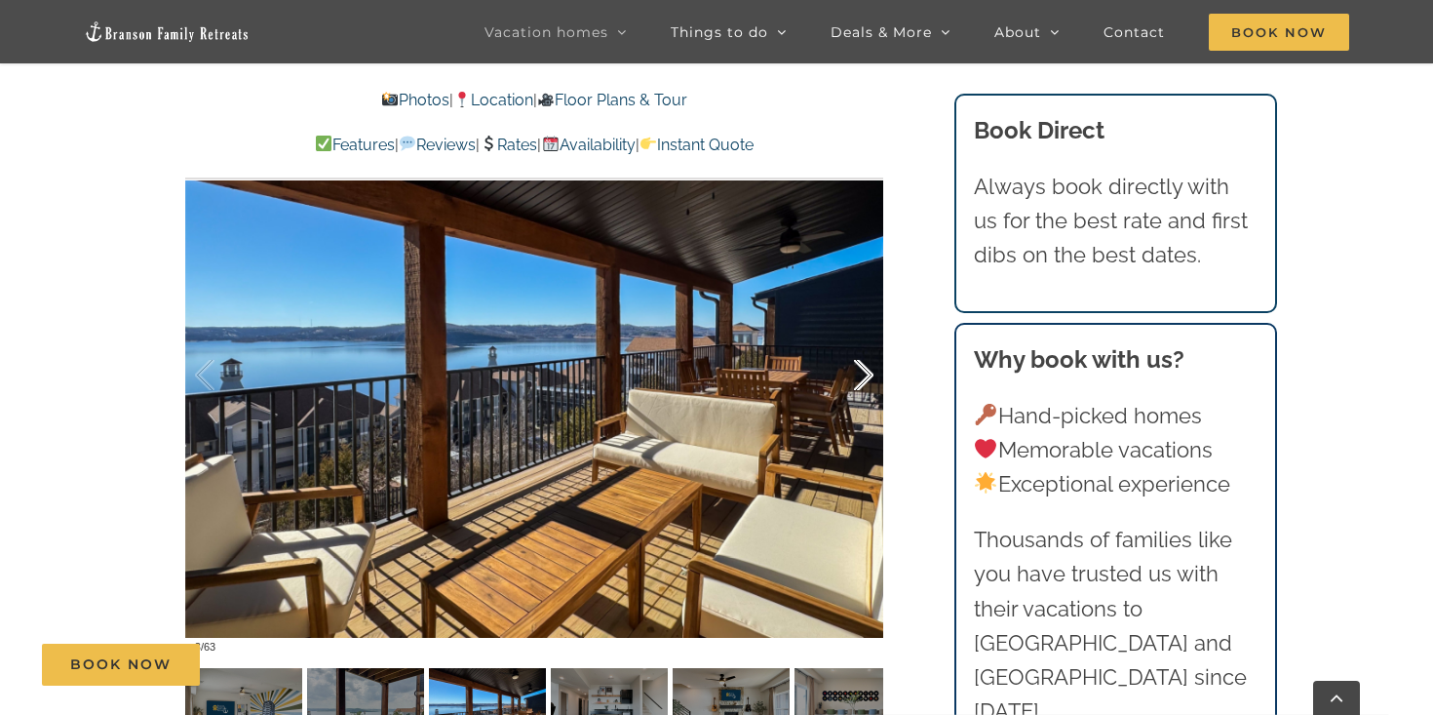
click at [860, 381] on div at bounding box center [843, 375] width 60 height 121
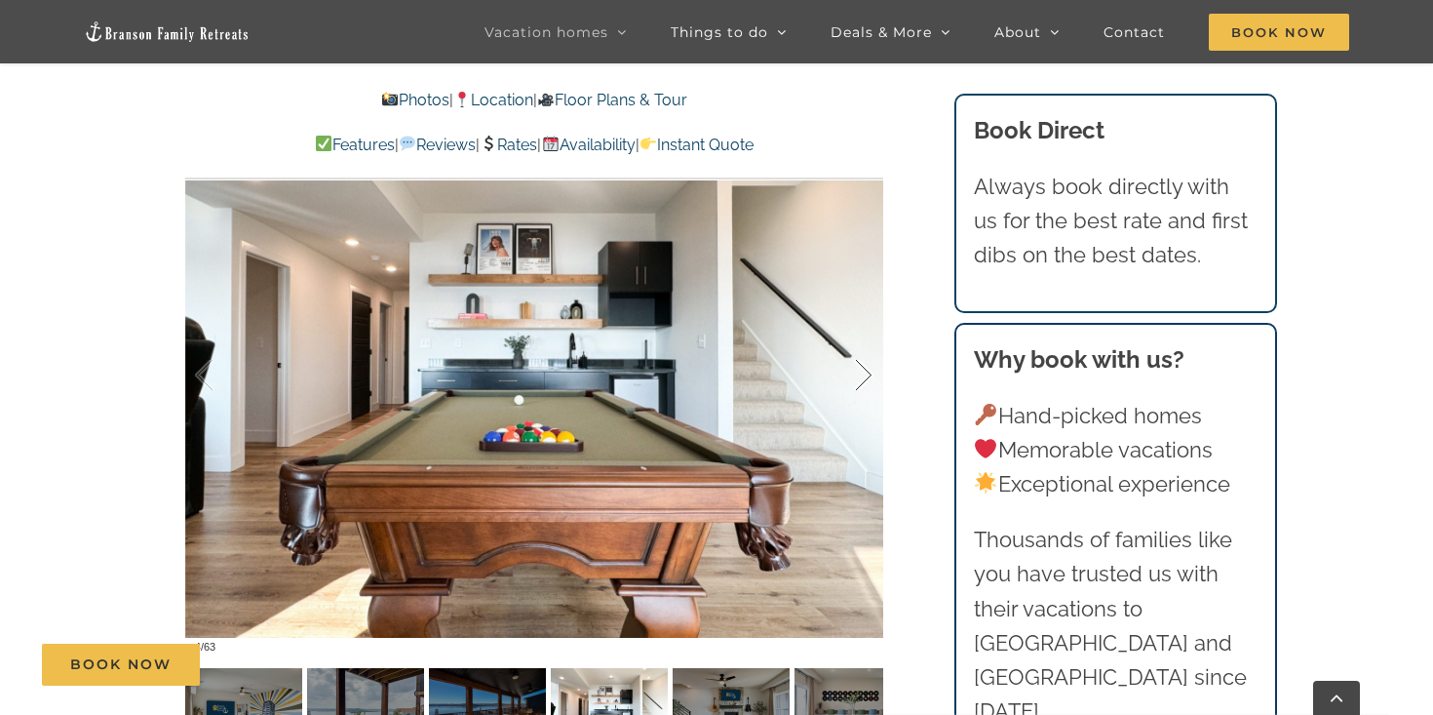
click at [860, 381] on div at bounding box center [843, 375] width 60 height 121
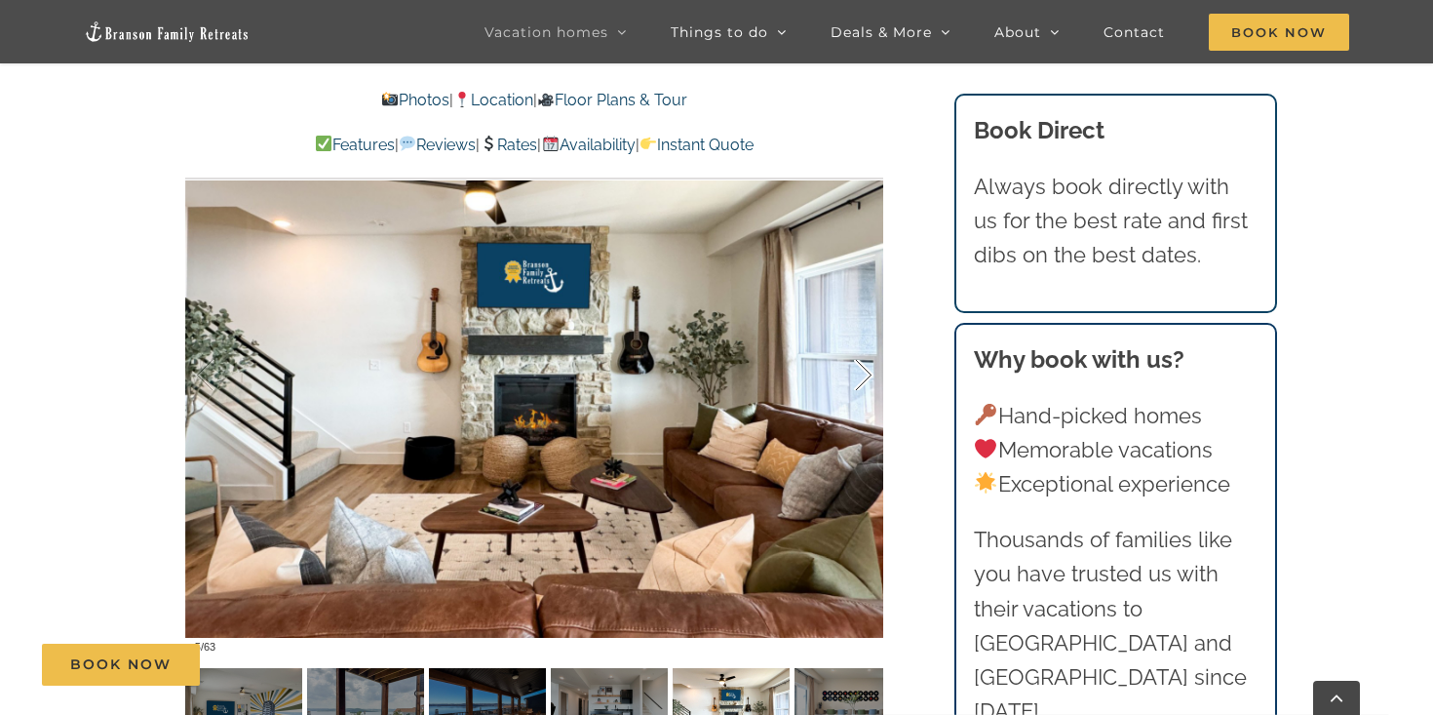
click at [860, 381] on div at bounding box center [843, 375] width 60 height 121
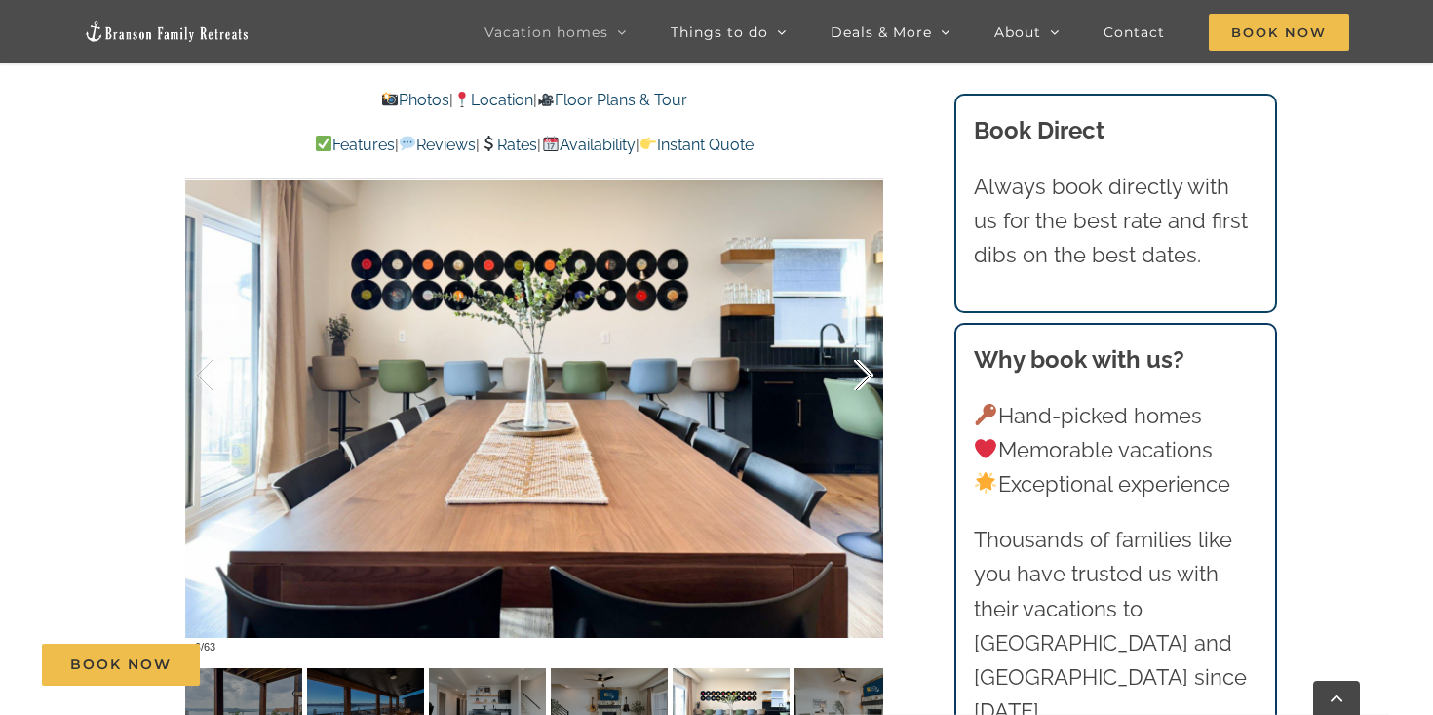
click at [860, 381] on div at bounding box center [843, 375] width 60 height 121
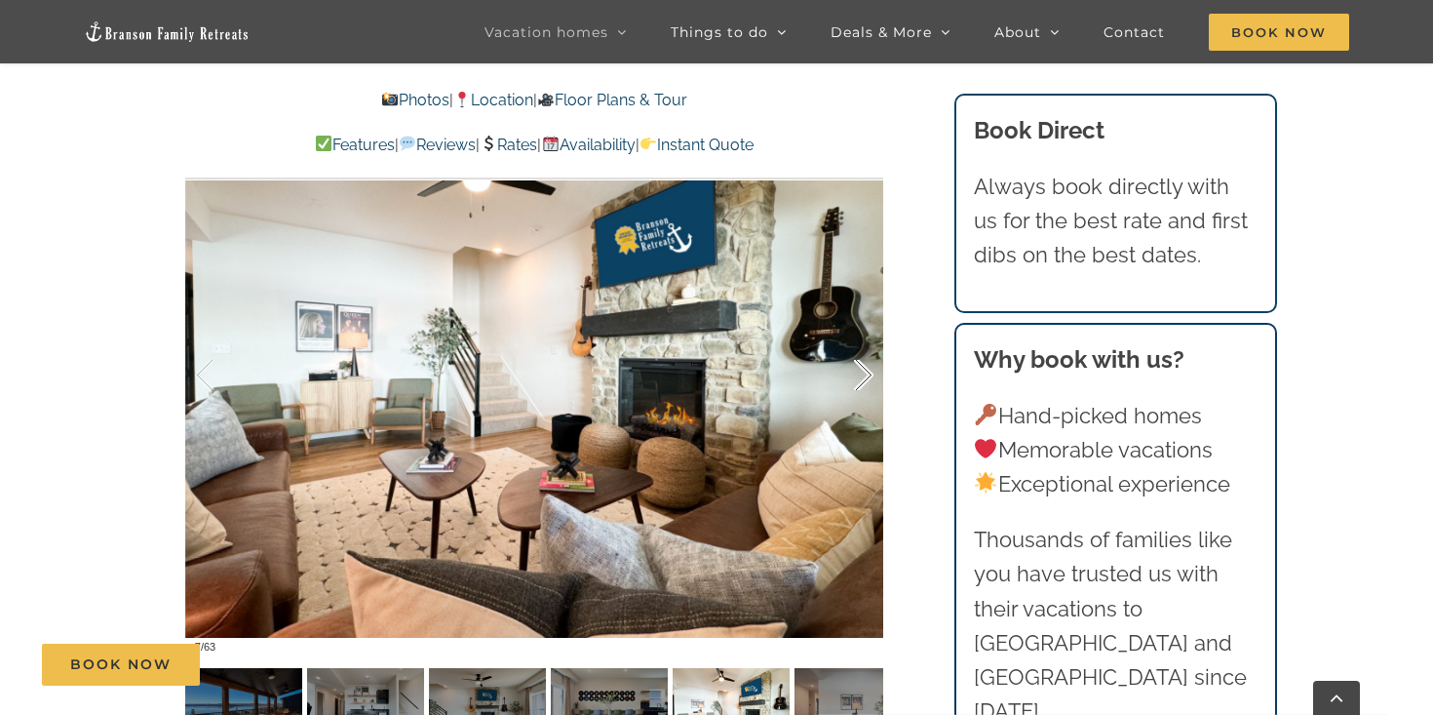
click at [860, 381] on div at bounding box center [843, 375] width 60 height 121
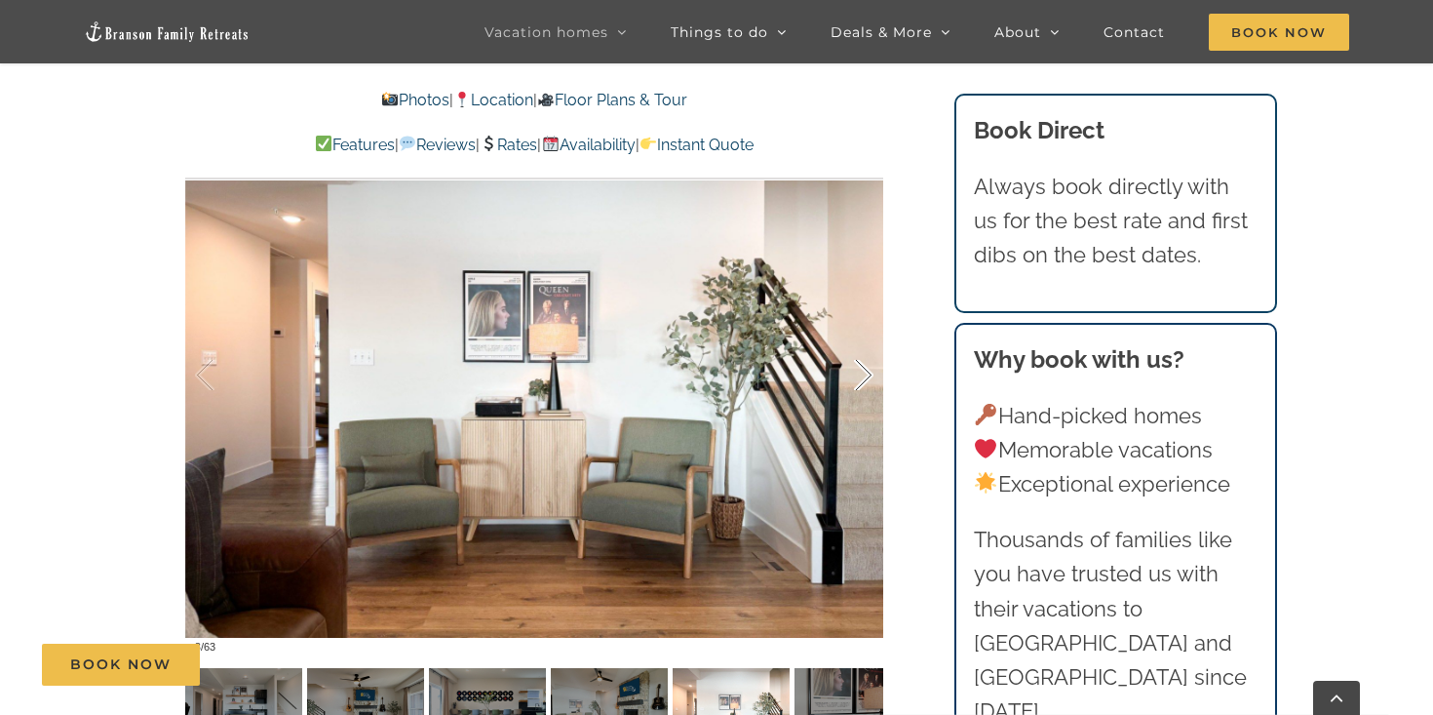
click at [860, 381] on div at bounding box center [843, 375] width 60 height 121
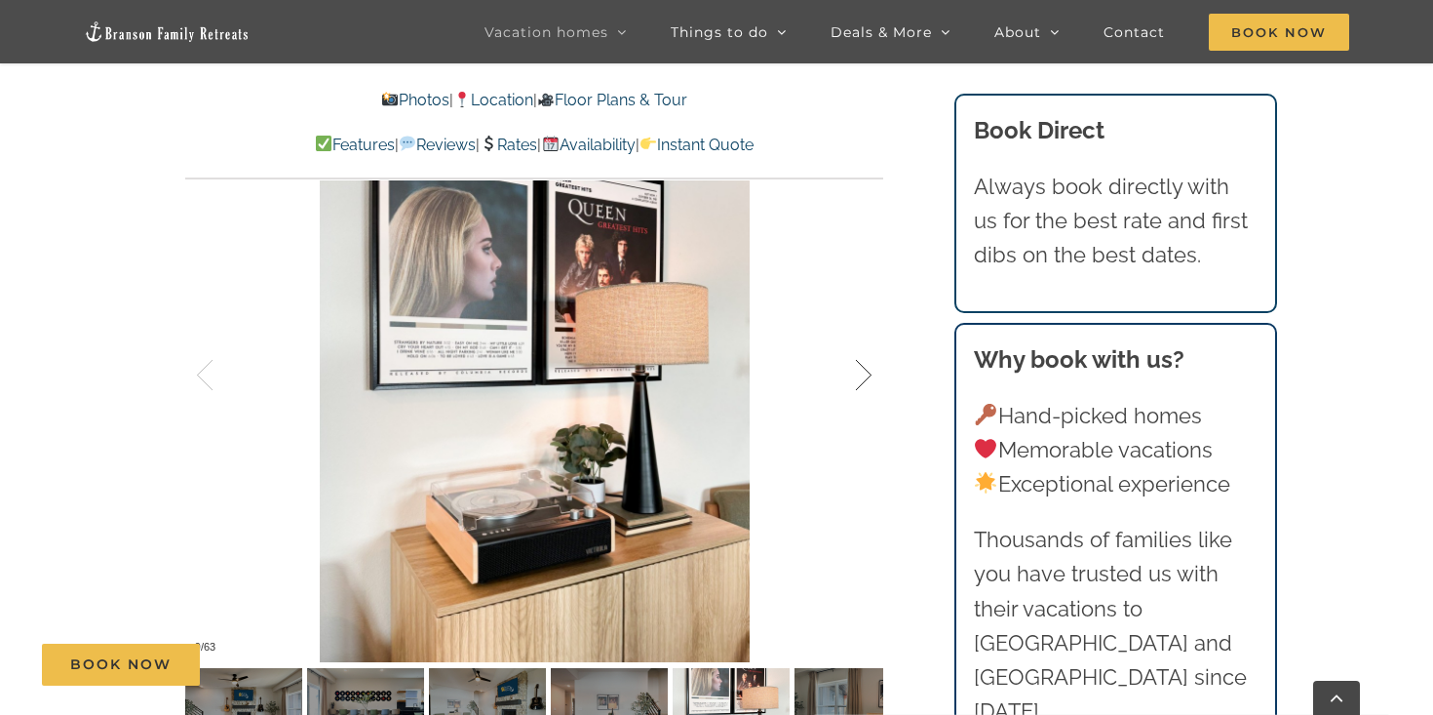
click at [860, 381] on div at bounding box center [843, 375] width 60 height 121
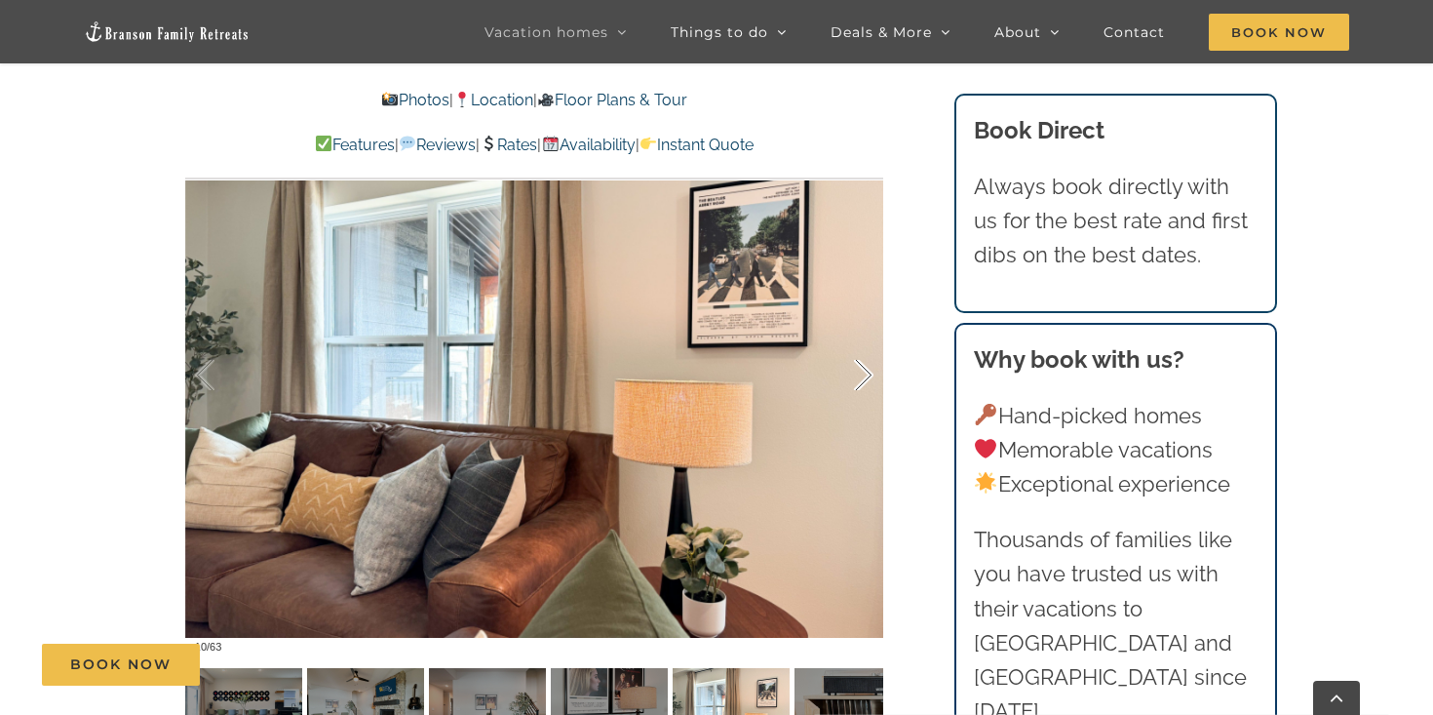
click at [860, 381] on div at bounding box center [843, 375] width 60 height 121
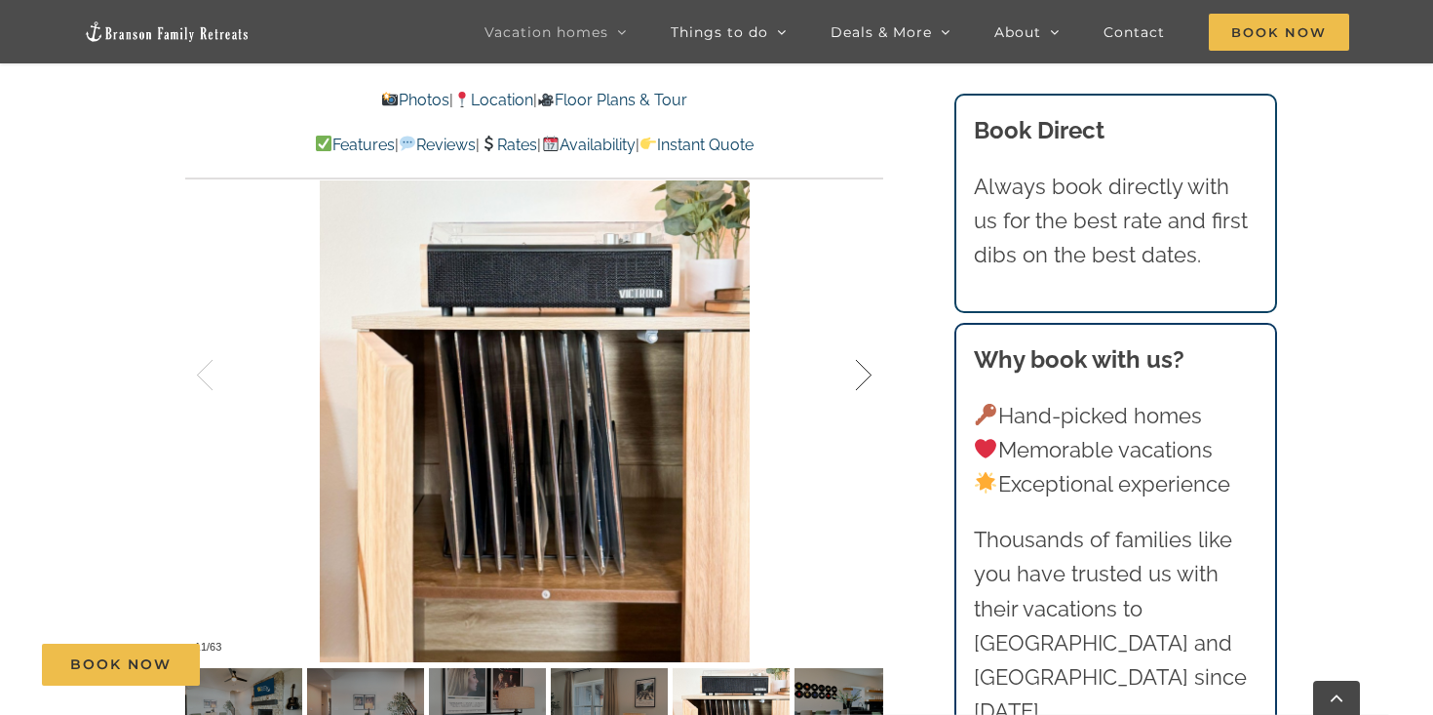
click at [860, 381] on div at bounding box center [843, 375] width 60 height 121
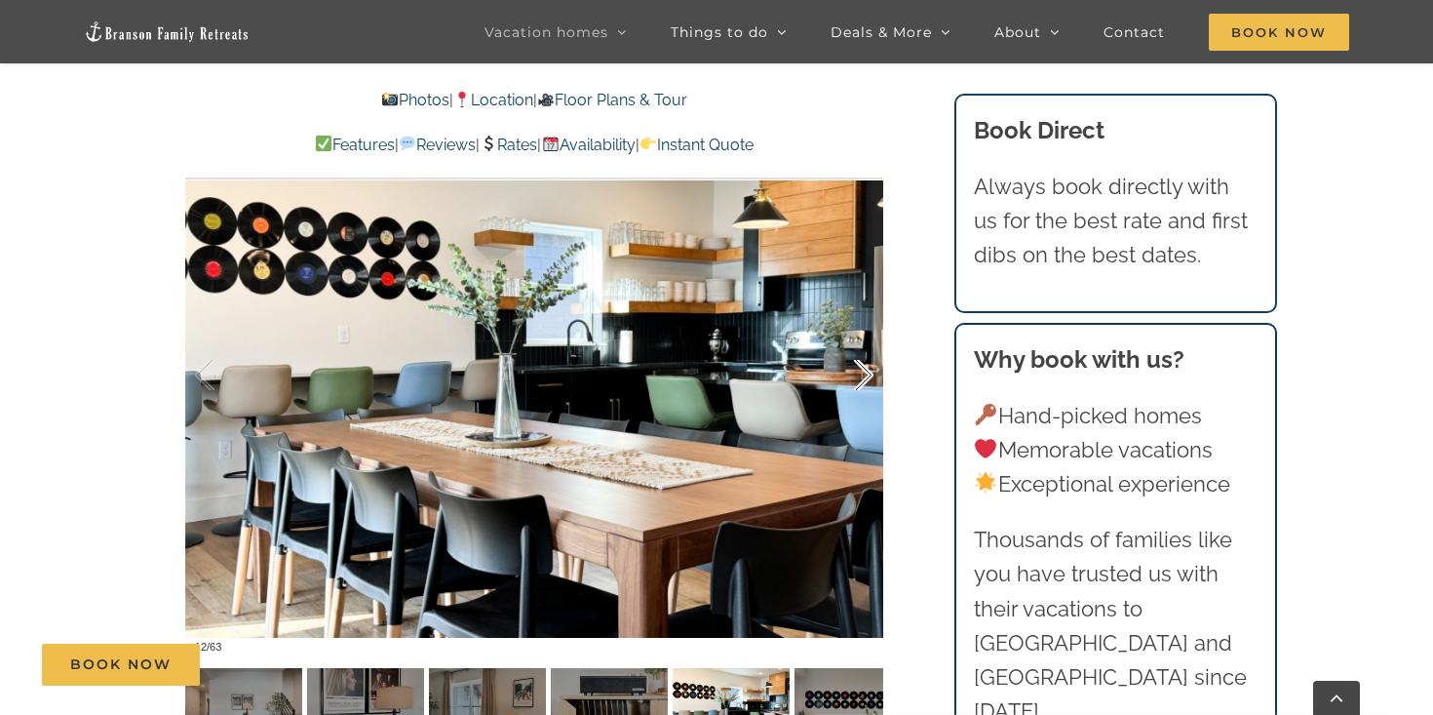
click at [860, 381] on div at bounding box center [843, 375] width 60 height 121
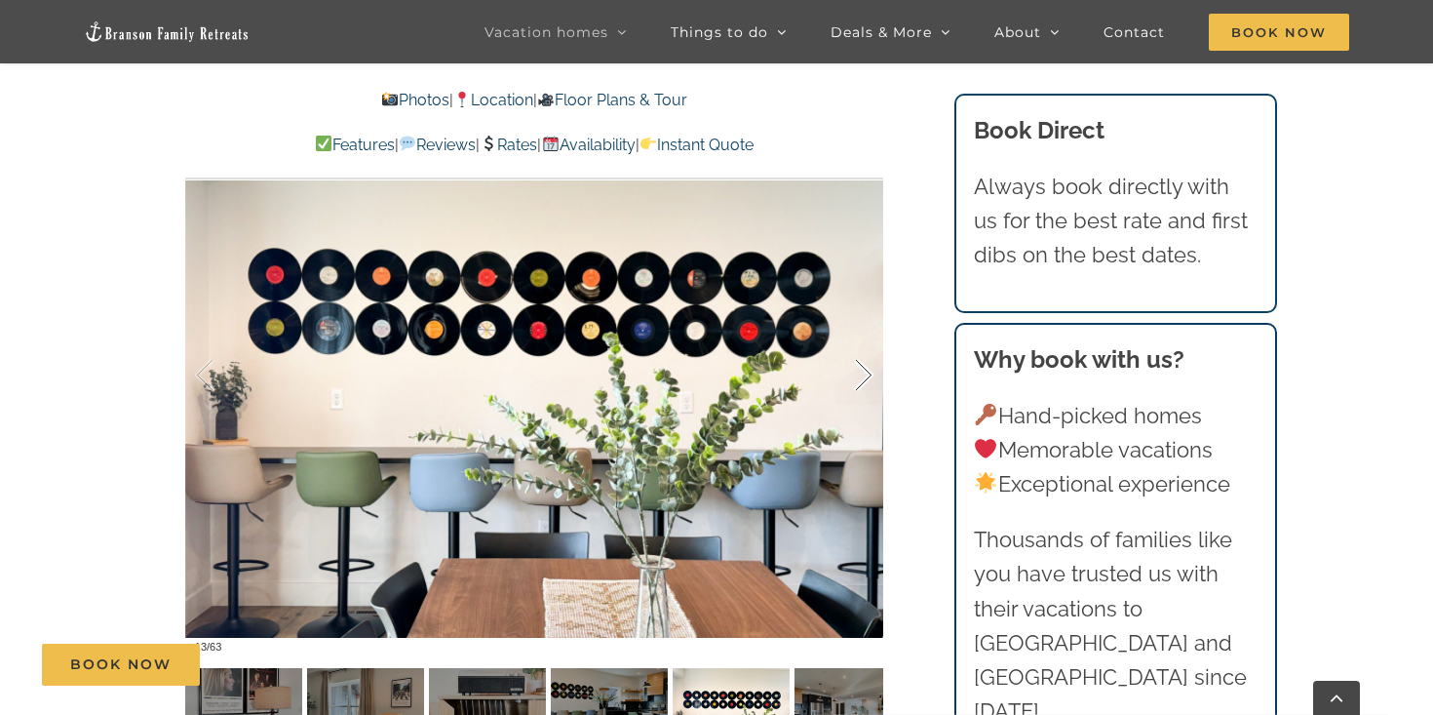
click at [860, 381] on div at bounding box center [843, 375] width 60 height 121
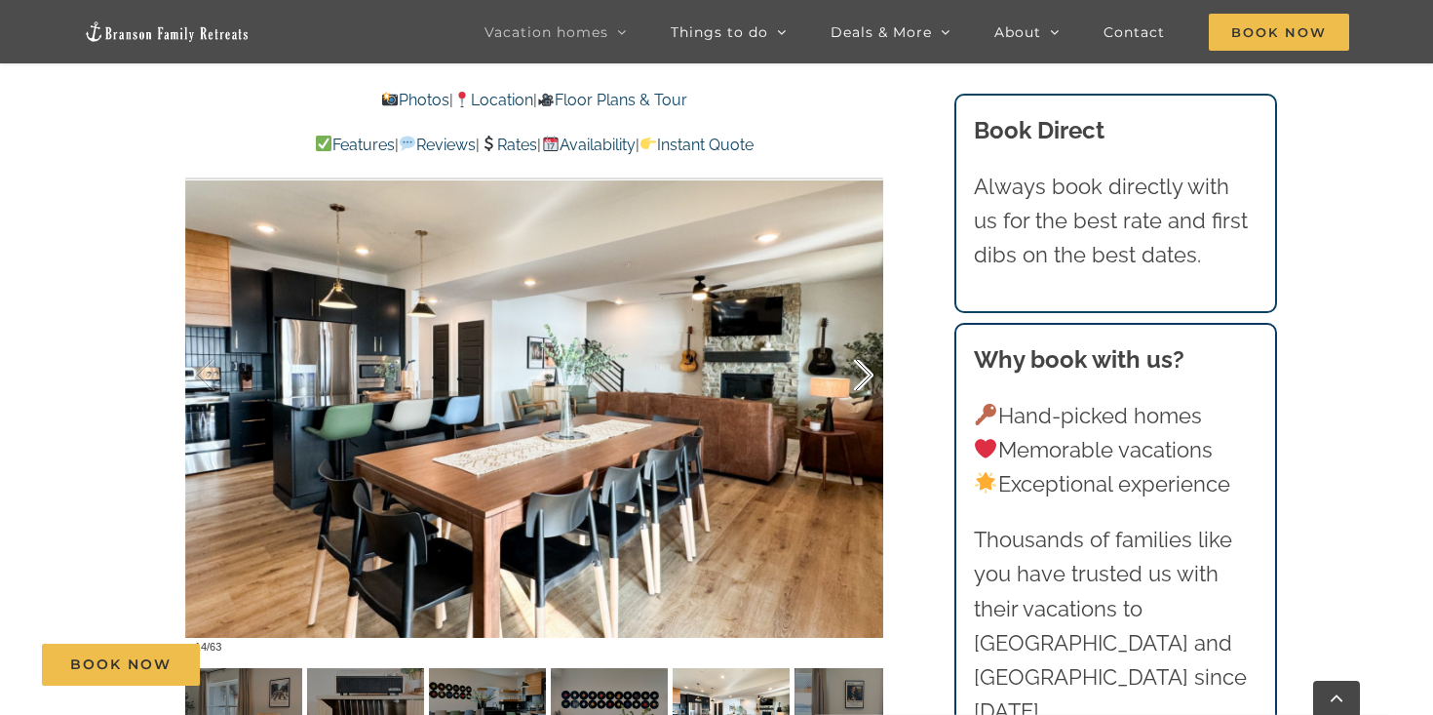
click at [860, 381] on div at bounding box center [843, 375] width 60 height 121
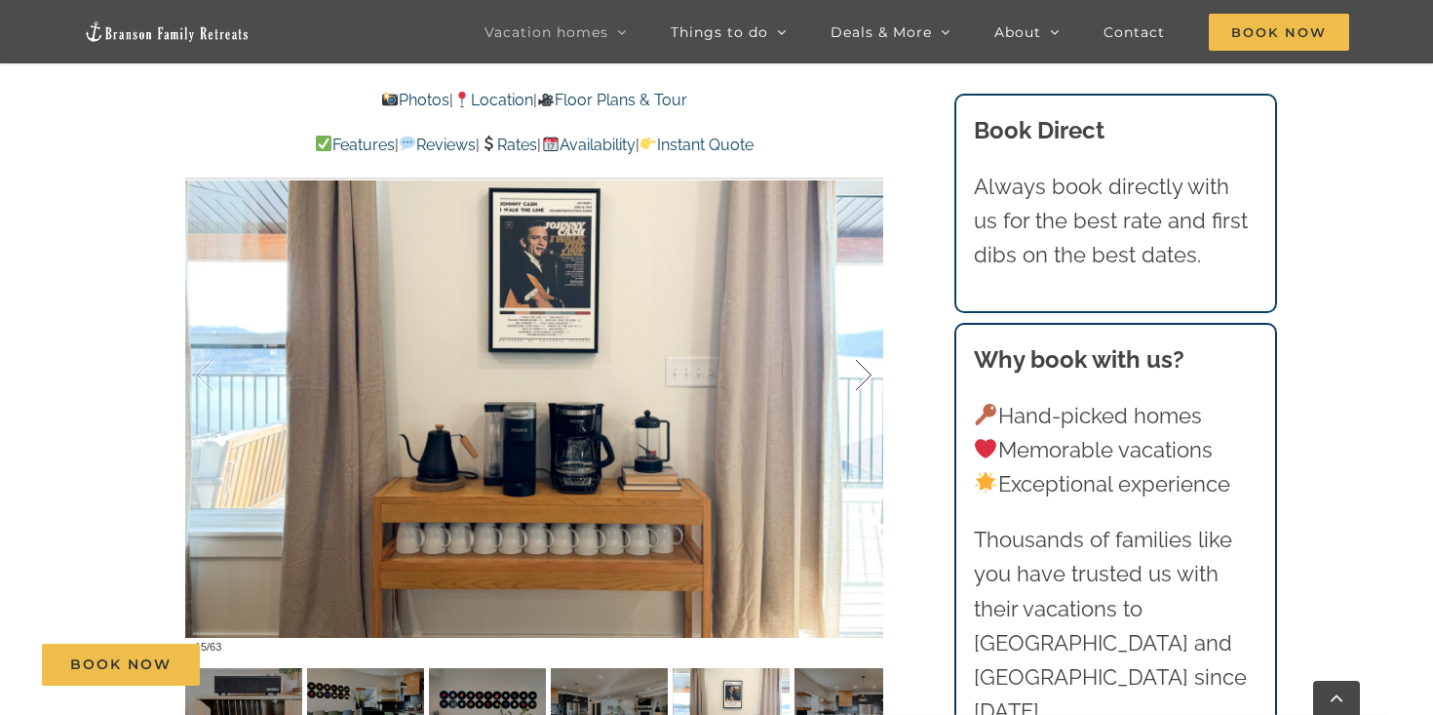
click at [860, 381] on div at bounding box center [843, 375] width 60 height 121
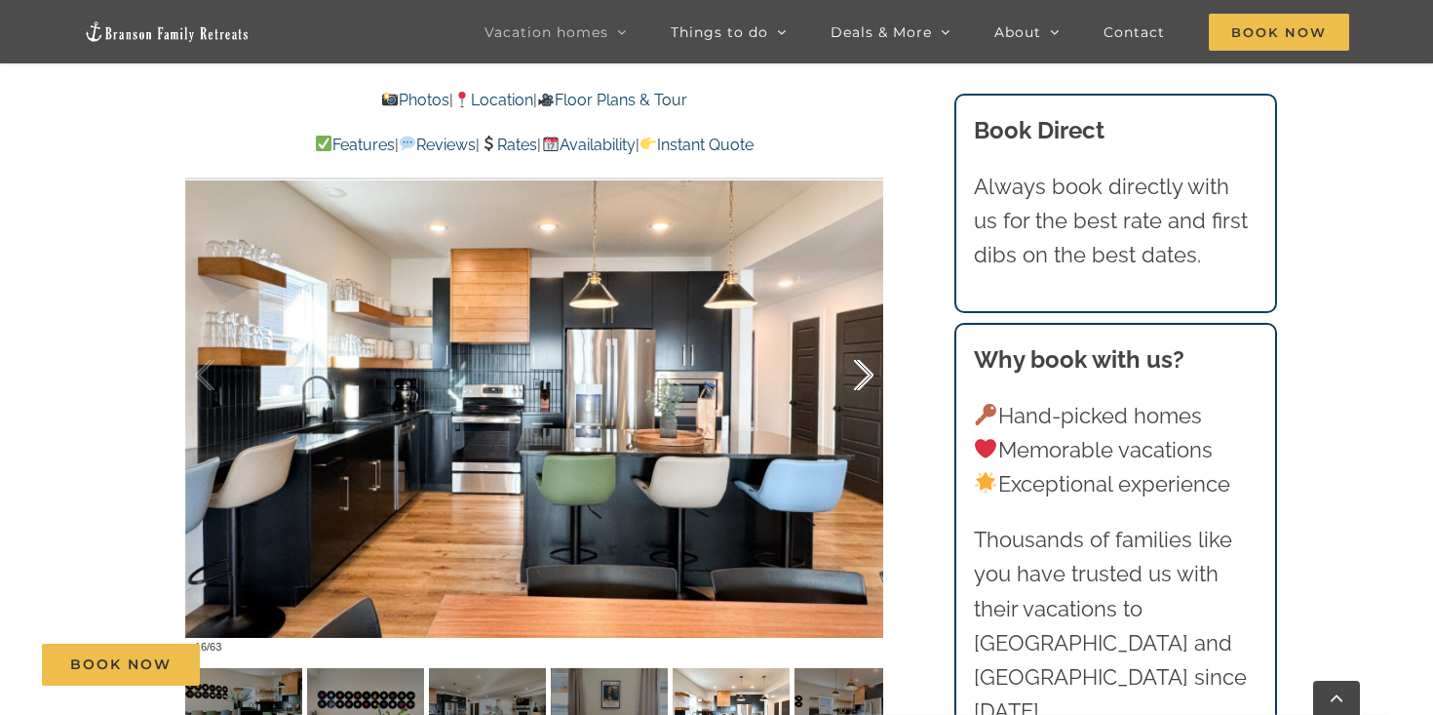
click at [860, 381] on div at bounding box center [843, 375] width 60 height 121
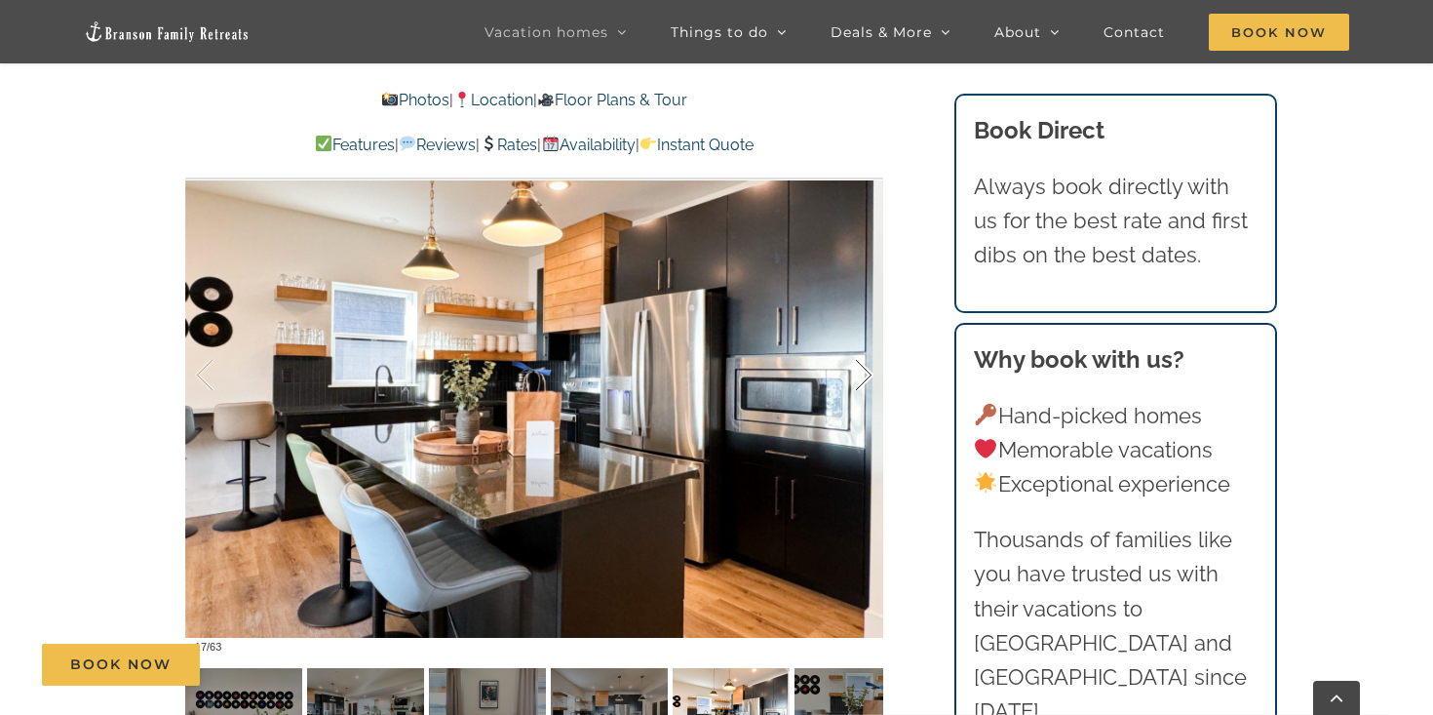
click at [860, 381] on div at bounding box center [843, 375] width 60 height 121
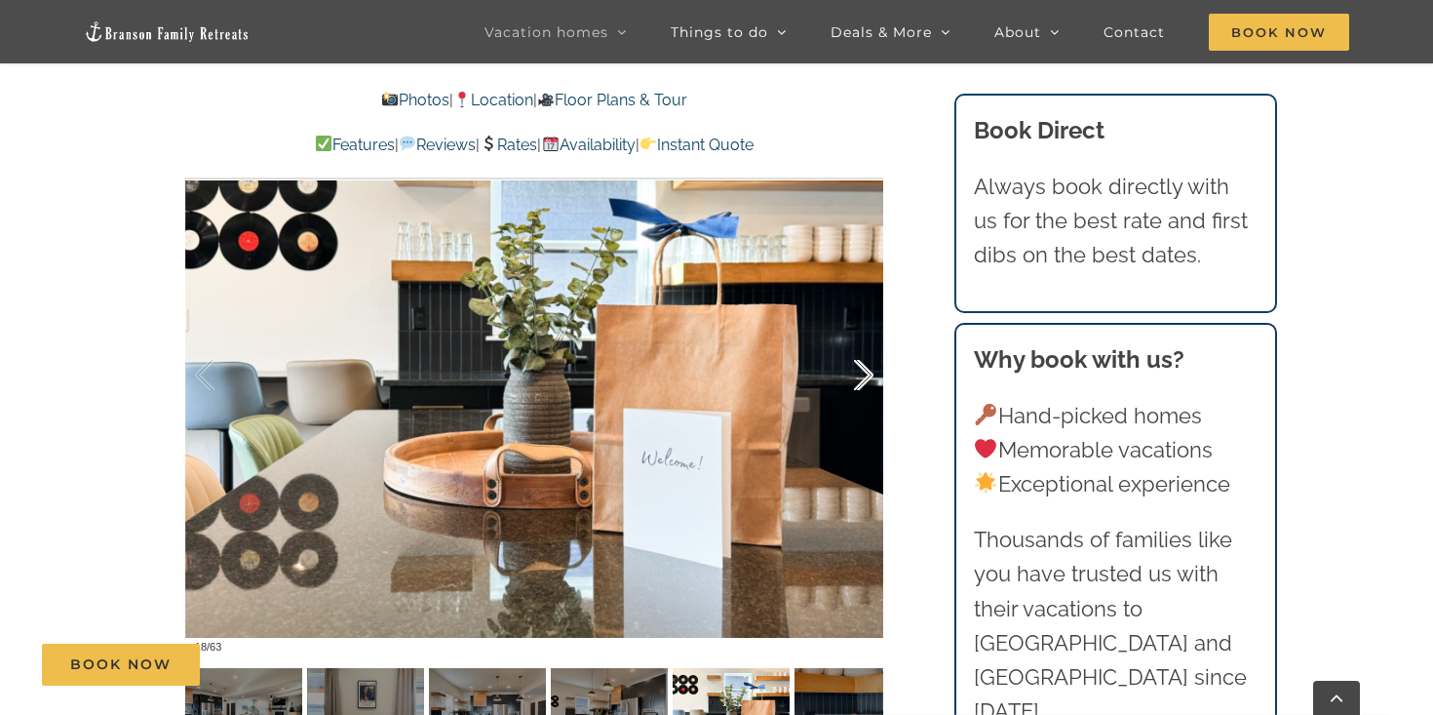
click at [860, 381] on div at bounding box center [843, 375] width 60 height 121
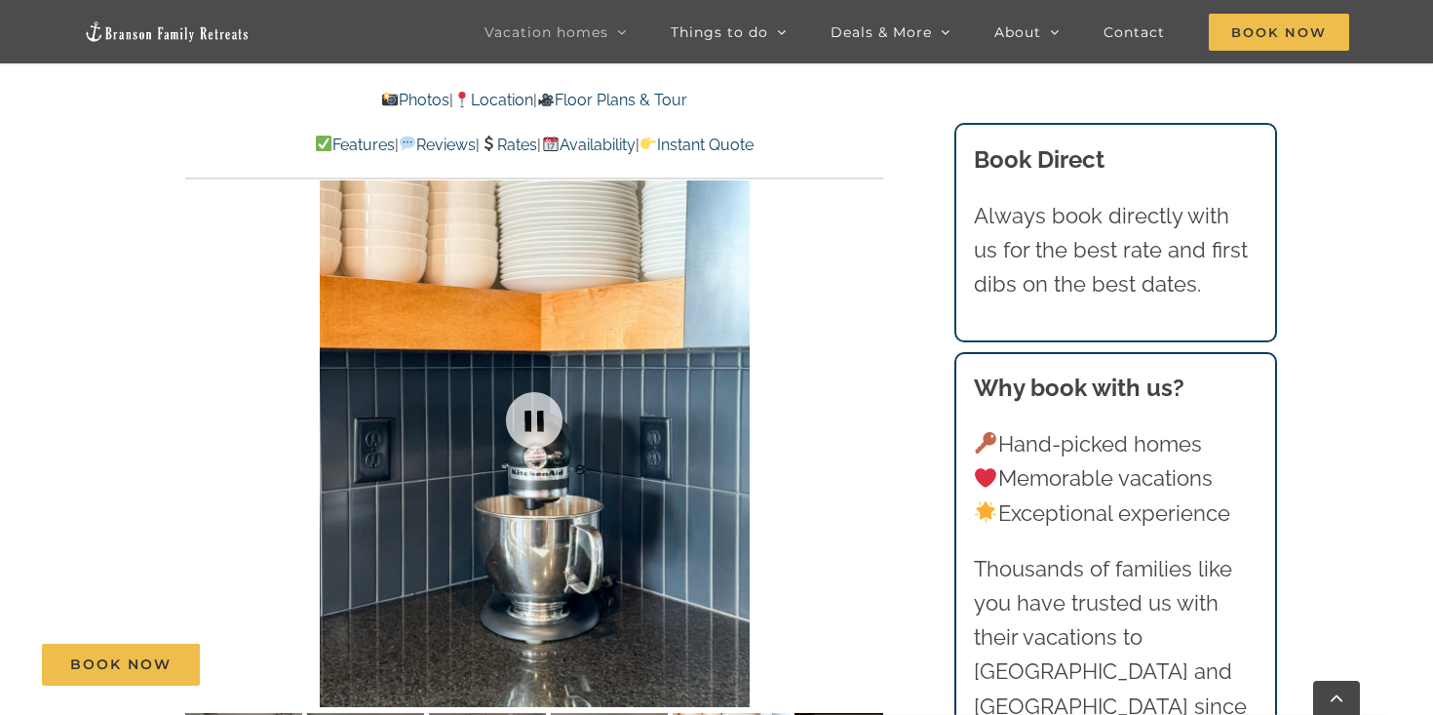
scroll to position [985, 0]
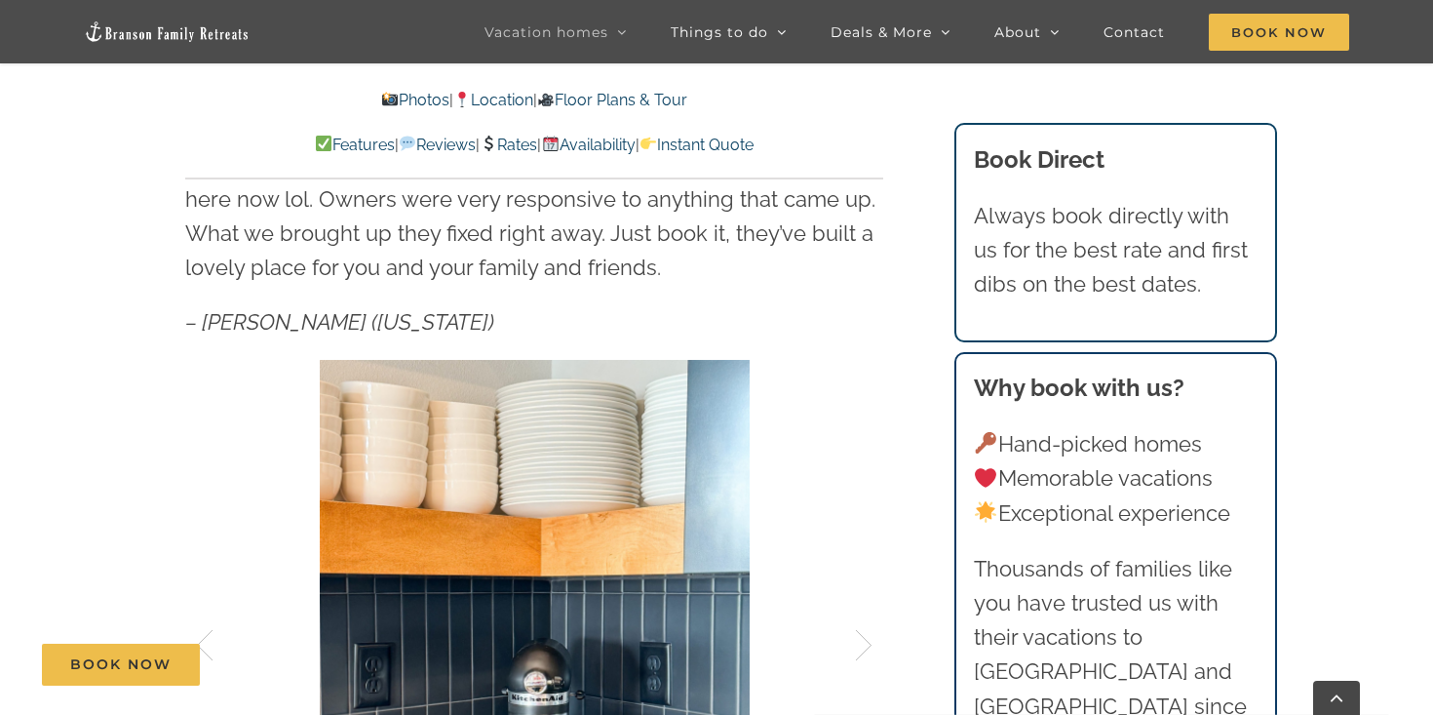
click at [386, 99] on link "Photos" at bounding box center [414, 100] width 68 height 19
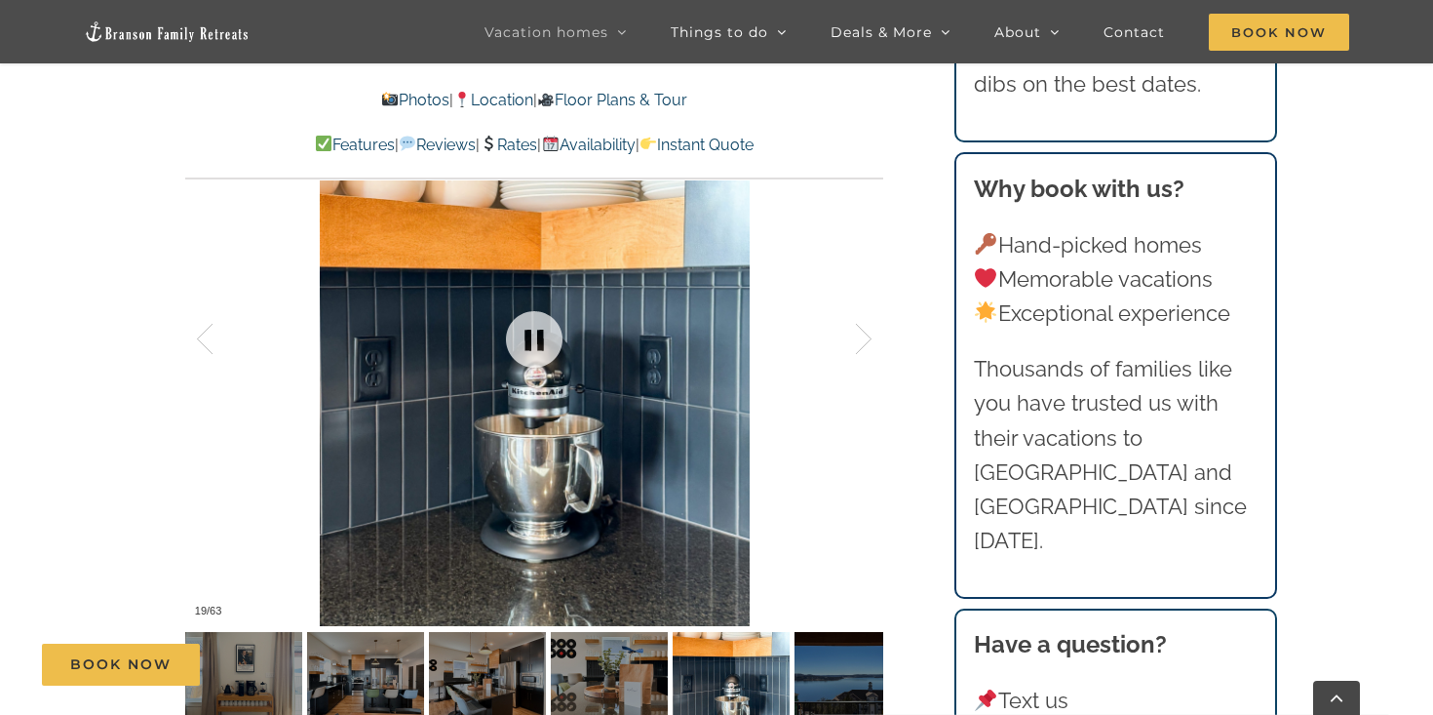
scroll to position [1294, 0]
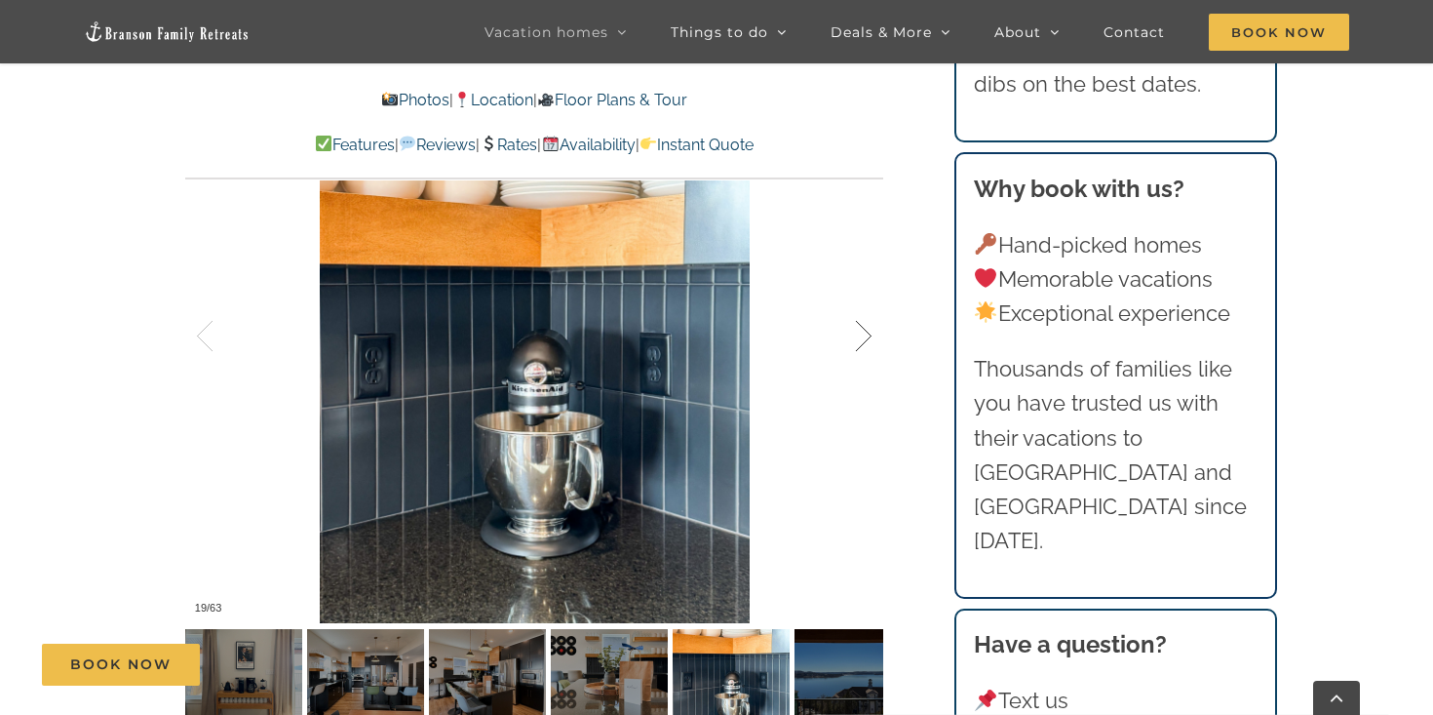
click at [857, 339] on div at bounding box center [843, 336] width 60 height 121
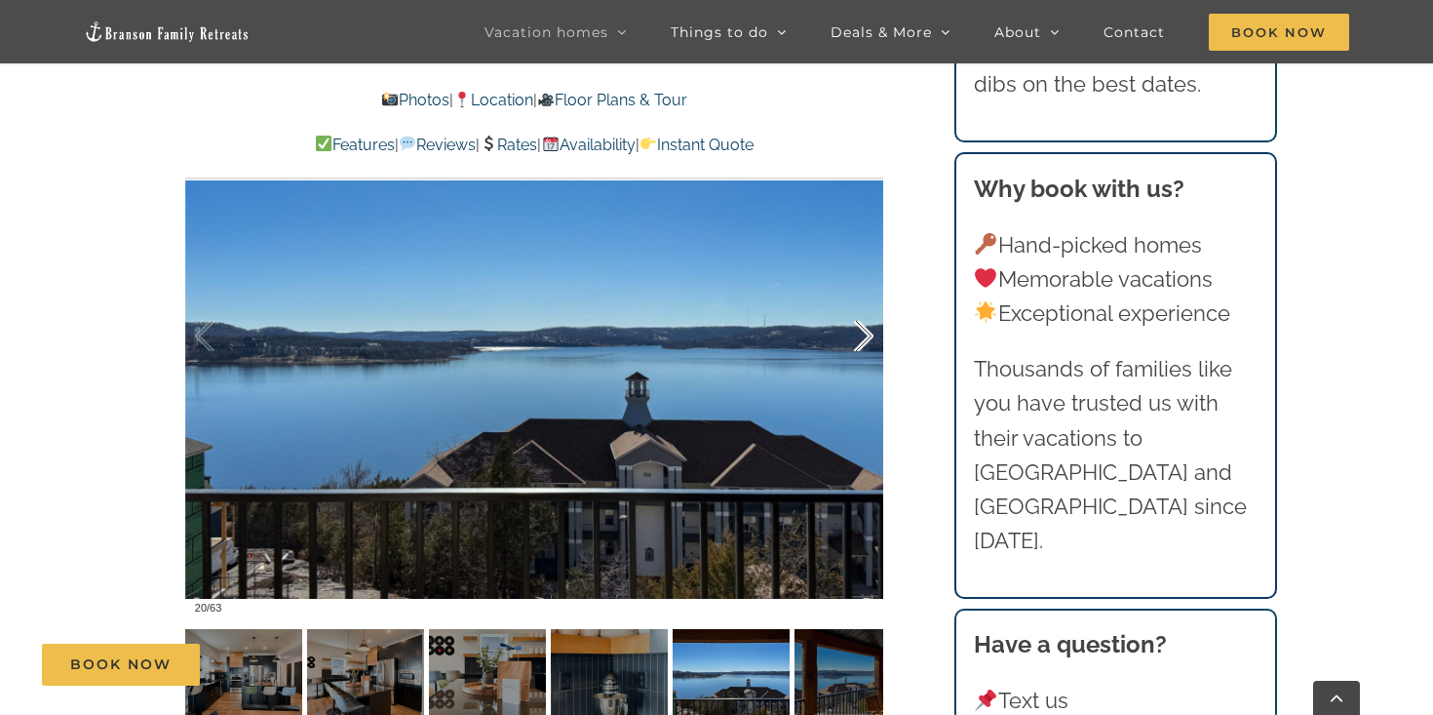
click at [857, 339] on div at bounding box center [843, 336] width 60 height 121
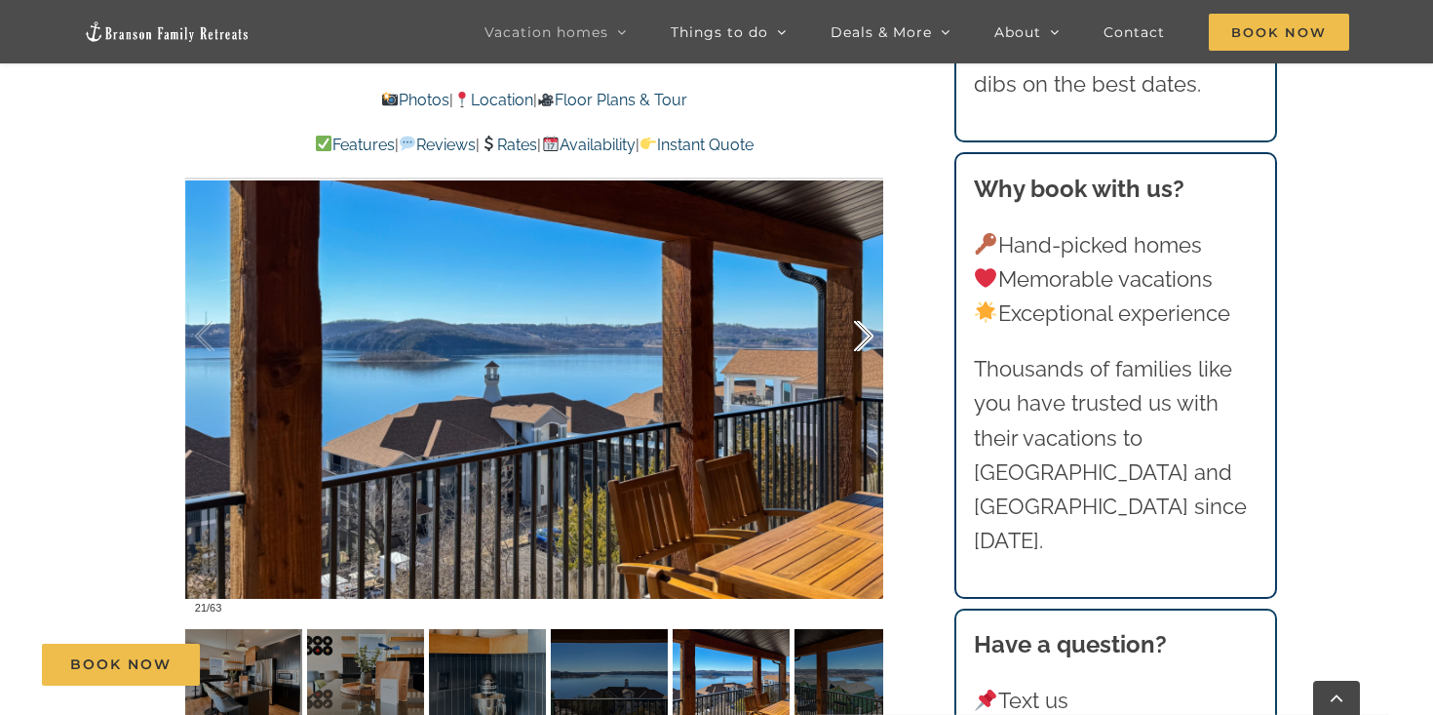
click at [857, 339] on div at bounding box center [843, 336] width 60 height 121
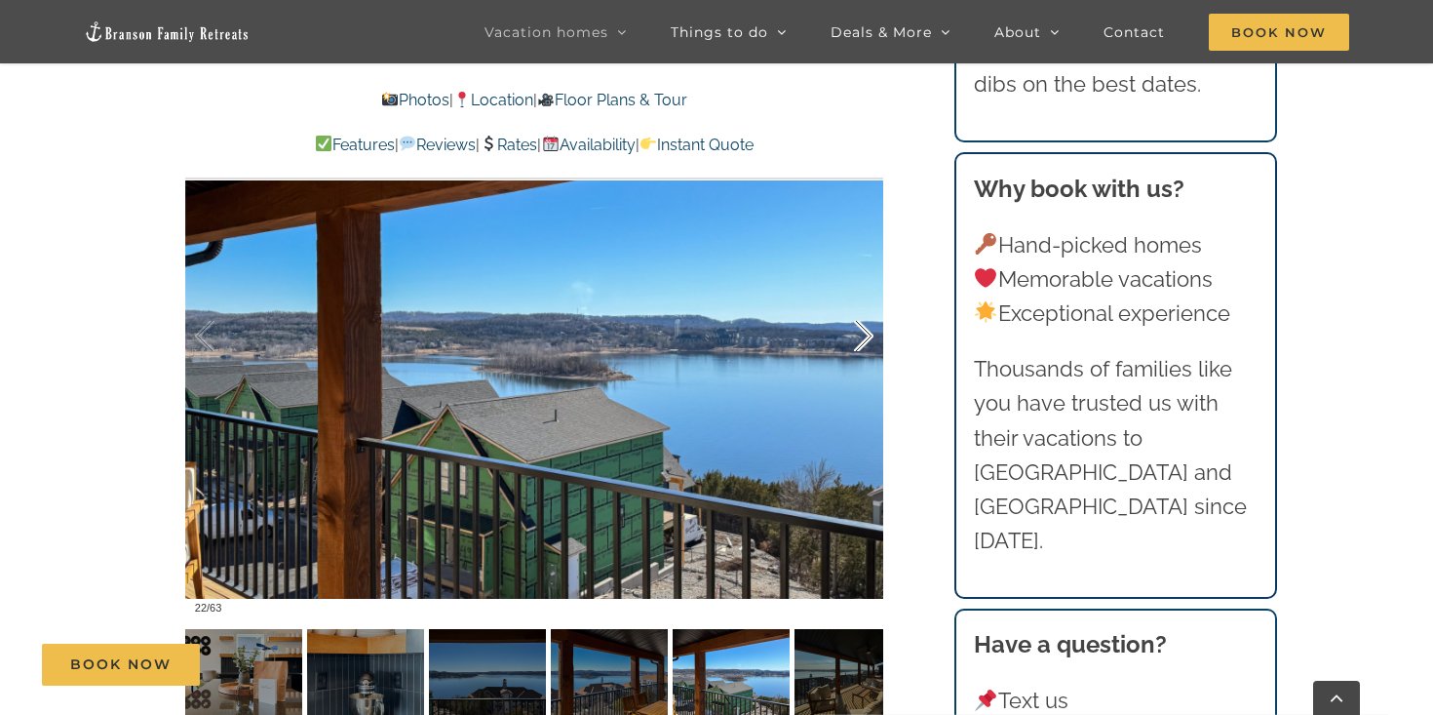
click at [857, 339] on div at bounding box center [843, 336] width 60 height 121
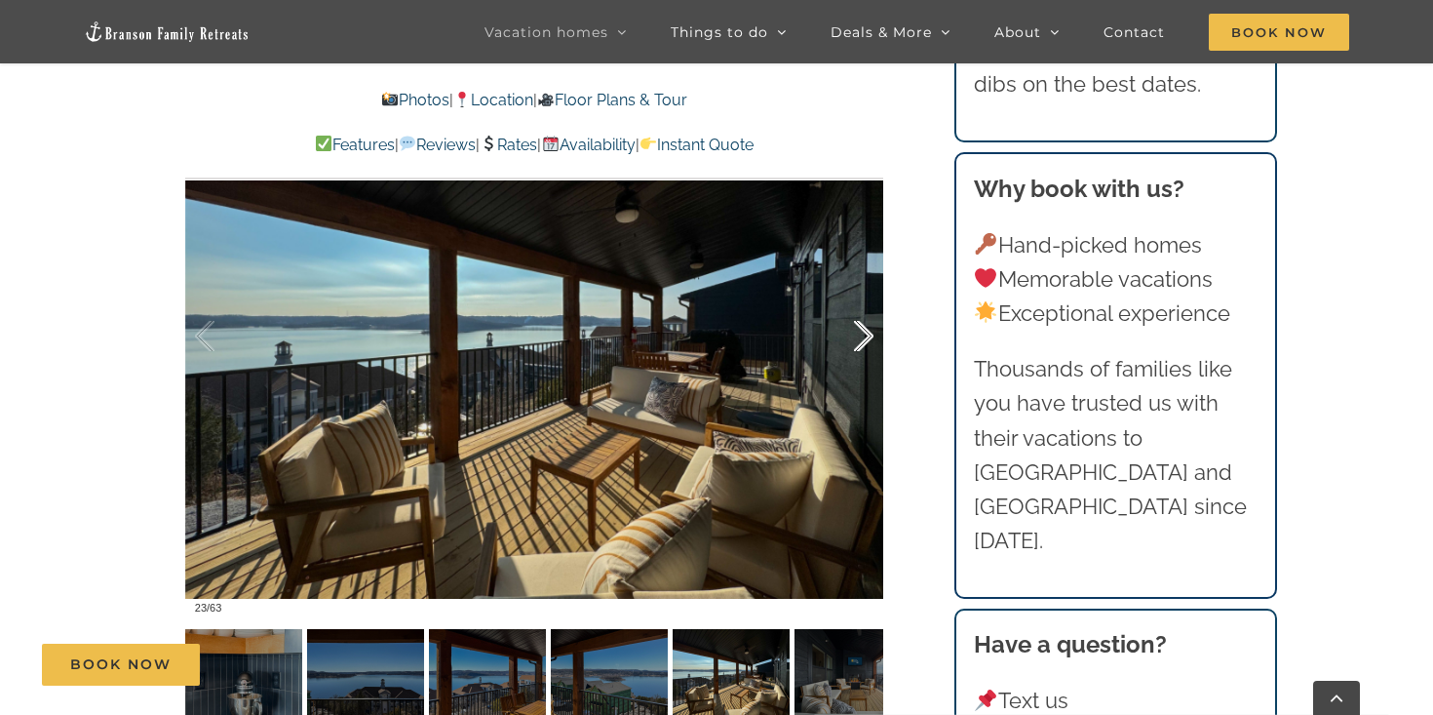
click at [857, 339] on div at bounding box center [843, 336] width 60 height 121
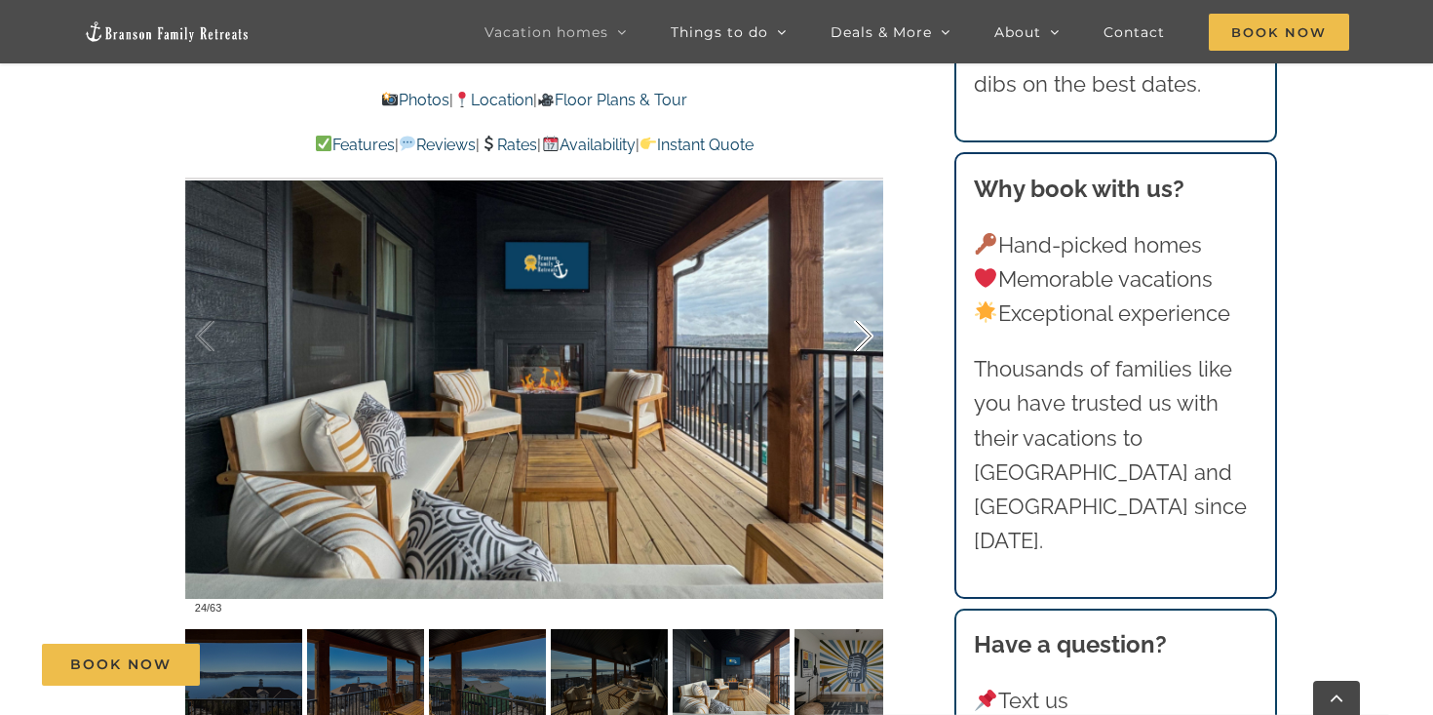
click at [857, 339] on div at bounding box center [843, 336] width 60 height 121
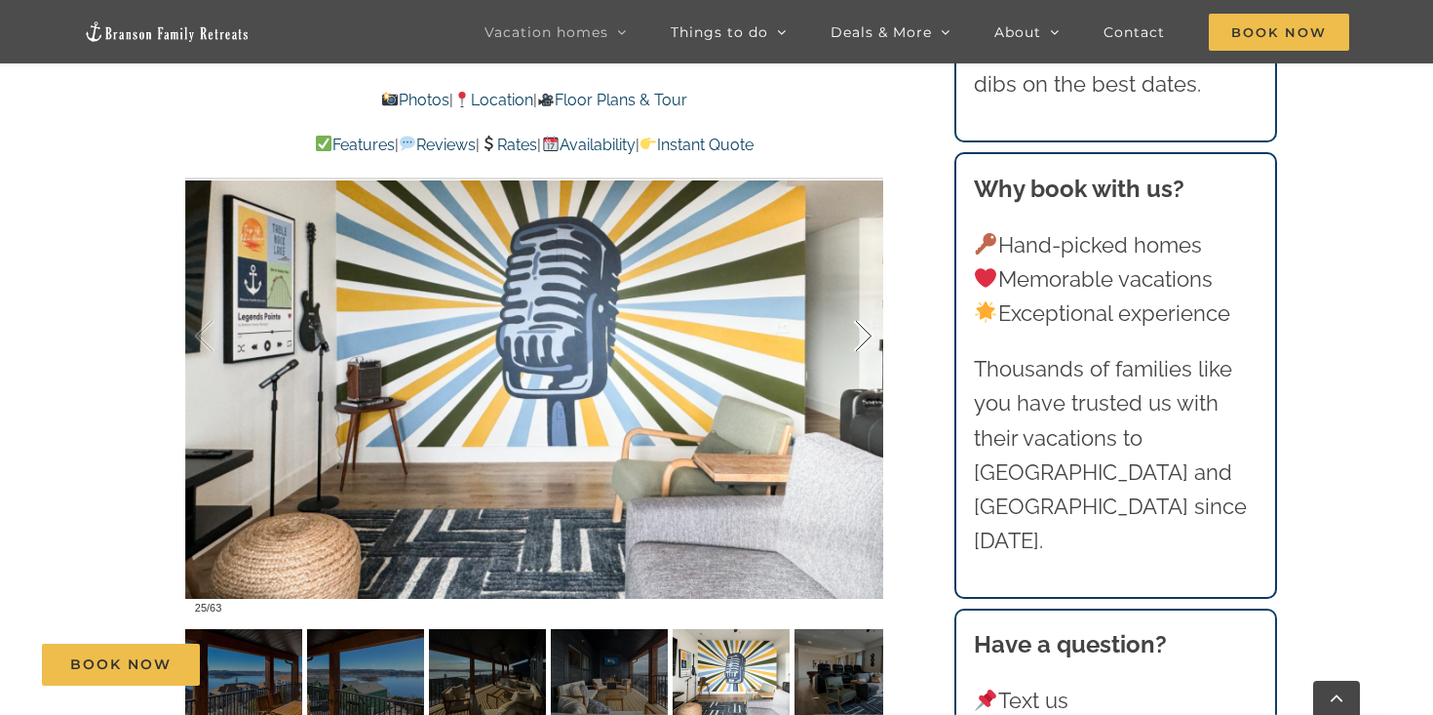
click at [857, 339] on div at bounding box center [843, 336] width 60 height 121
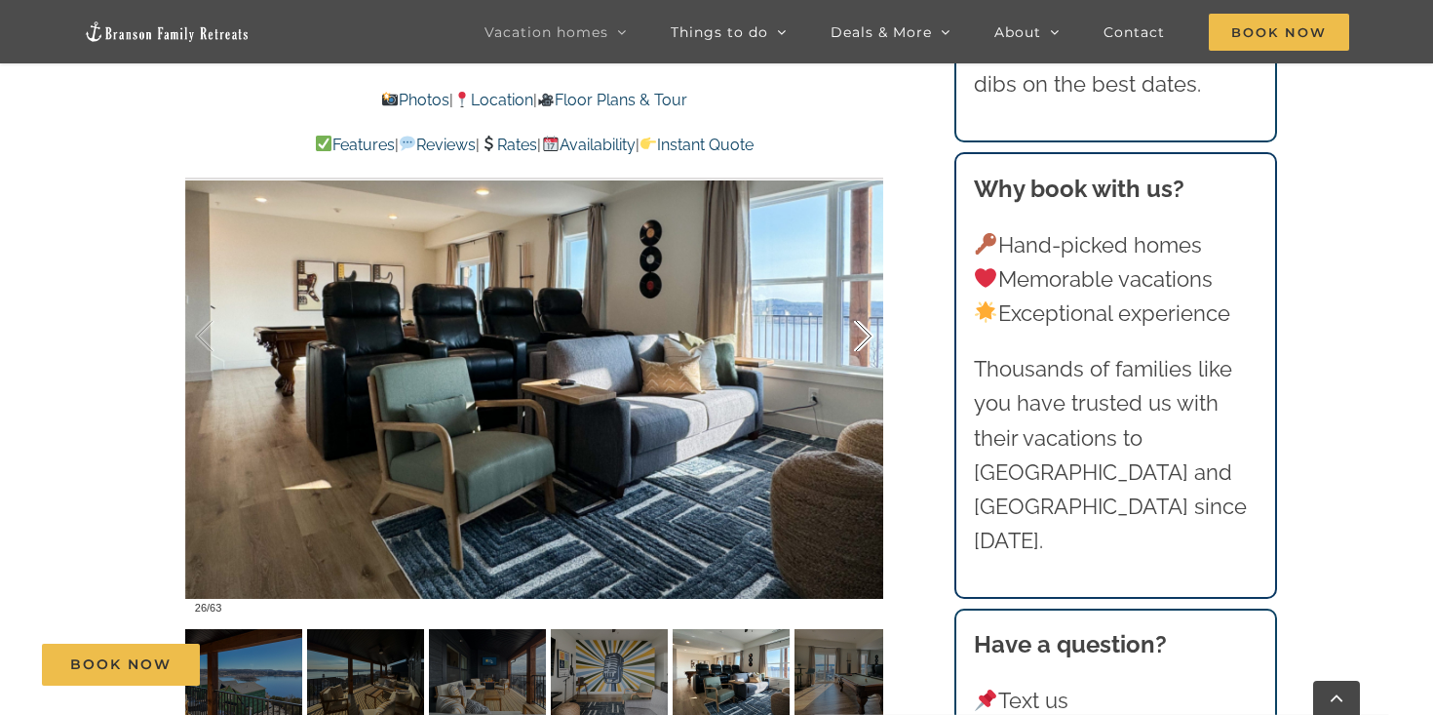
click at [862, 330] on div at bounding box center [843, 336] width 60 height 121
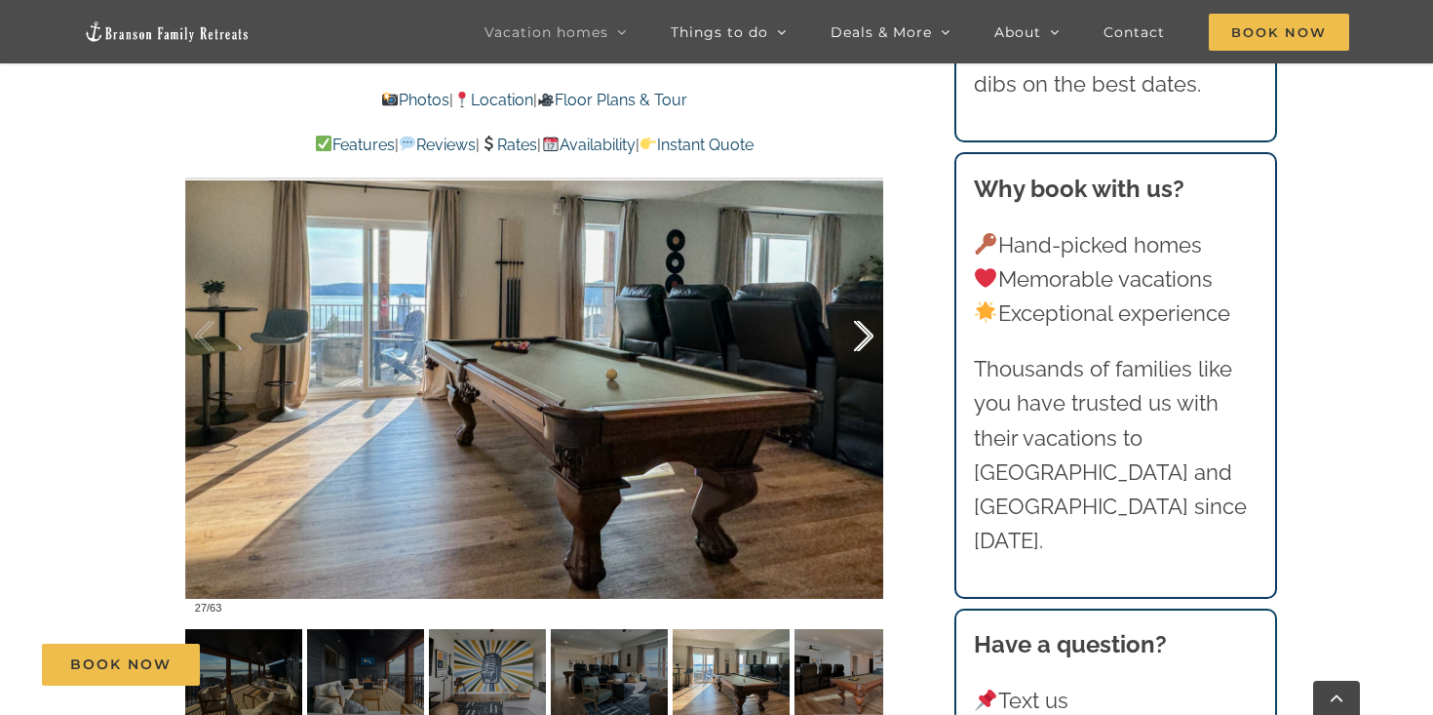
click at [862, 330] on div at bounding box center [843, 336] width 60 height 121
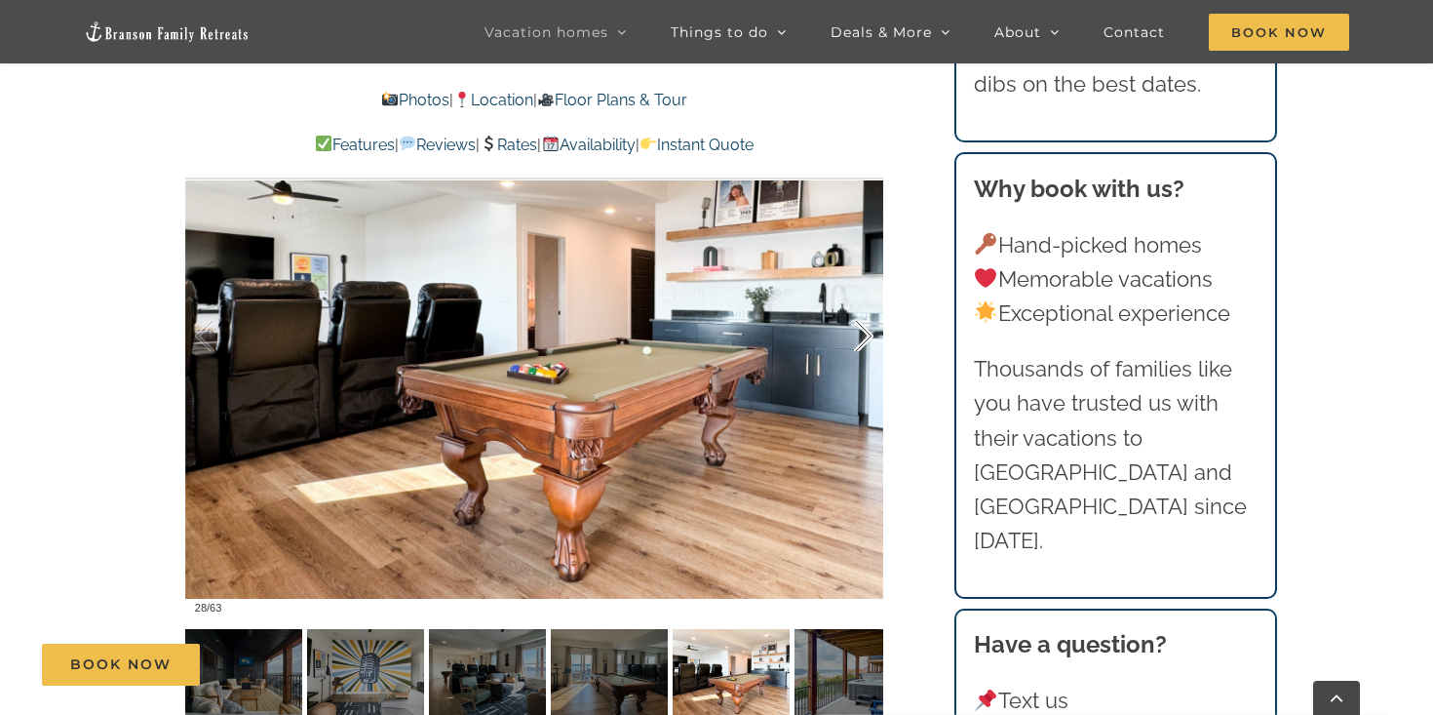
click at [862, 330] on div at bounding box center [843, 336] width 60 height 121
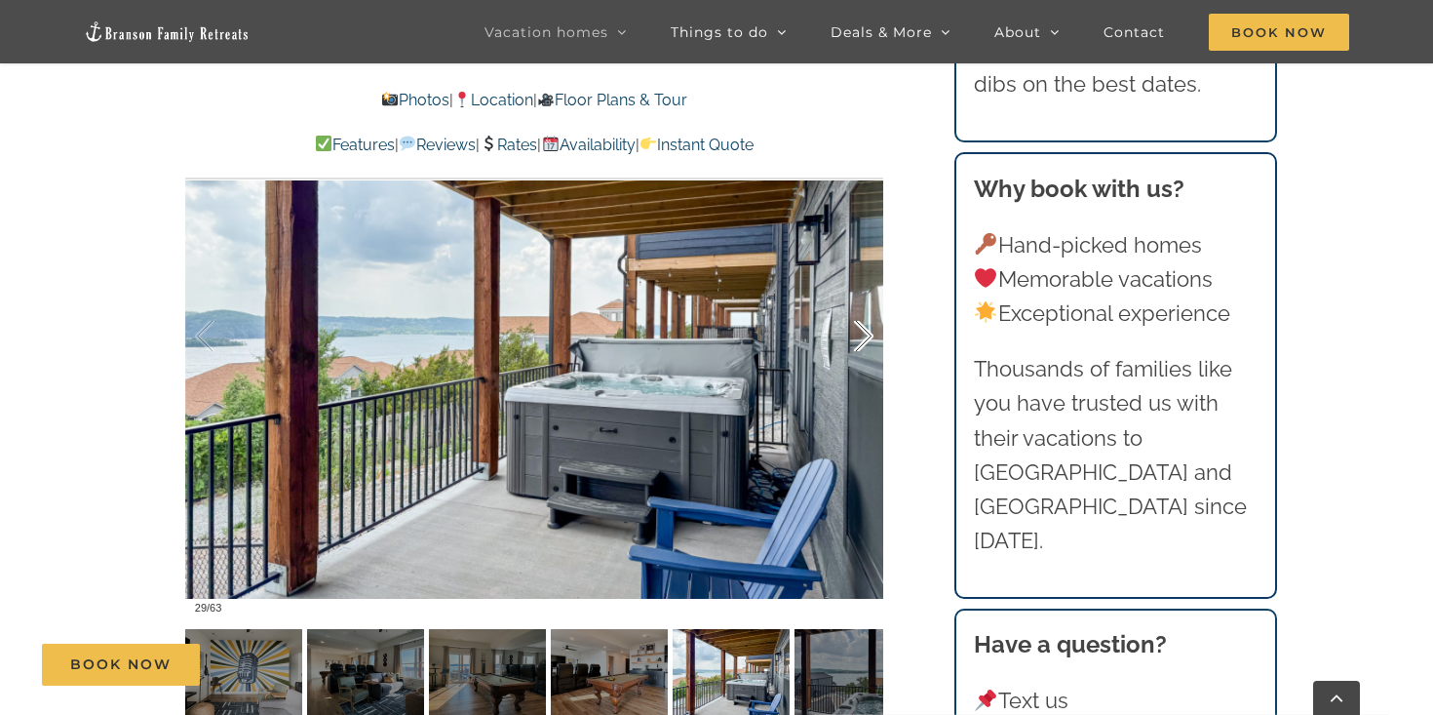
click at [862, 330] on div at bounding box center [843, 336] width 60 height 121
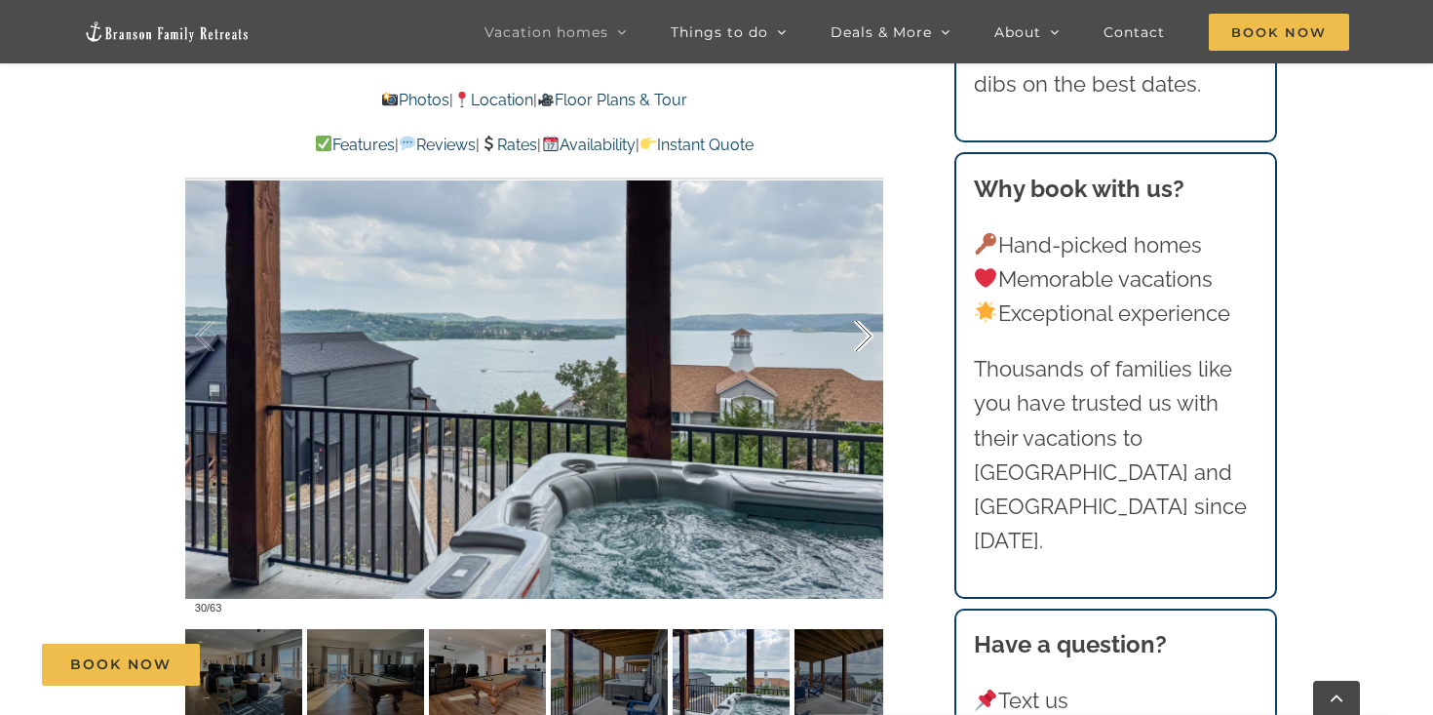
click at [862, 330] on div at bounding box center [843, 336] width 60 height 121
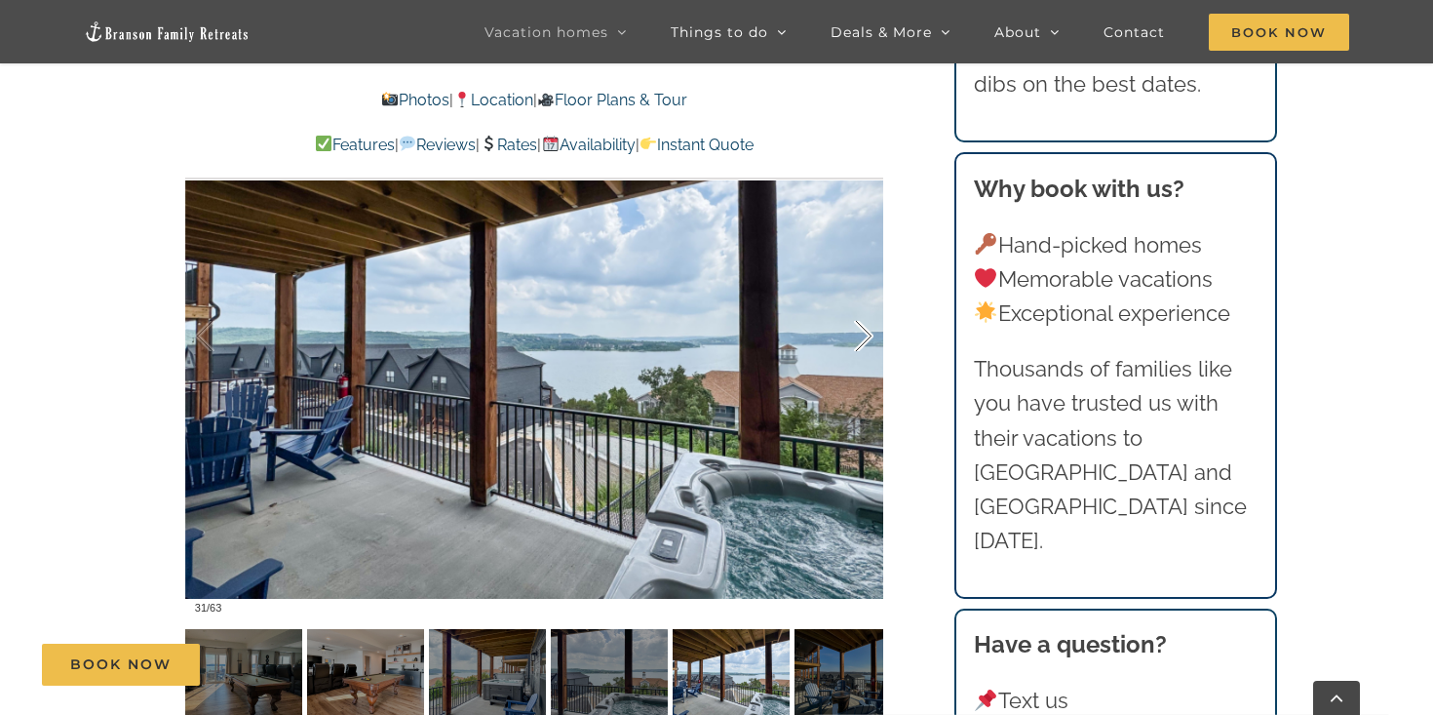
click at [862, 330] on div at bounding box center [843, 336] width 60 height 121
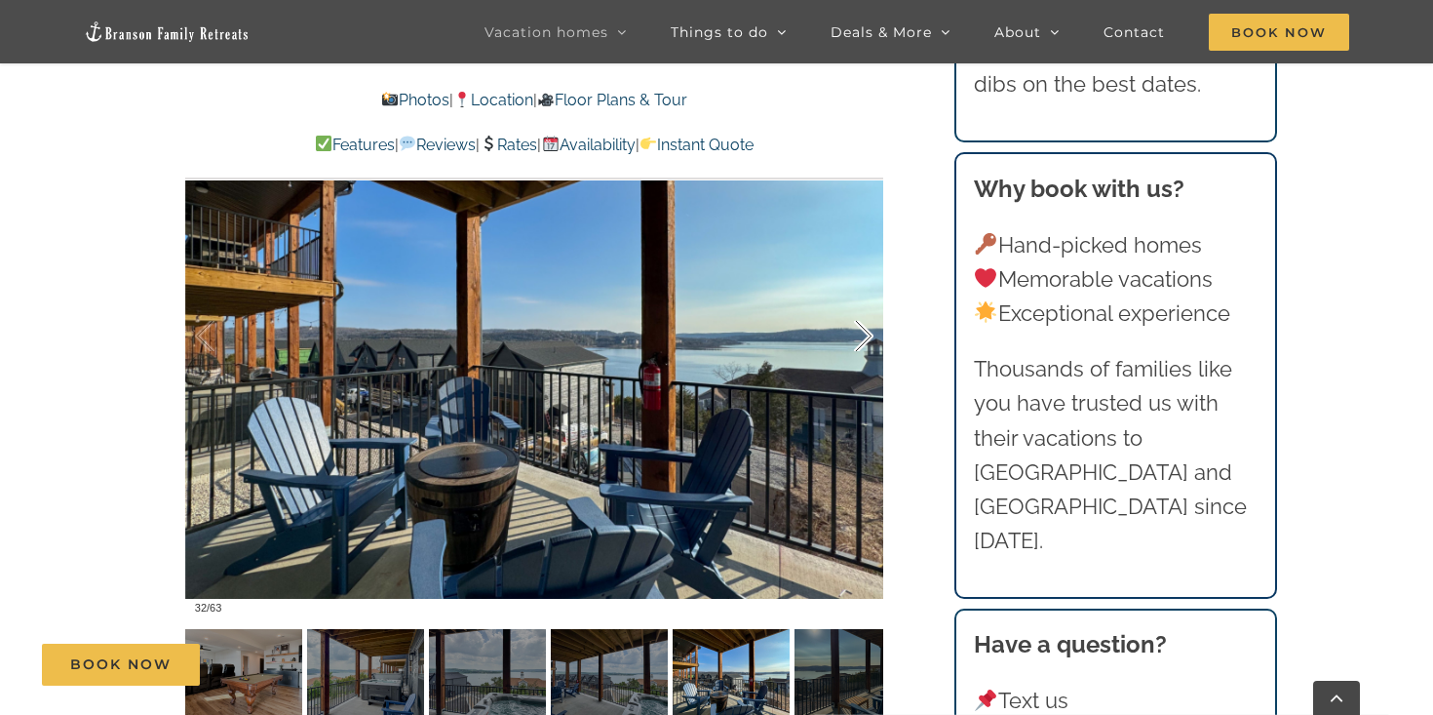
click at [862, 330] on div at bounding box center [843, 336] width 60 height 121
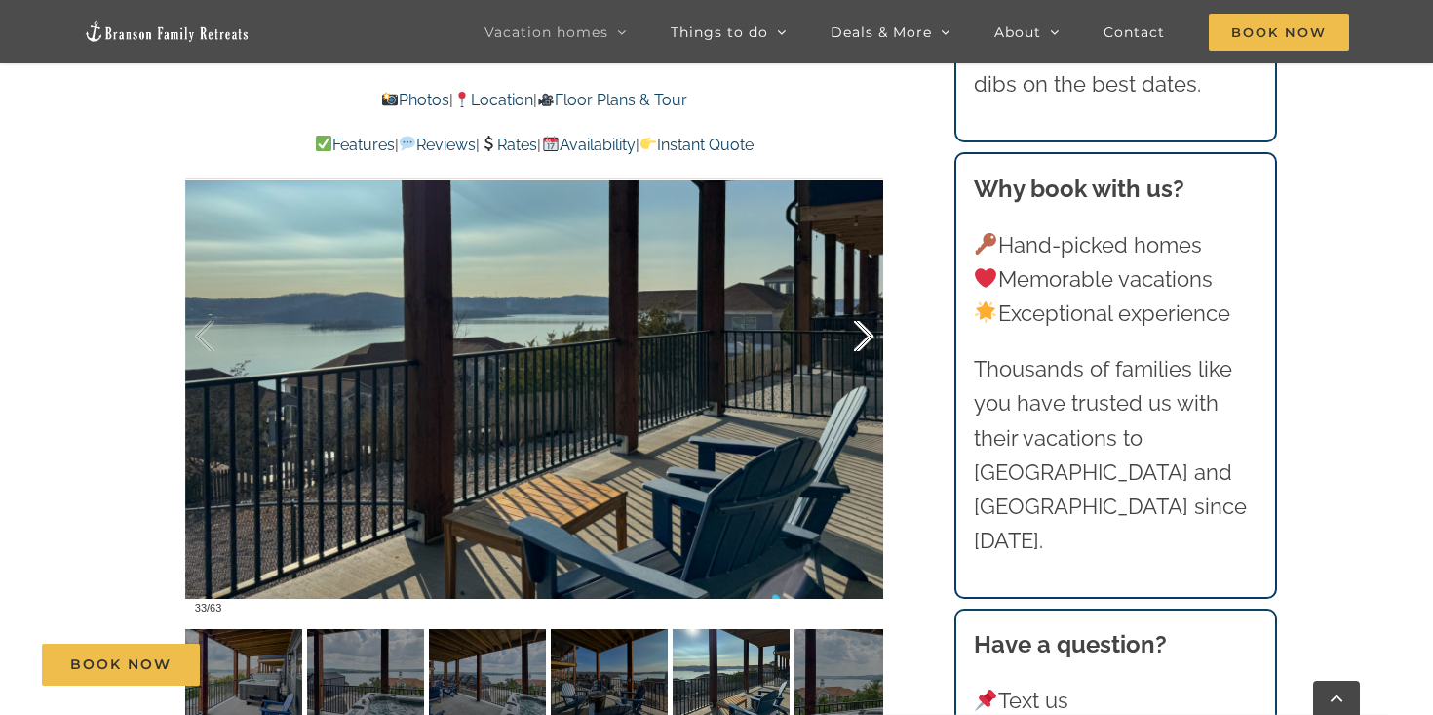
click at [862, 330] on div at bounding box center [843, 336] width 60 height 121
